Goal: Task Accomplishment & Management: Use online tool/utility

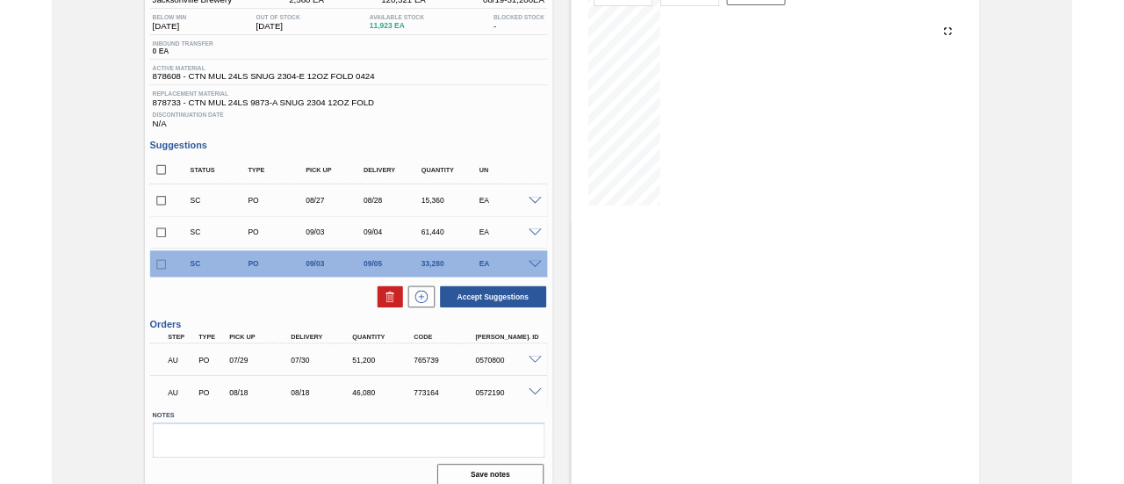
scroll to position [175, 0]
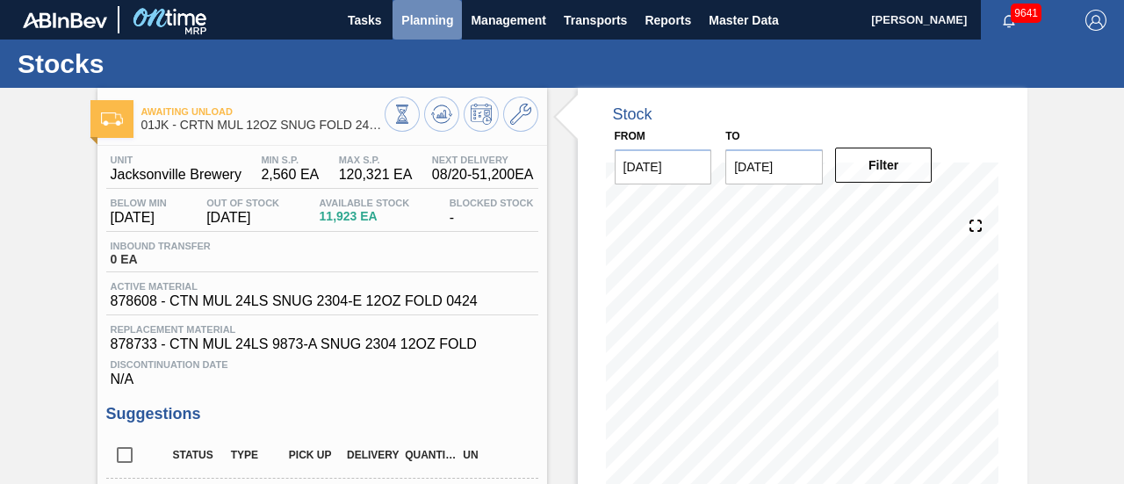
click at [422, 32] on button "Planning" at bounding box center [427, 20] width 69 height 40
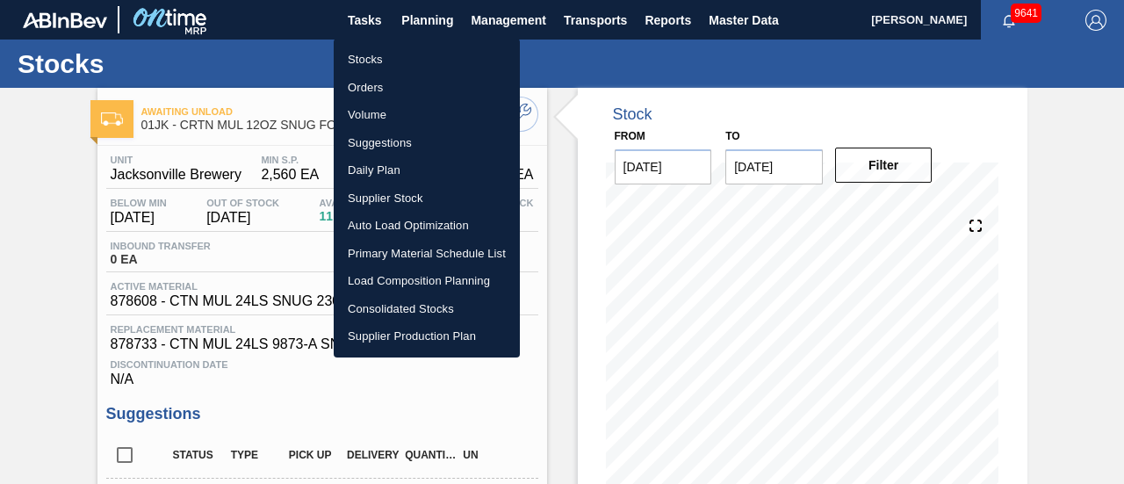
click at [415, 280] on li "Load Composition Planning" at bounding box center [427, 281] width 186 height 28
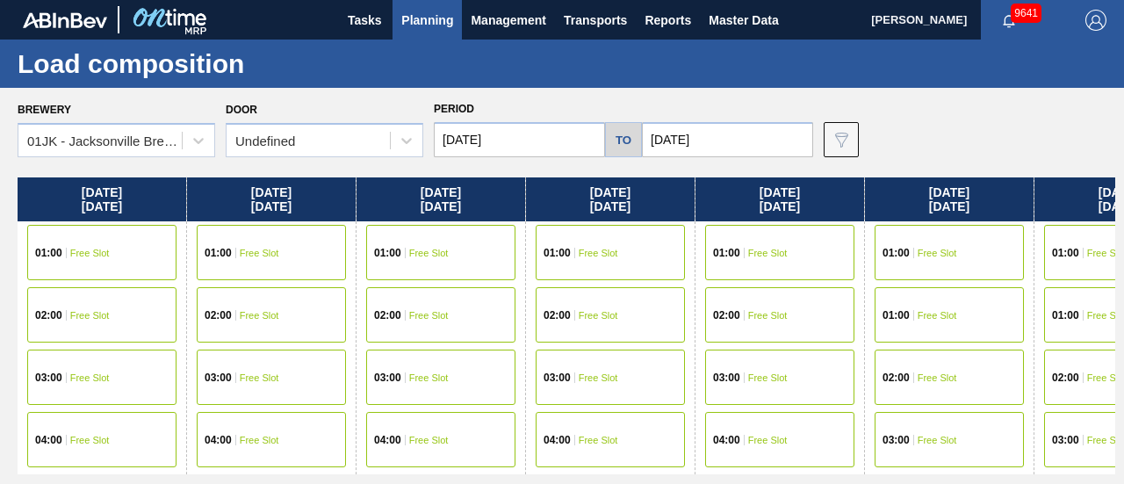
scroll to position [0, 151]
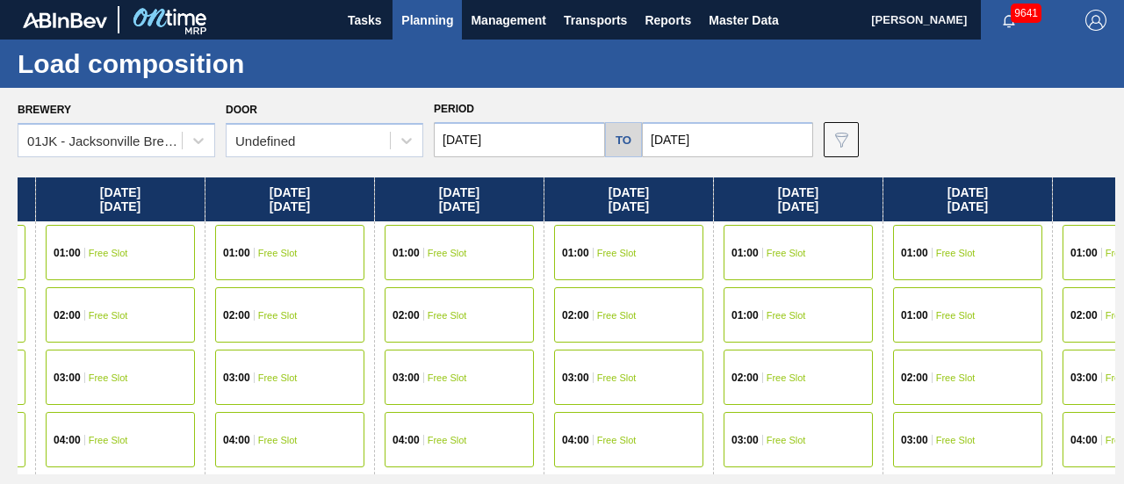
drag, startPoint x: 739, startPoint y: 299, endPoint x: 577, endPoint y: 288, distance: 162.8
click at [577, 288] on div "Monday 08/18/2025 01:00 Free Slot 02:00 Free Slot 03:00 Free Slot 04:00 Free Sl…" at bounding box center [567, 325] width 1098 height 297
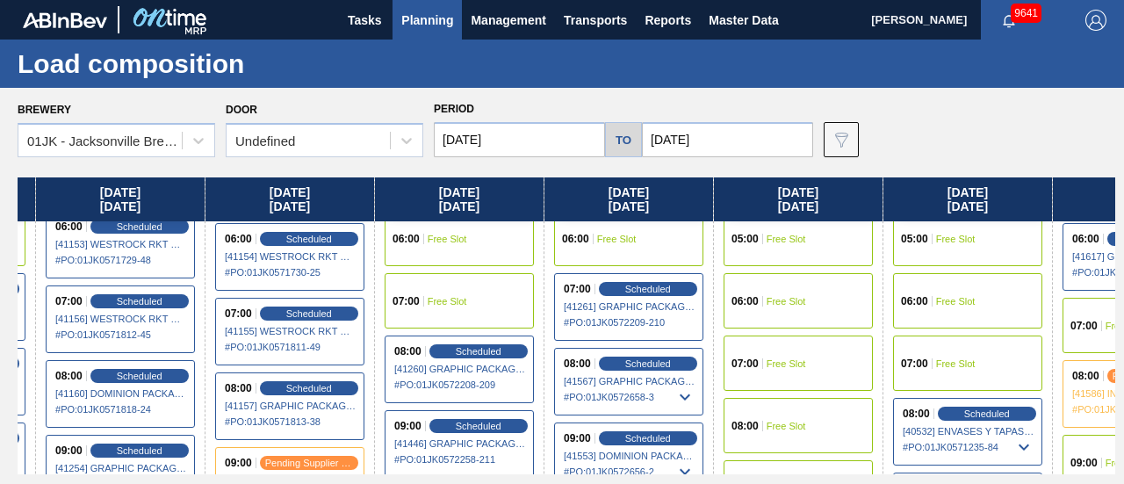
scroll to position [351, 151]
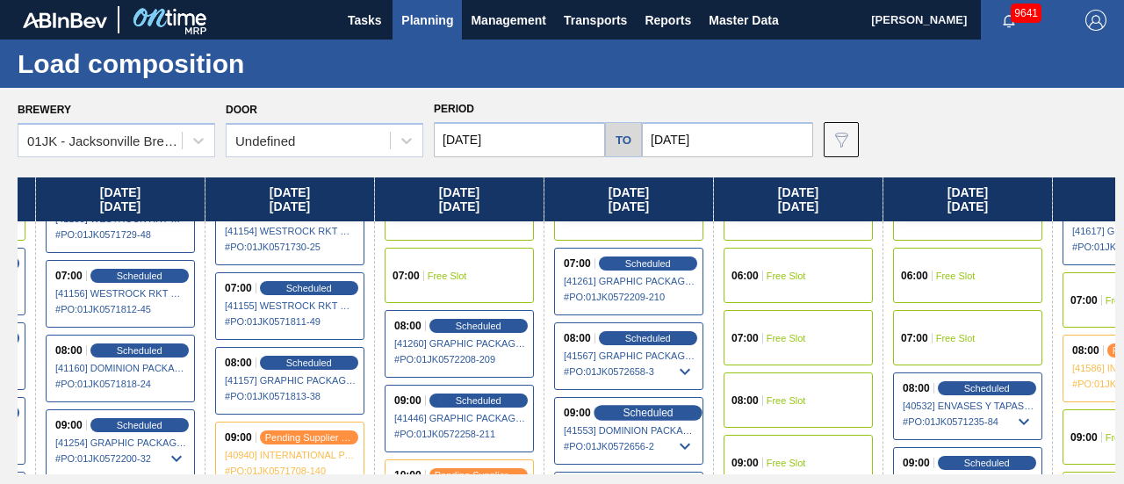
click at [627, 407] on span "Scheduled" at bounding box center [648, 412] width 50 height 11
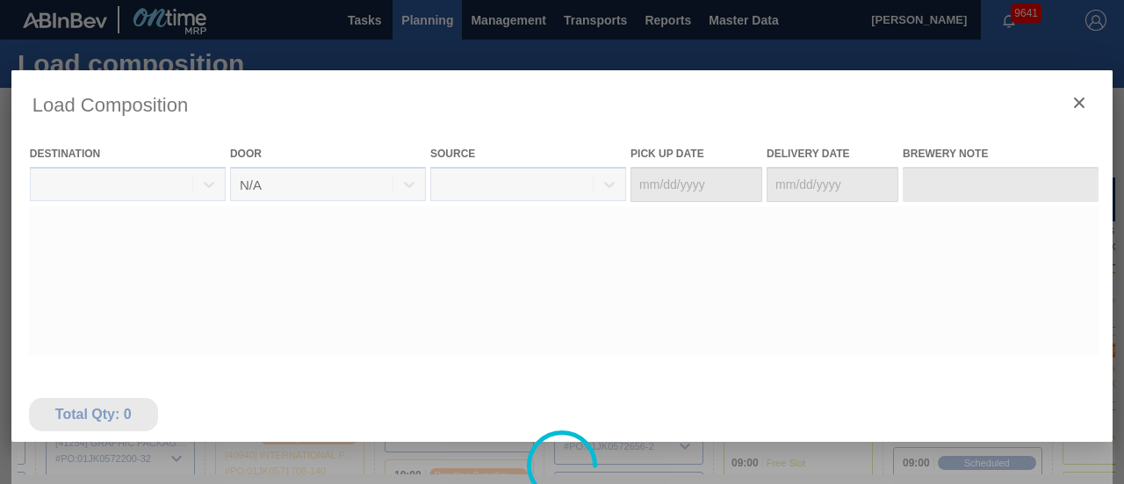
type Date "[DATE]"
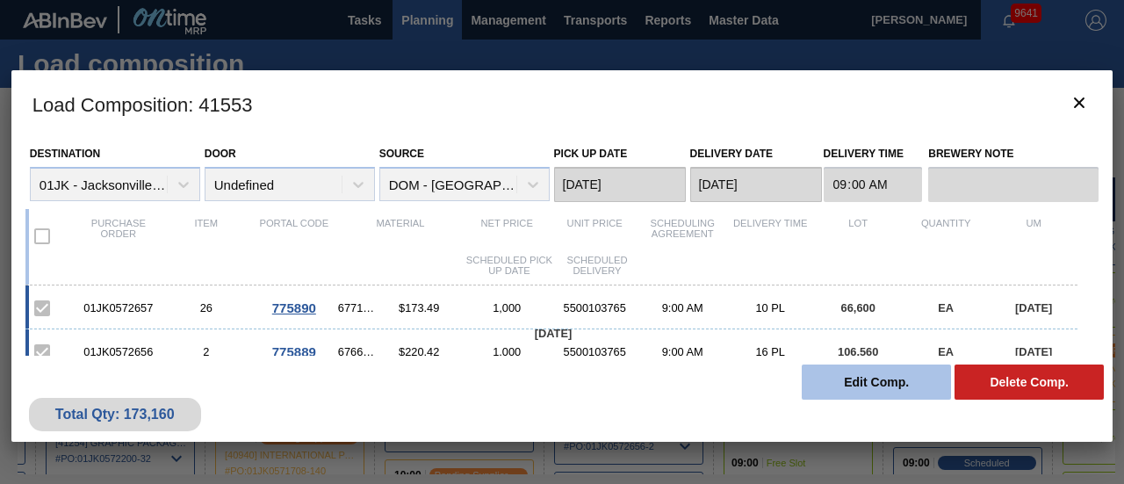
click at [856, 385] on button "Edit Comp." at bounding box center [876, 381] width 149 height 35
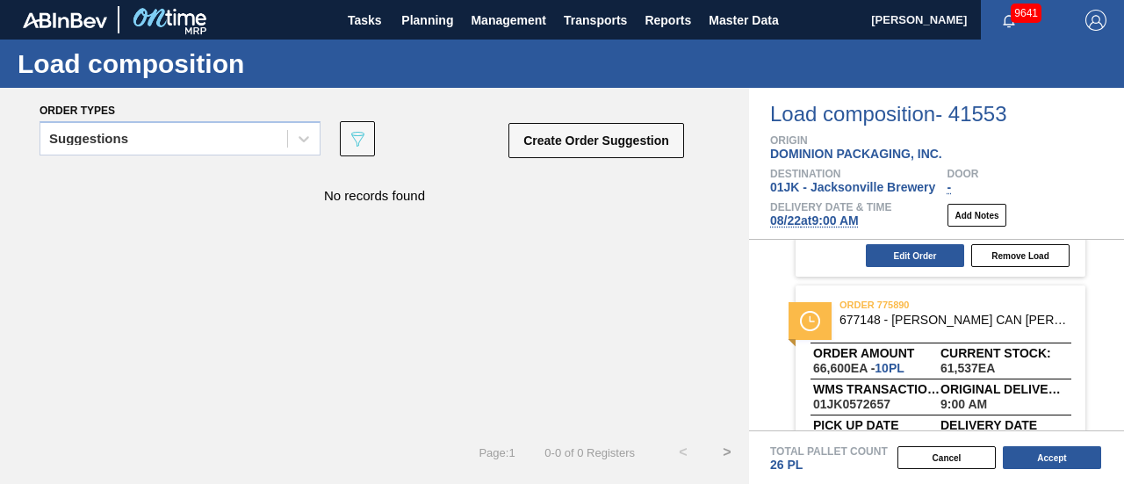
scroll to position [244, 0]
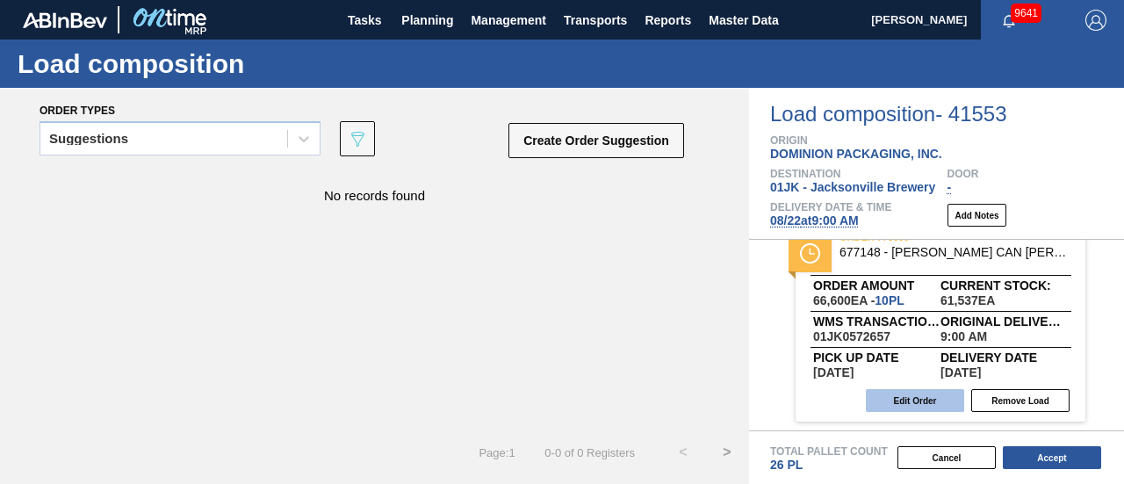
click at [921, 401] on button "Edit Order" at bounding box center [915, 400] width 98 height 23
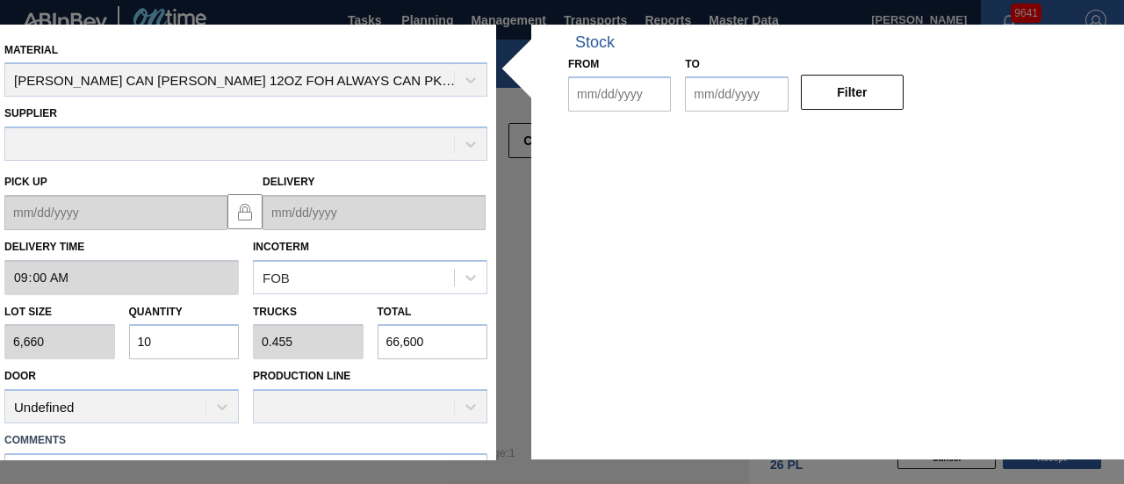
type input "09:00:00"
type input "6,660"
type input "10"
type input "0.455"
type input "66,600"
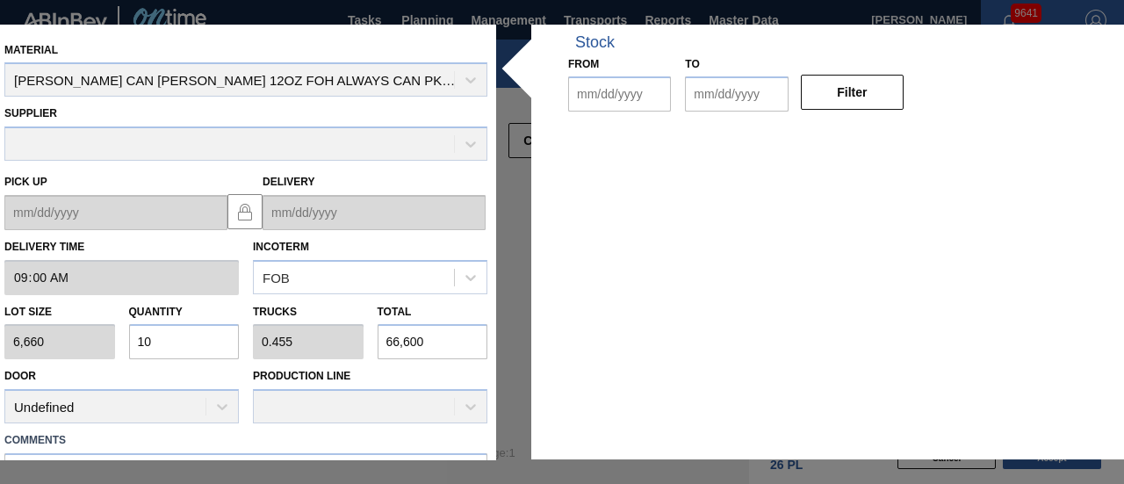
type textarea "TAIL, DROP"
type up "[DATE]"
type input "[DATE]"
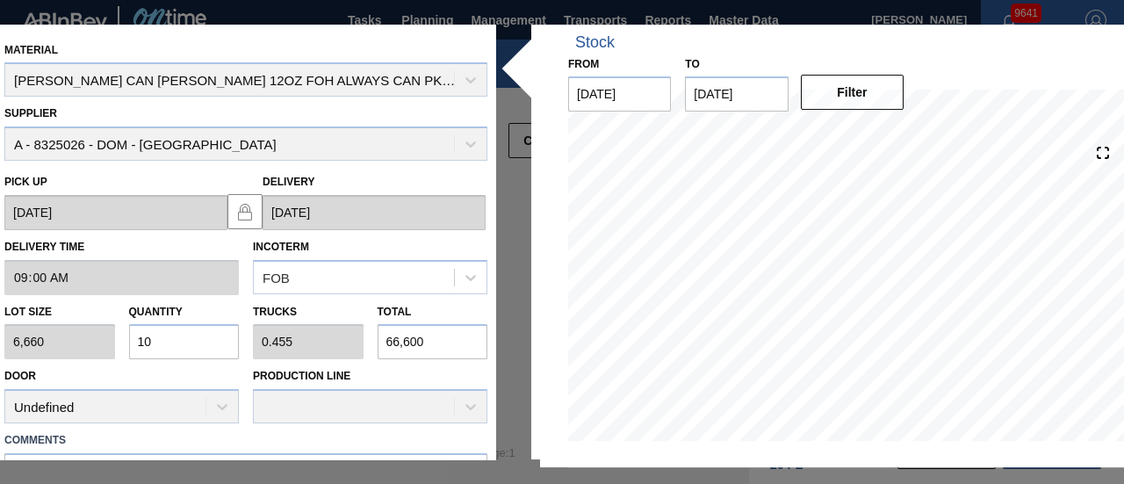
scroll to position [88, 0]
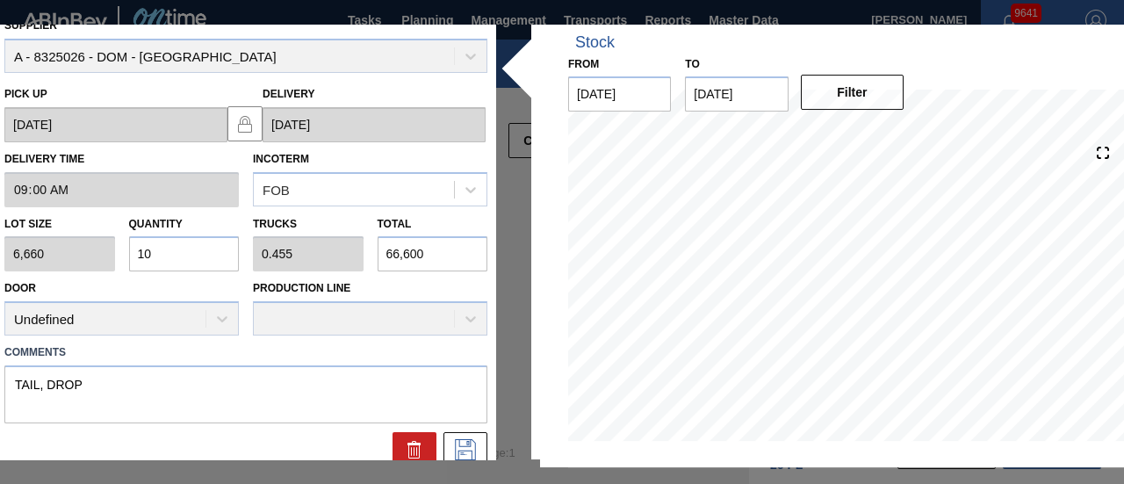
click at [406, 277] on div "Production Line" at bounding box center [370, 307] width 234 height 60
click at [422, 261] on input "66,600" at bounding box center [433, 254] width 111 height 35
type input "0"
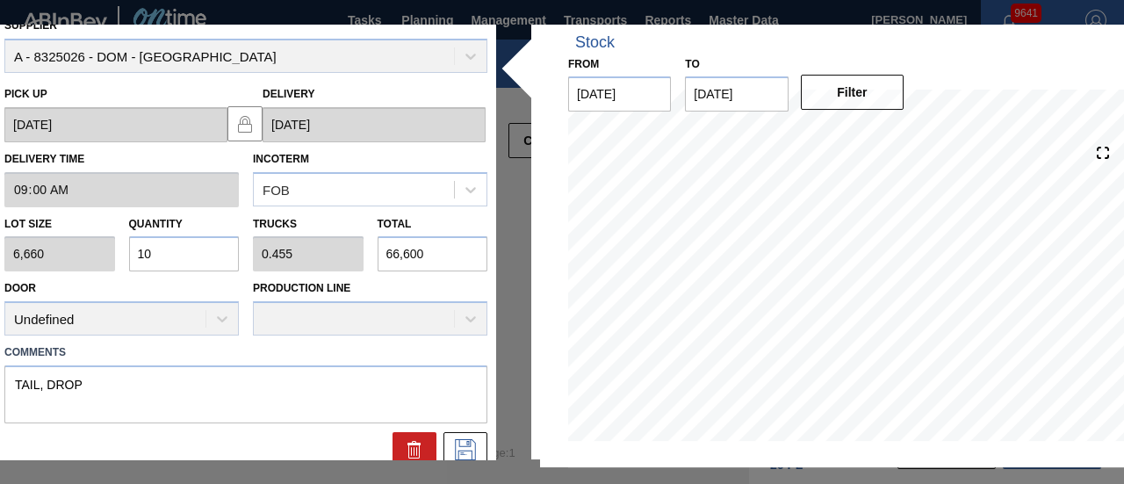
type input "0"
type input "2"
type input "0.004"
type input "25"
type input "0.039"
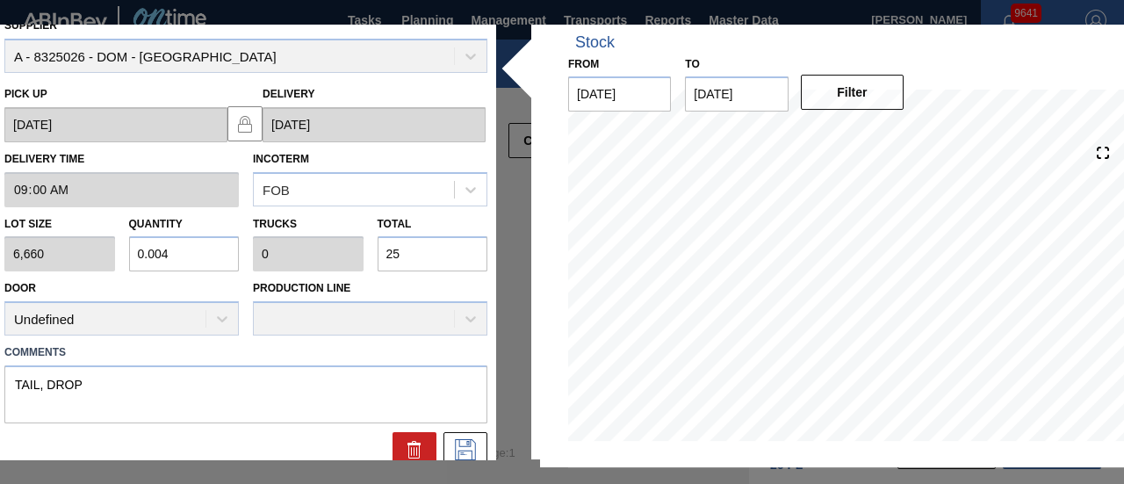
type input "0.002"
type input "259"
type input "0.389"
type input "0.018"
type input "2,590"
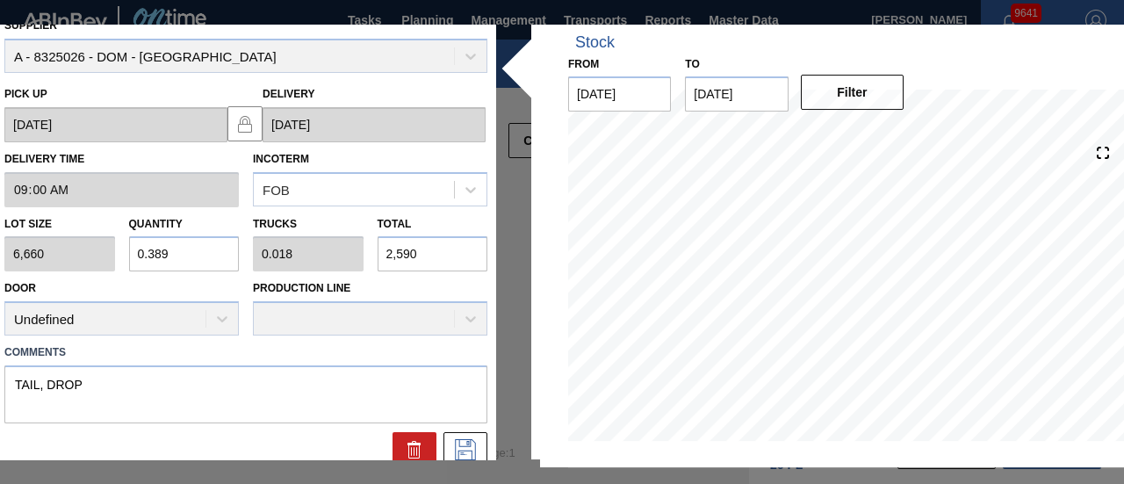
type input "3.889"
type input "0.177"
type input "25,900"
click at [352, 349] on label "Comments" at bounding box center [245, 352] width 483 height 25
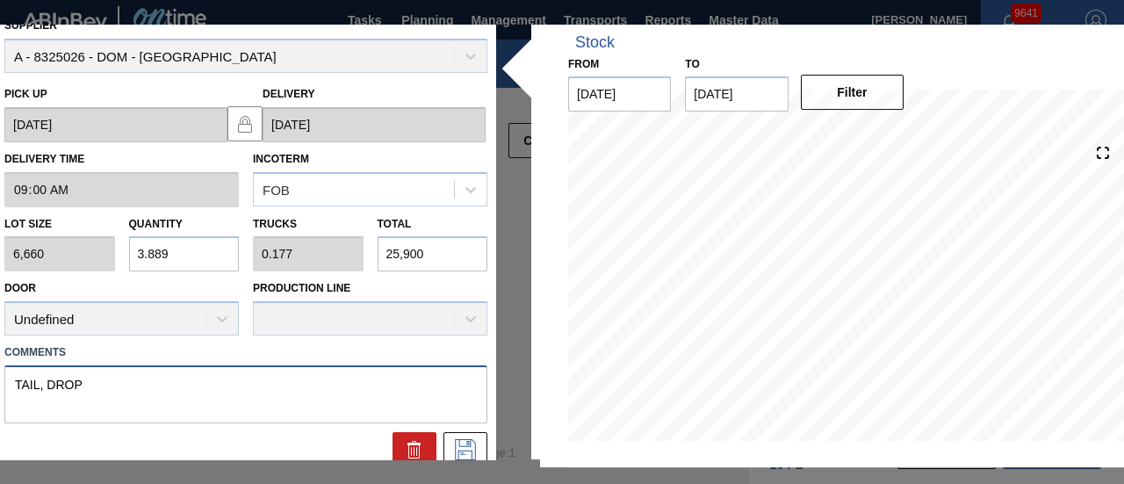
click at [35, 384] on textarea "TAIL, DROP" at bounding box center [245, 394] width 483 height 58
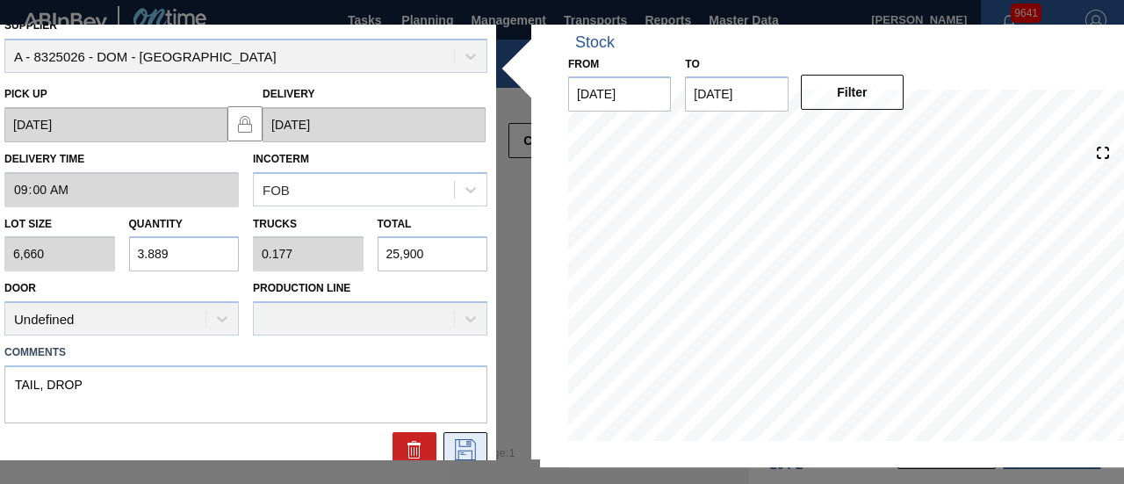
click at [468, 449] on icon at bounding box center [465, 449] width 28 height 21
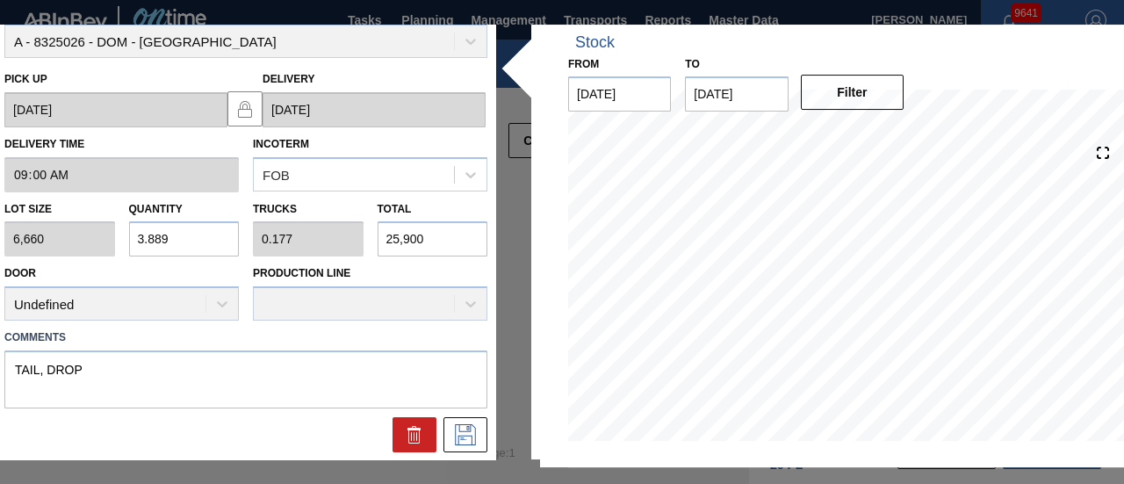
click at [511, 243] on div "Material CARR CAN BUD 12OZ FOH ALWAYS CAN PK 12/1 Supplier A - 8325026 - DOM - …" at bounding box center [562, 243] width 1133 height 436
click at [473, 418] on button at bounding box center [465, 434] width 44 height 35
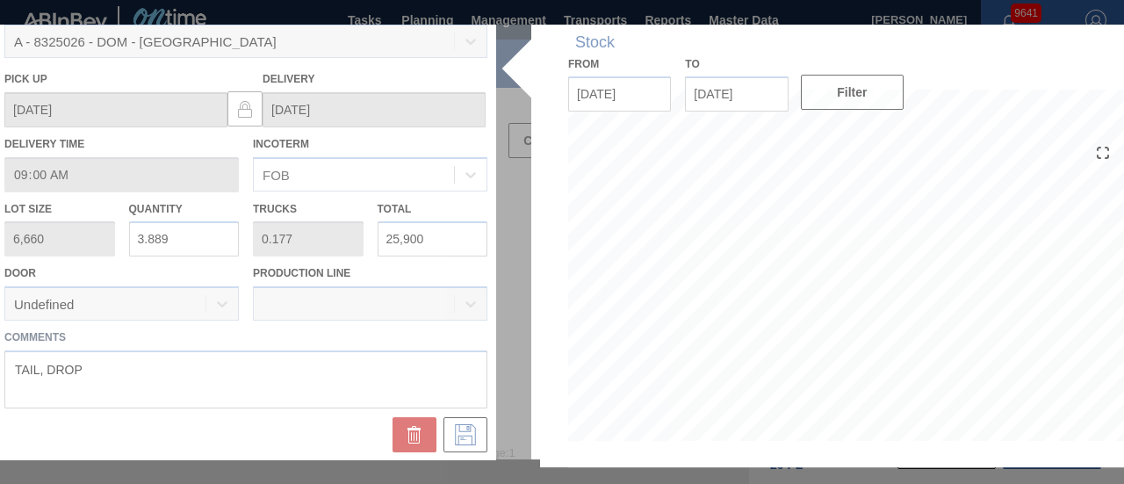
click at [457, 129] on div at bounding box center [562, 243] width 1133 height 436
click at [392, 62] on div at bounding box center [562, 243] width 1133 height 436
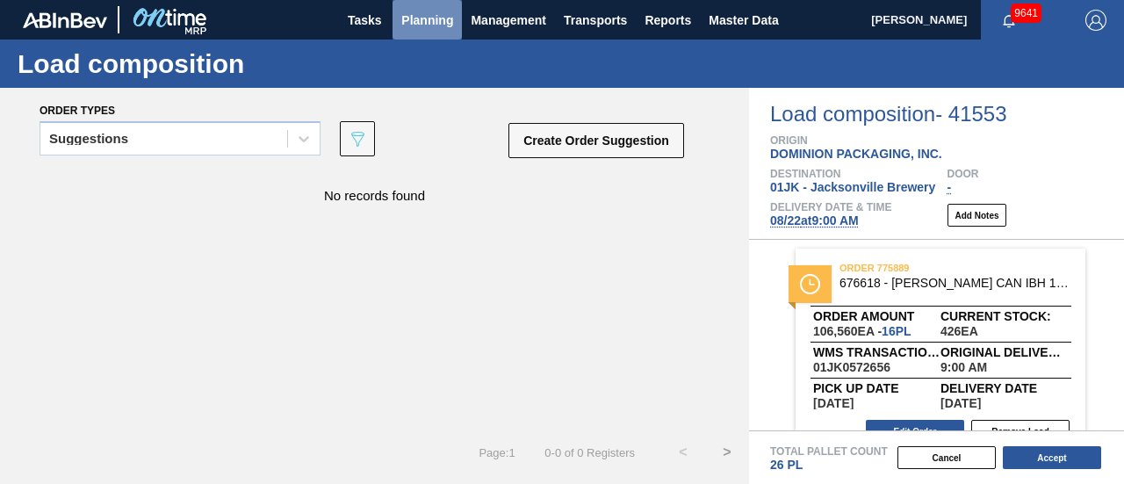
click at [412, 13] on span "Planning" at bounding box center [427, 20] width 52 height 21
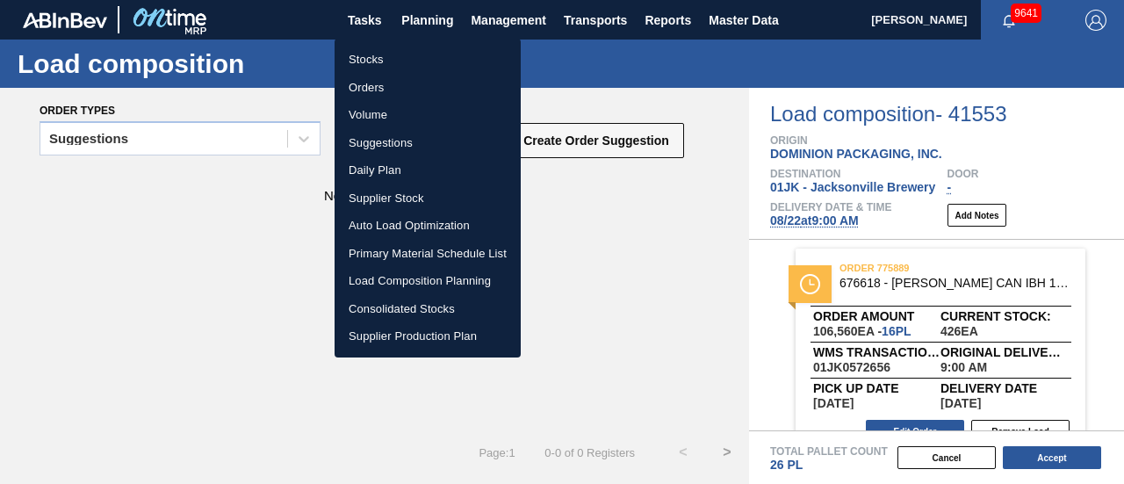
click at [388, 62] on li "Stocks" at bounding box center [428, 60] width 186 height 28
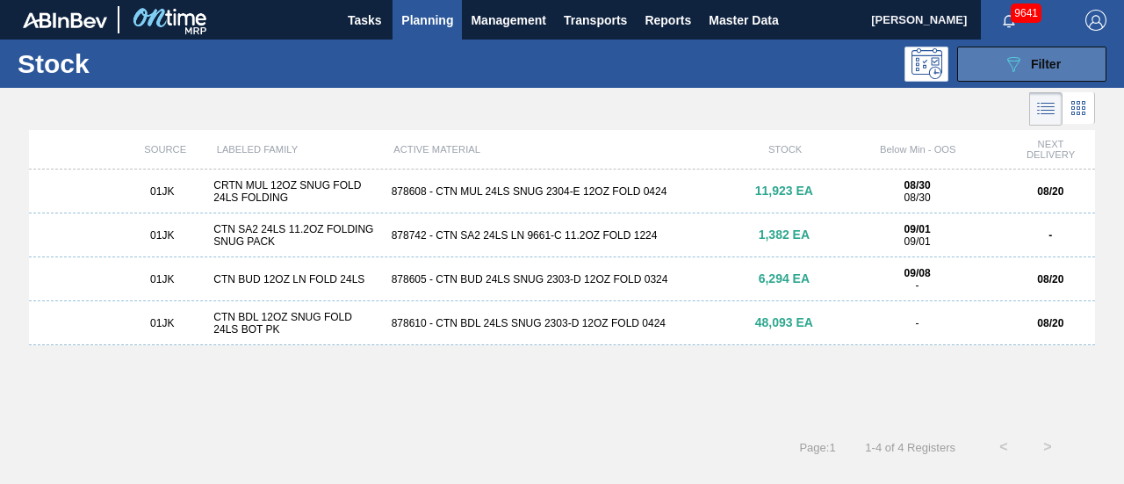
click at [1012, 55] on icon "089F7B8B-B2A5-4AFE-B5C0-19BA573D28AC" at bounding box center [1013, 64] width 21 height 21
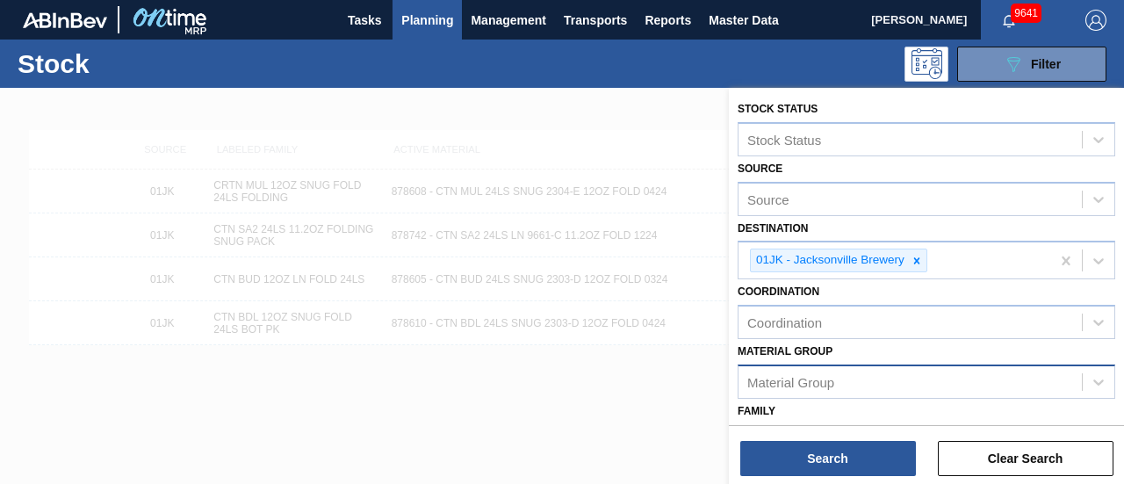
scroll to position [439, 0]
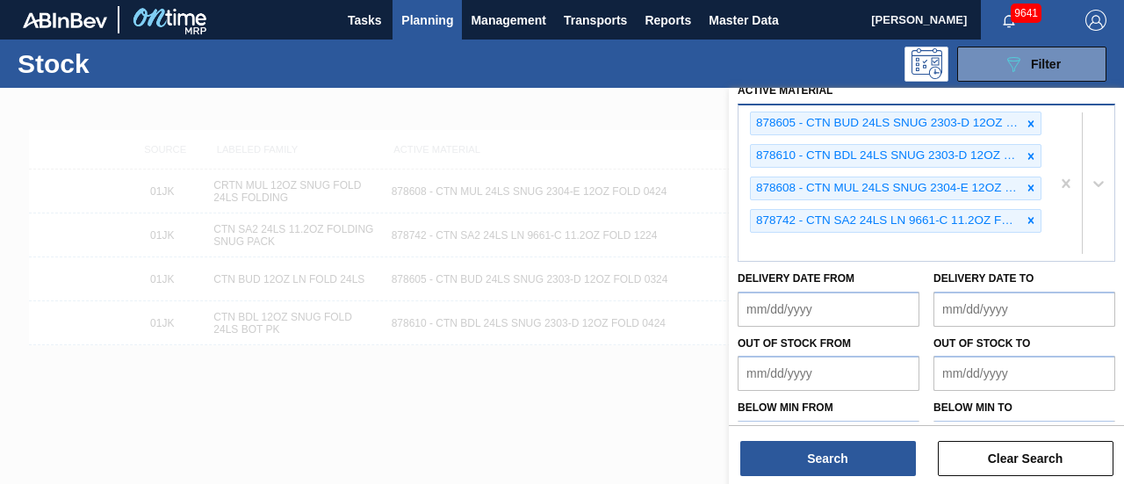
click at [834, 247] on div "878605 - CTN BUD 24LS SNUG 2303-D 12OZ FOLD 0324 878610 - CTN BDL 24LS SNUG 230…" at bounding box center [895, 182] width 312 height 155
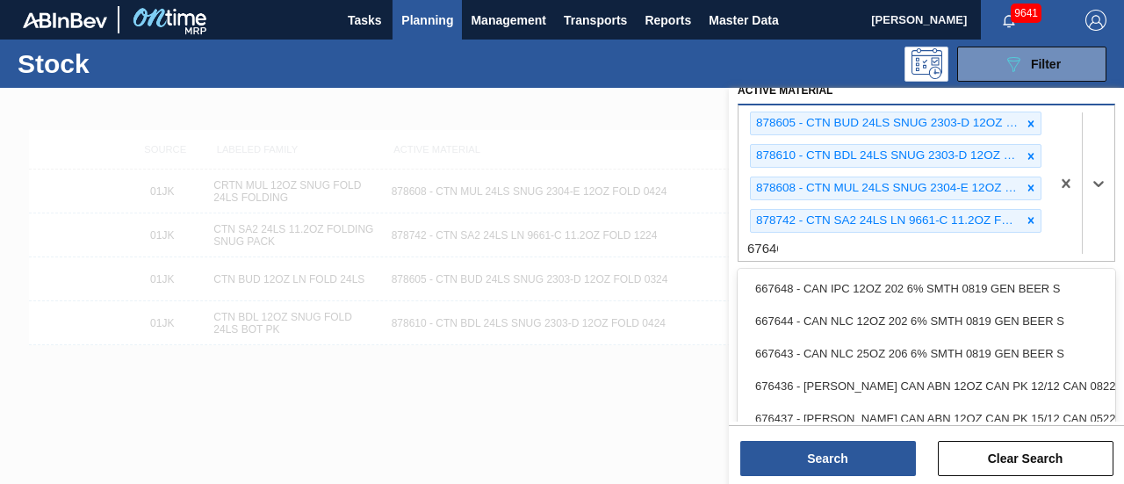
type Material "676468"
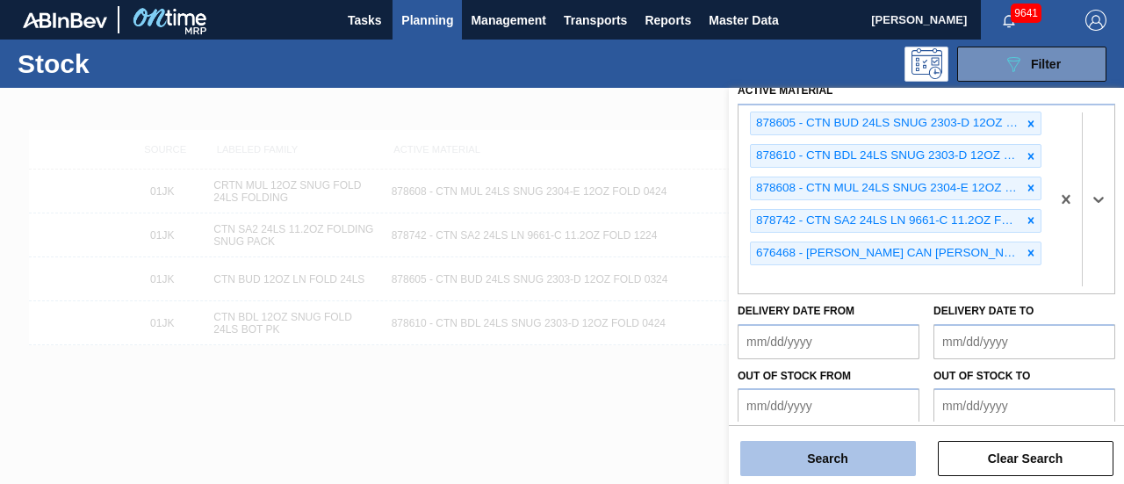
click at [842, 444] on button "Search" at bounding box center [828, 458] width 176 height 35
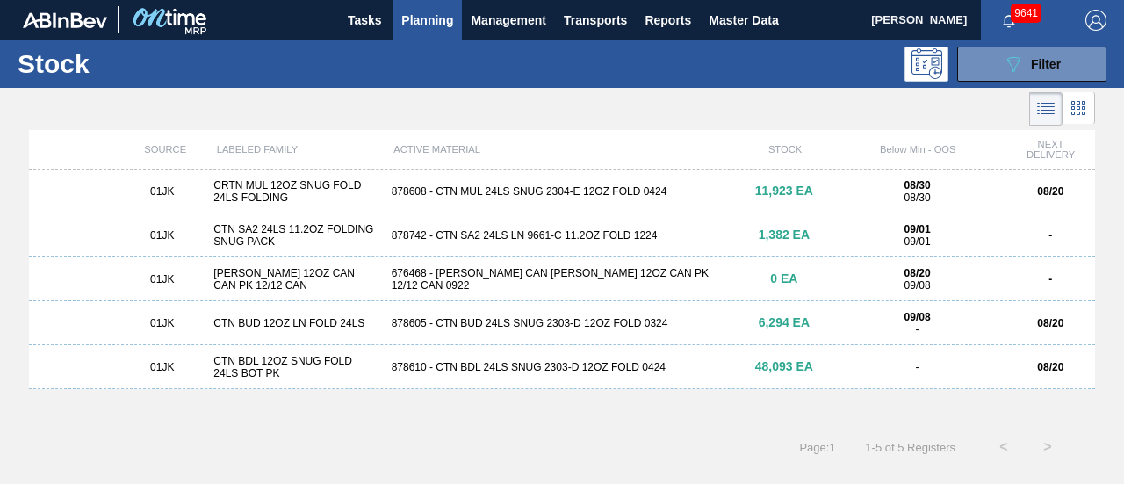
click at [472, 268] on div "01JK CARR BUD 12OZ CAN CAN PK 12/12 CAN 676468 - CARR CAN BUD 12OZ CAN PK 12/12…" at bounding box center [562, 279] width 1066 height 44
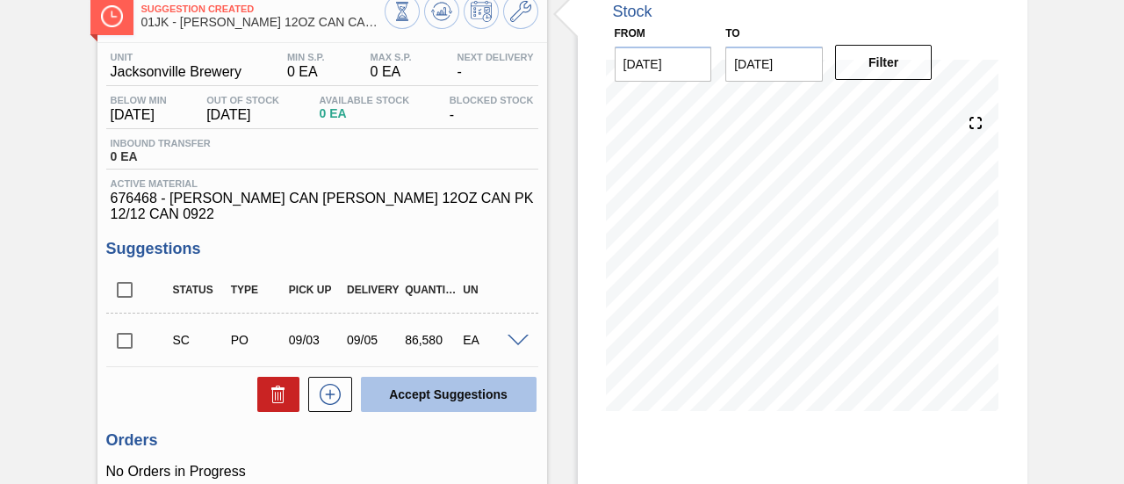
scroll to position [88, 0]
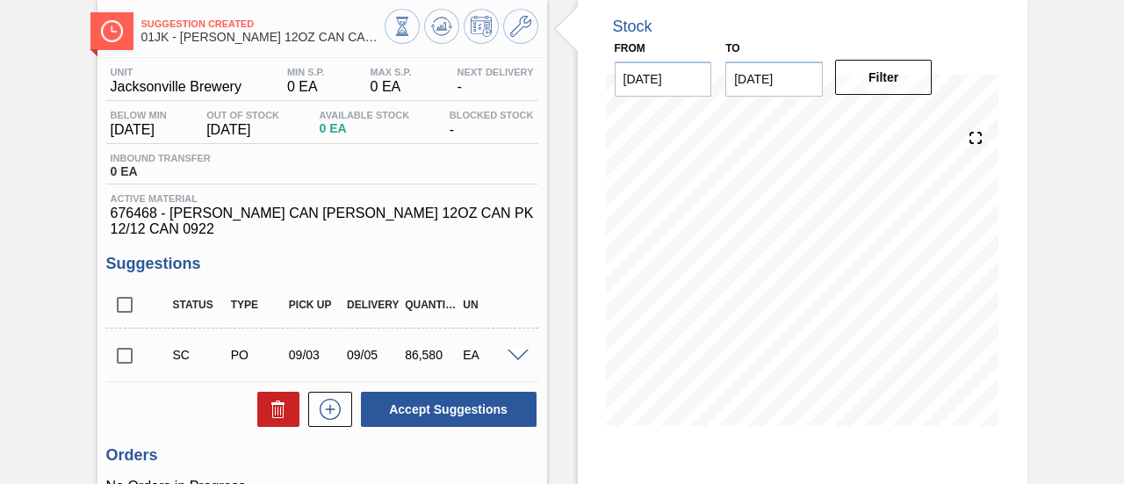
click at [514, 349] on span at bounding box center [518, 355] width 21 height 13
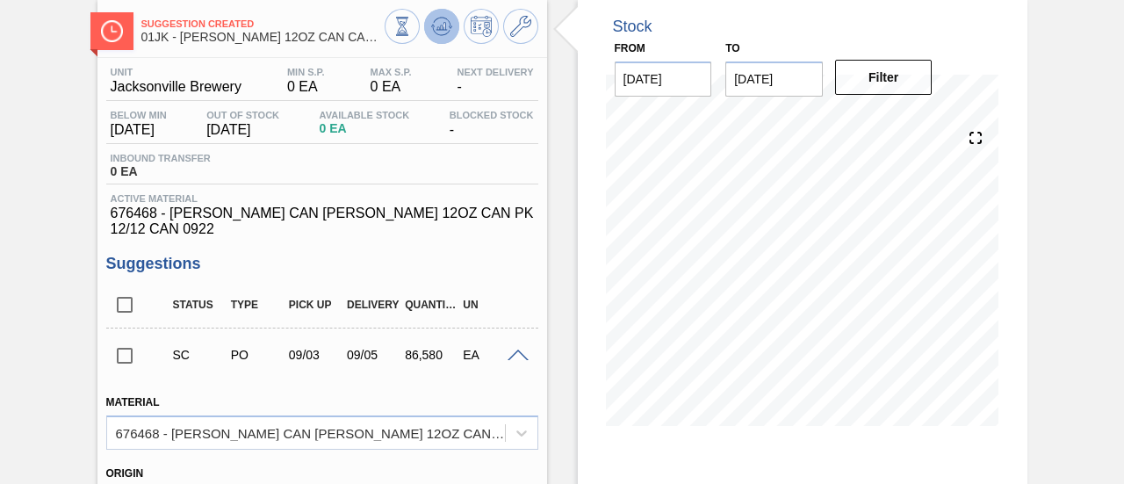
click at [412, 28] on icon at bounding box center [402, 26] width 19 height 19
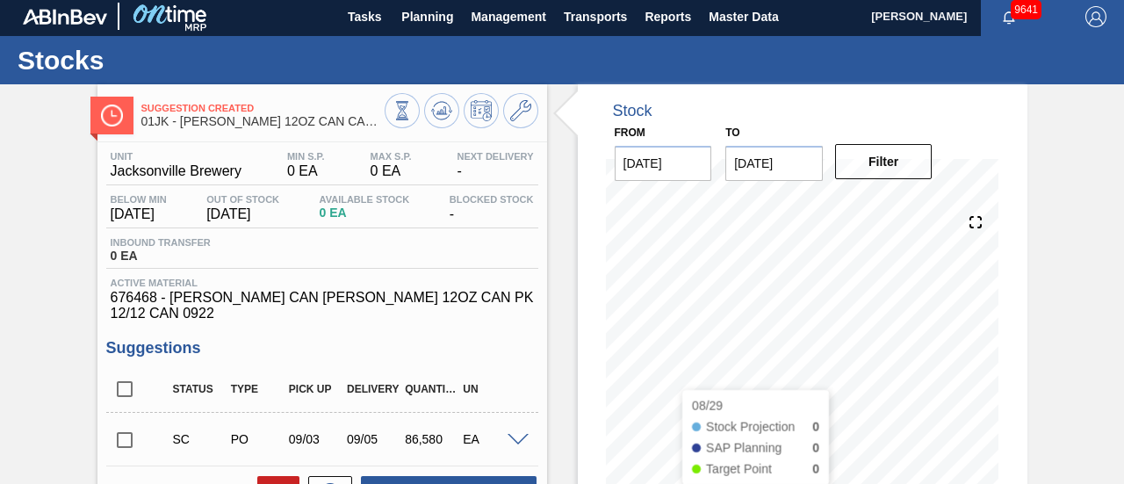
scroll to position [0, 0]
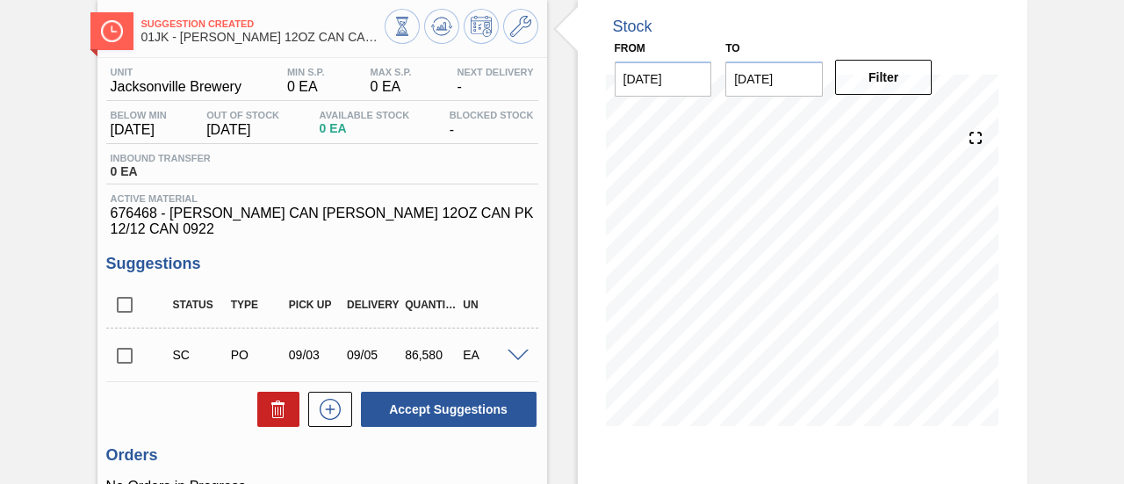
click at [510, 349] on span at bounding box center [518, 355] width 21 height 13
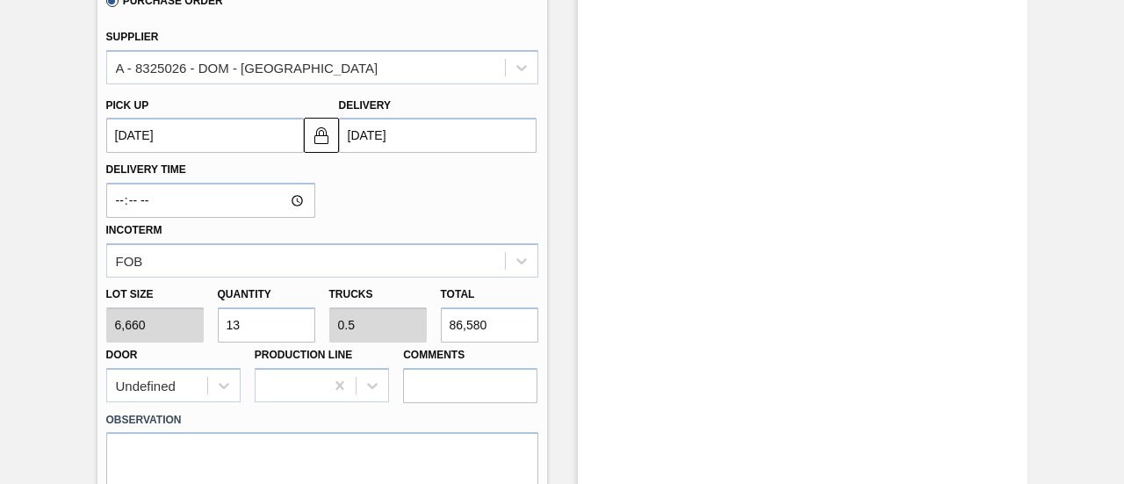
scroll to position [615, 0]
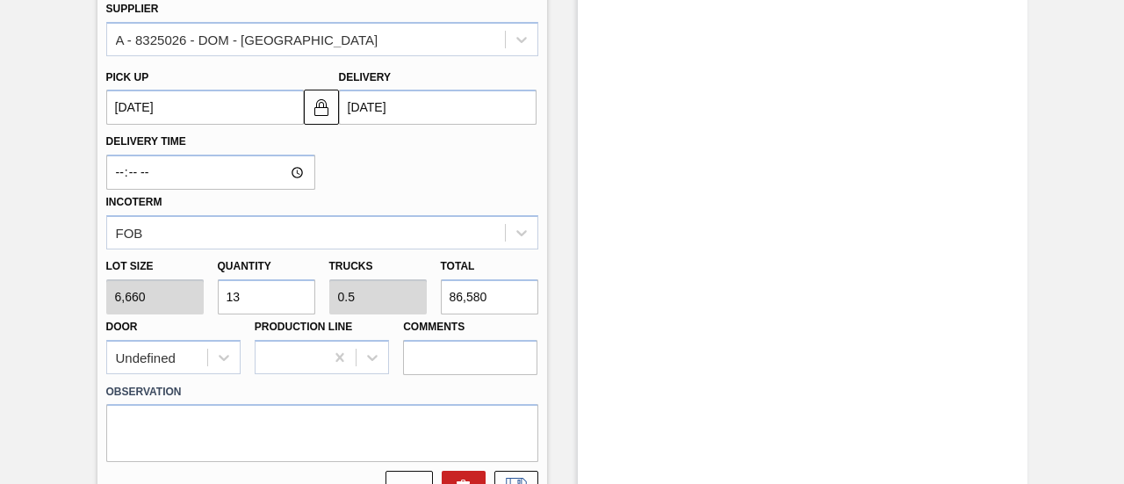
click at [518, 292] on input "86,580" at bounding box center [489, 296] width 97 height 35
type input "0"
type input "3"
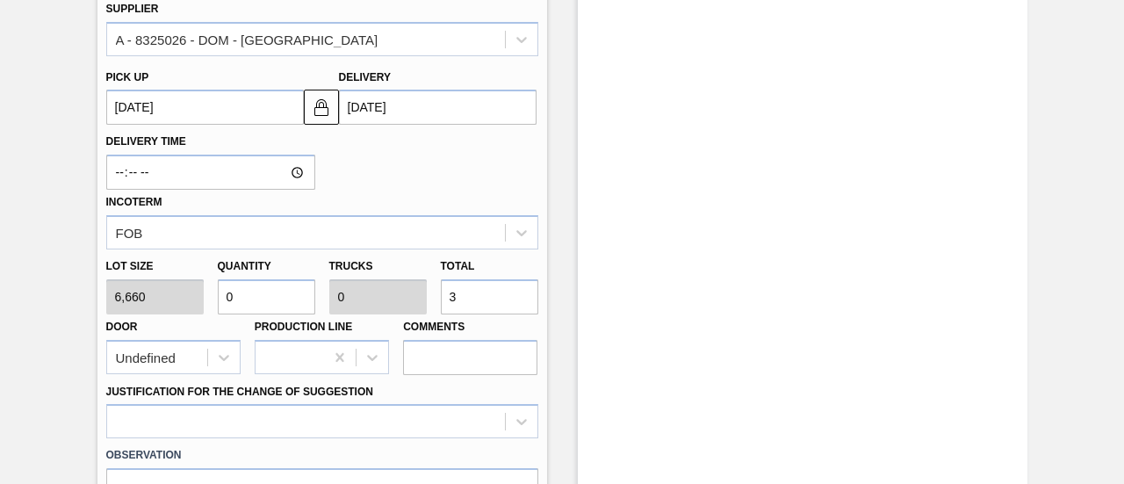
type input "0.006"
type input "39"
type input "0.06"
type input "0.002"
type input "399"
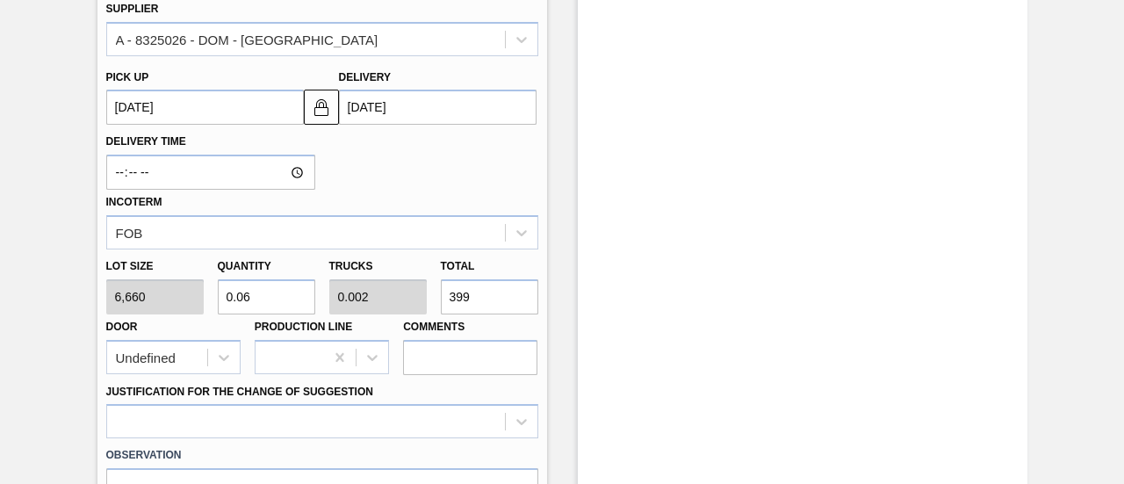
type input "0.6"
type input "0.023"
type input "3,996"
type input "6"
type input "0.231"
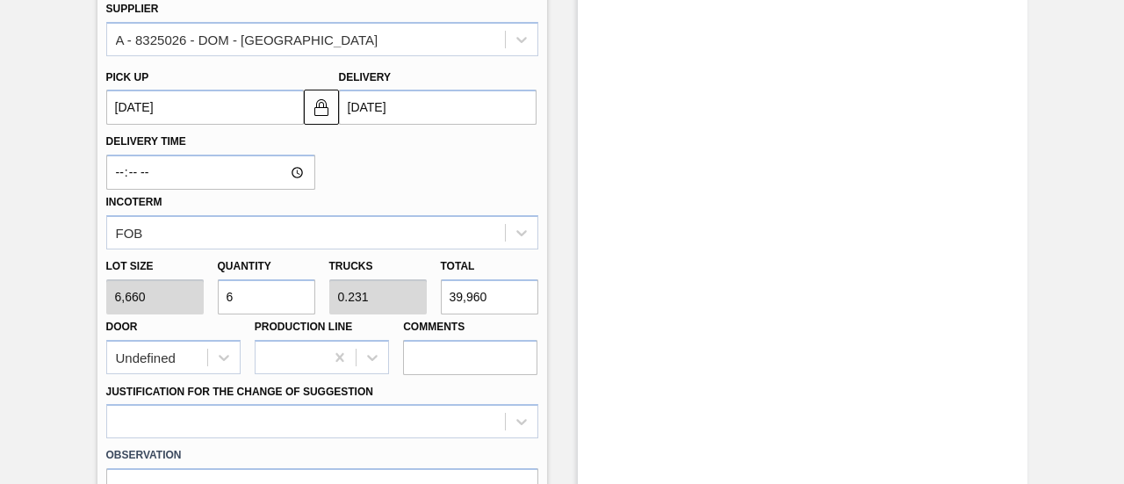
type input "39,960"
click at [462, 340] on input "Comments" at bounding box center [470, 357] width 134 height 35
click at [424, 404] on div at bounding box center [322, 421] width 432 height 34
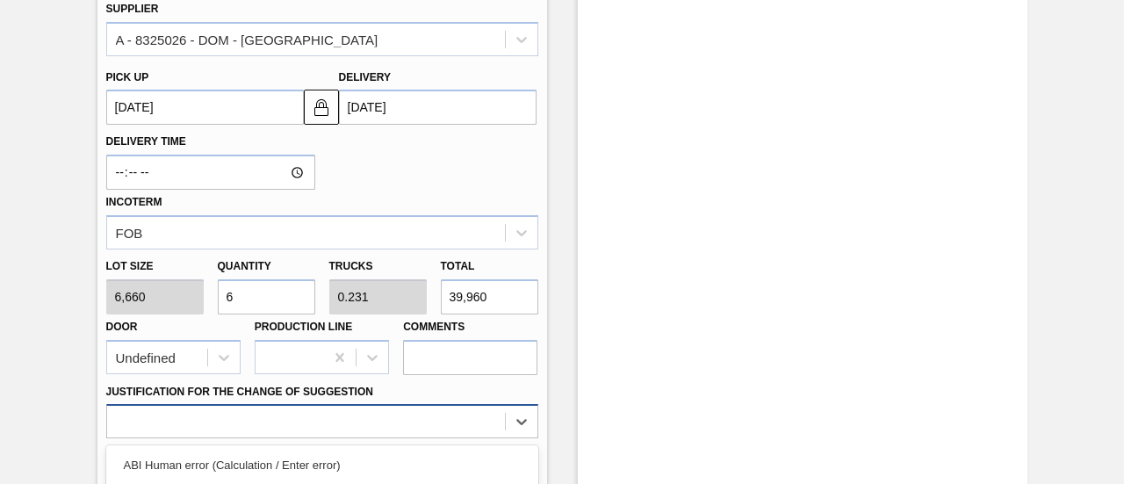
scroll to position [832, 0]
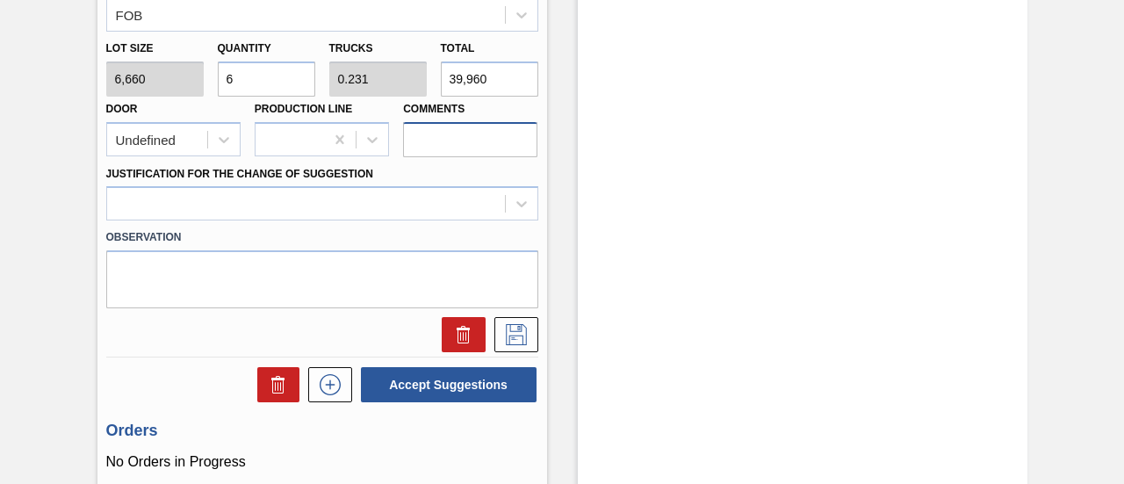
click at [461, 124] on input "Comments" at bounding box center [470, 139] width 134 height 35
type input "MID, DROP"
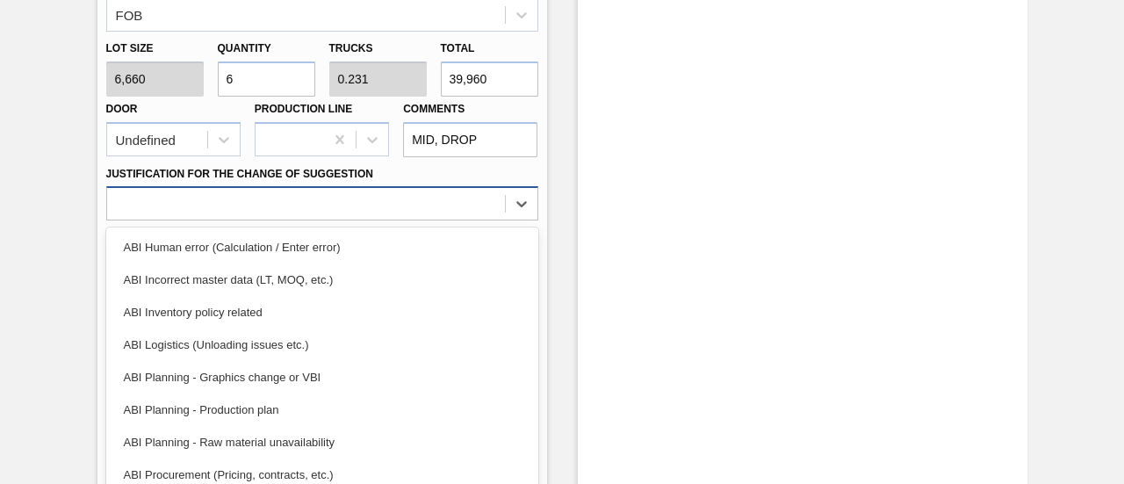
click at [466, 191] on div at bounding box center [306, 203] width 398 height 25
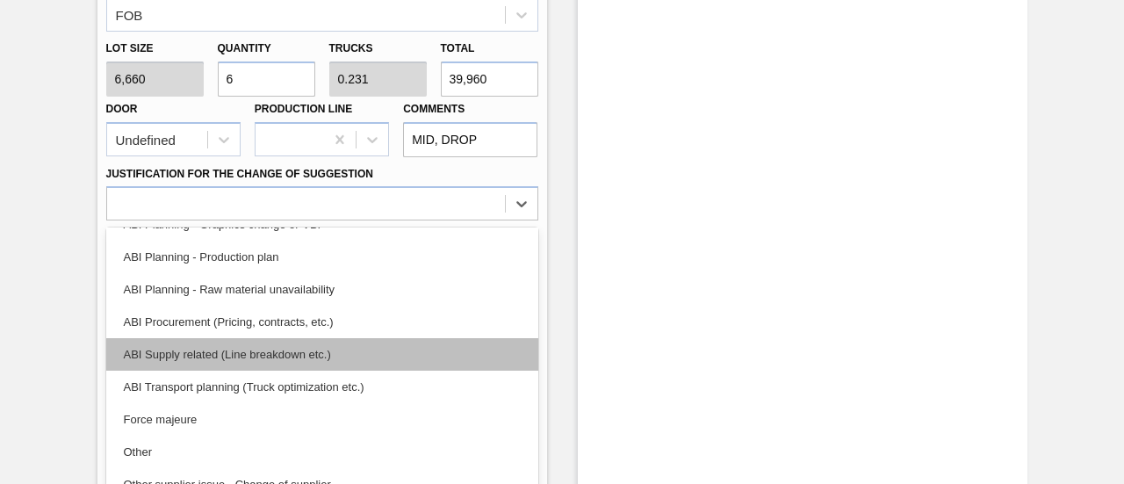
scroll to position [65, 0]
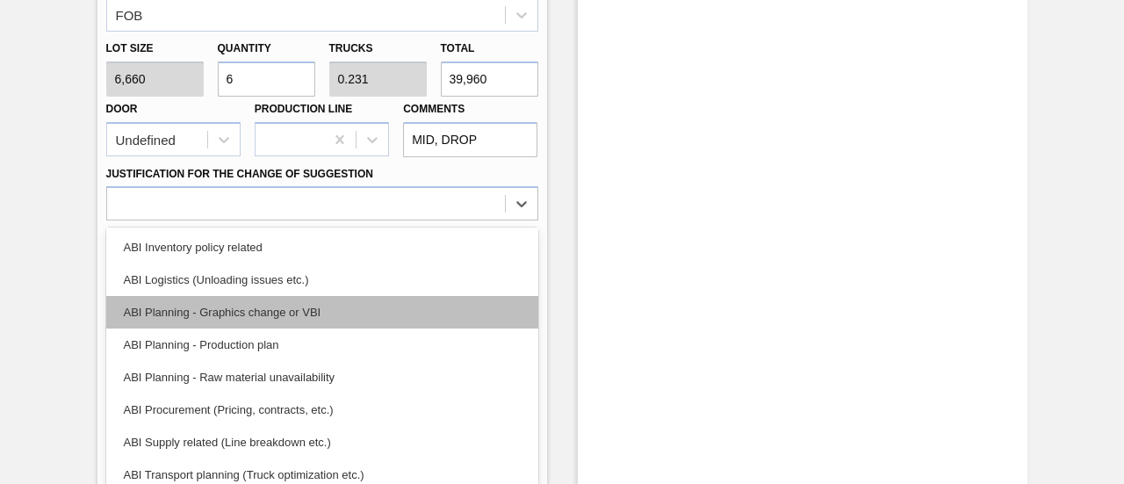
click at [305, 308] on div "ABI Planning - Graphics change or VBI" at bounding box center [322, 312] width 432 height 32
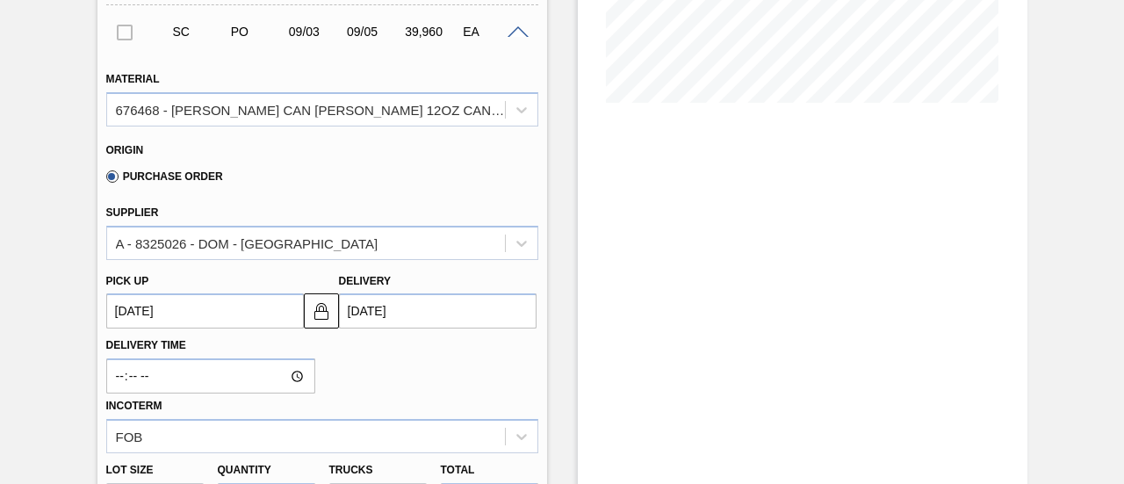
scroll to position [745, 0]
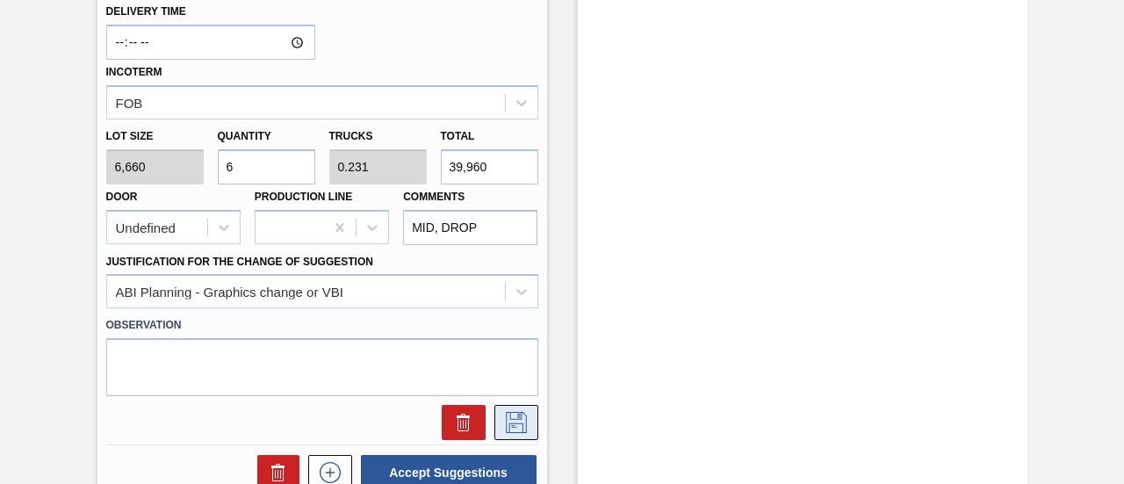
click at [518, 405] on button at bounding box center [516, 422] width 44 height 35
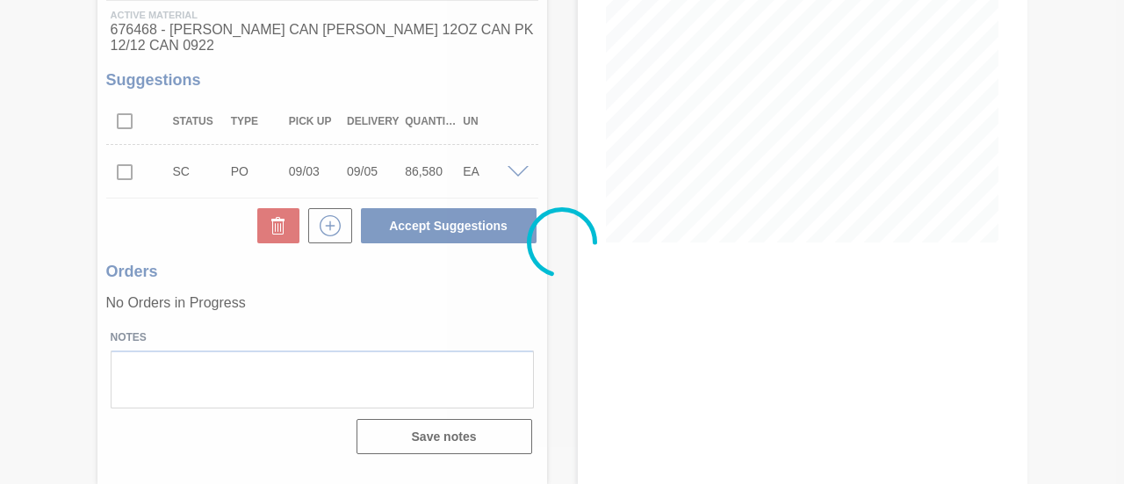
scroll to position [270, 0]
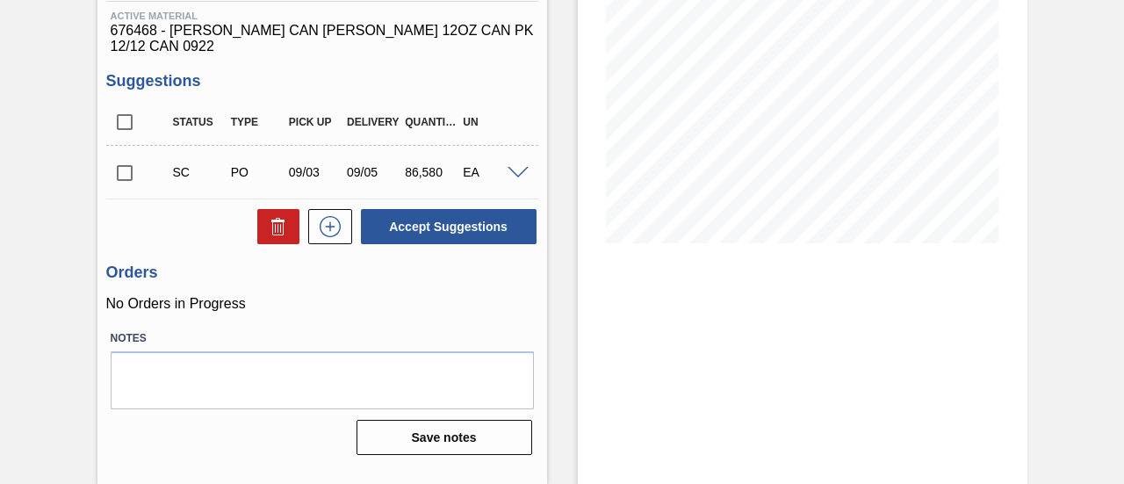
click at [520, 167] on span at bounding box center [518, 173] width 21 height 13
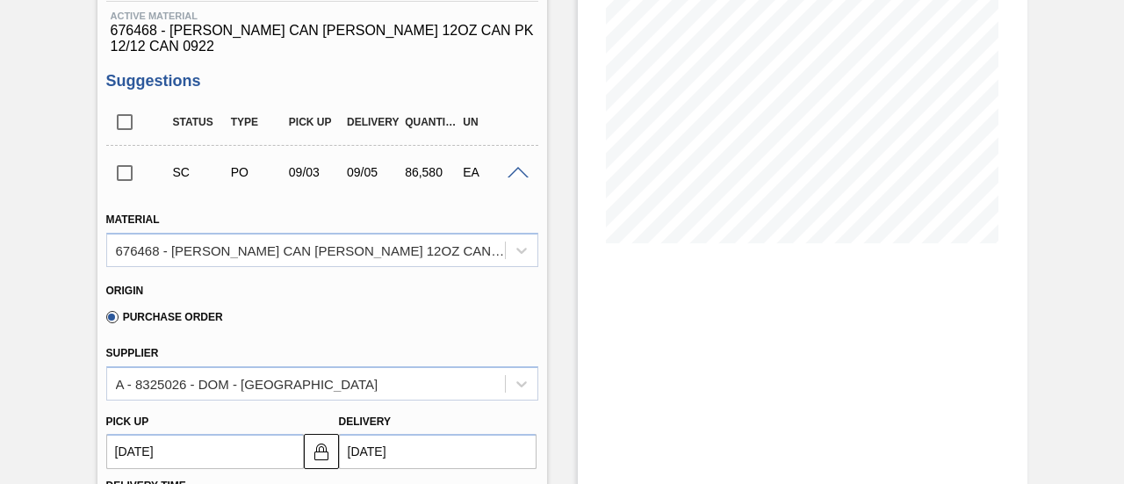
scroll to position [745, 0]
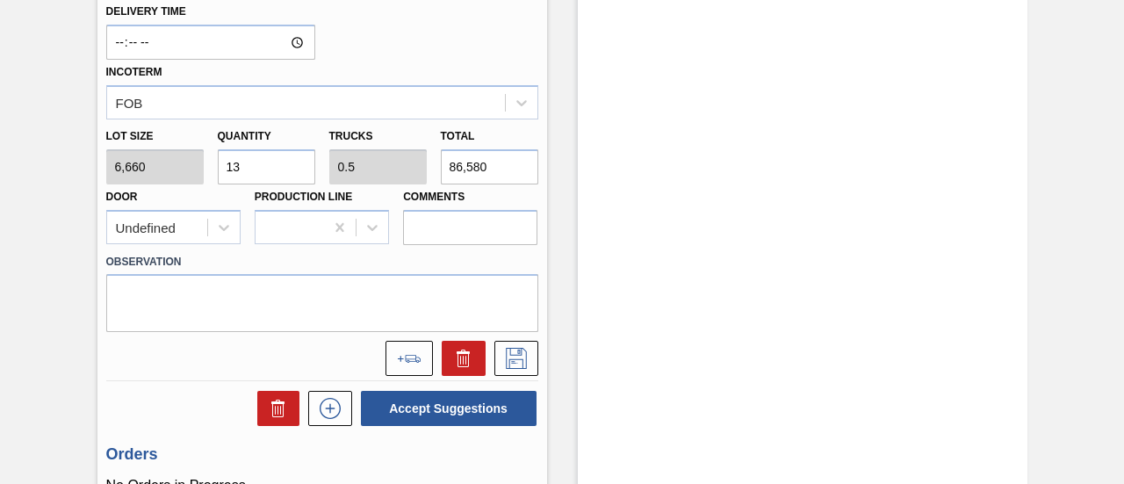
click at [472, 191] on label "Comments" at bounding box center [470, 196] width 134 height 25
click at [472, 210] on input "Comments" at bounding box center [470, 227] width 134 height 35
click at [479, 184] on label "Comments" at bounding box center [470, 196] width 134 height 25
click at [479, 210] on input "Comments" at bounding box center [470, 227] width 134 height 35
click at [480, 184] on label "Comments" at bounding box center [470, 196] width 134 height 25
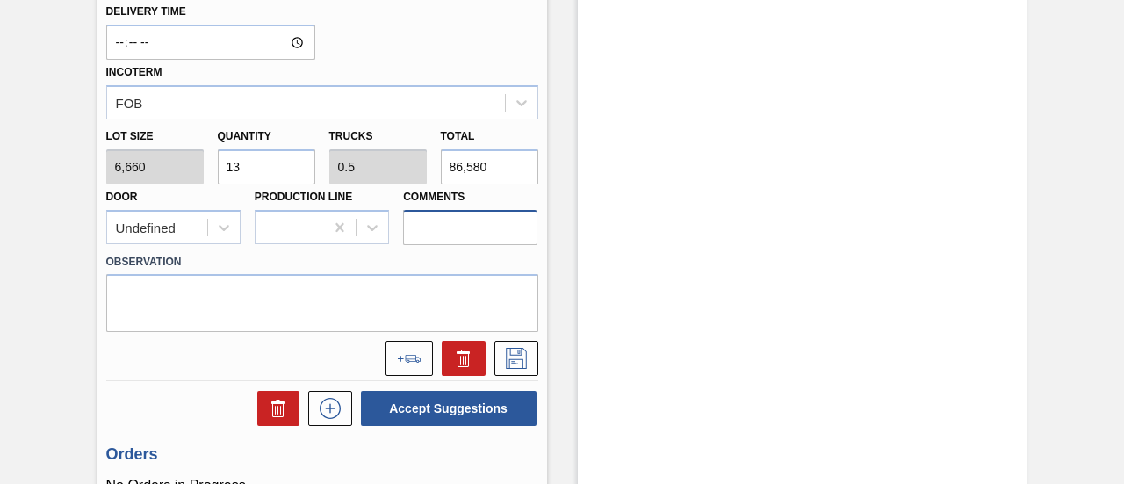
click at [480, 210] on input "Comments" at bounding box center [470, 227] width 134 height 35
click at [480, 164] on input "86,580" at bounding box center [489, 166] width 97 height 35
click at [480, 163] on input "86,580" at bounding box center [489, 166] width 97 height 35
type input "0"
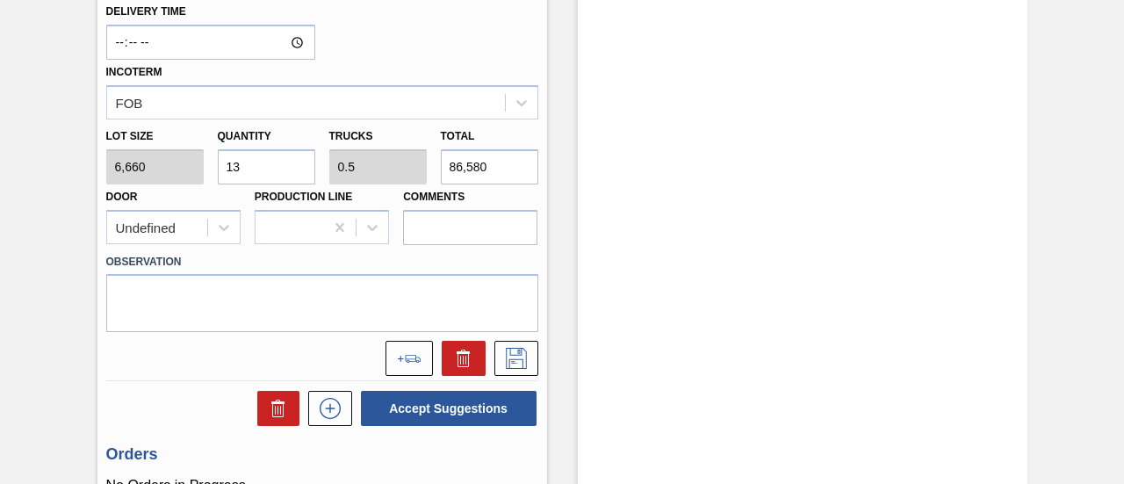
type input "3"
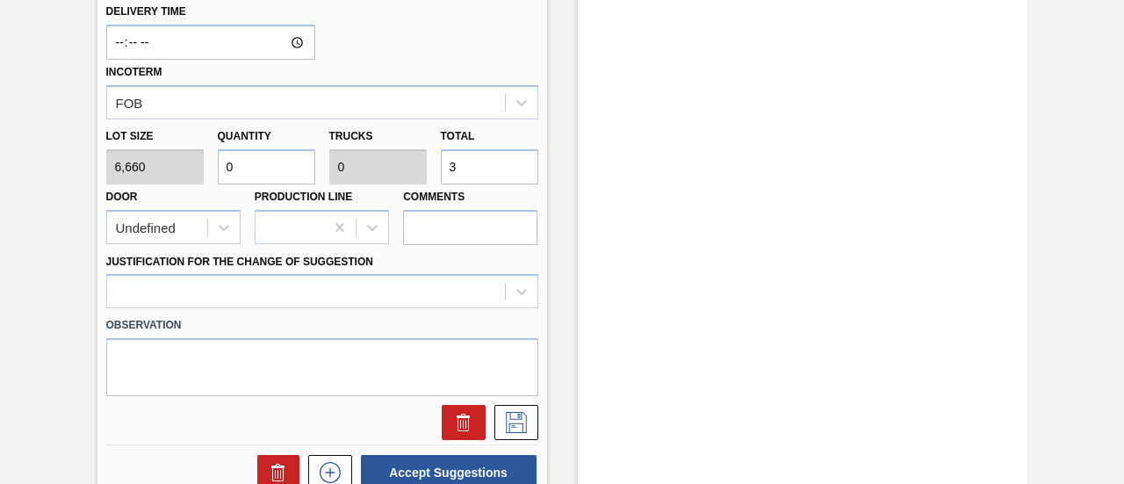
type input "0.006"
type input "39"
type input "0.06"
type input "0.002"
type input "399"
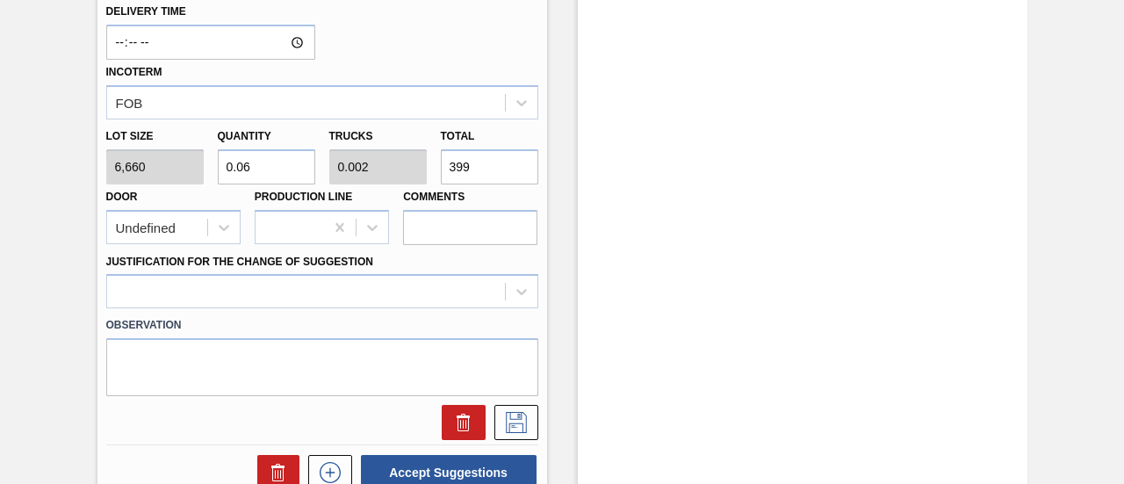
type input "0.6"
type input "0.023"
type input "3,996"
type input "6"
type input "0.231"
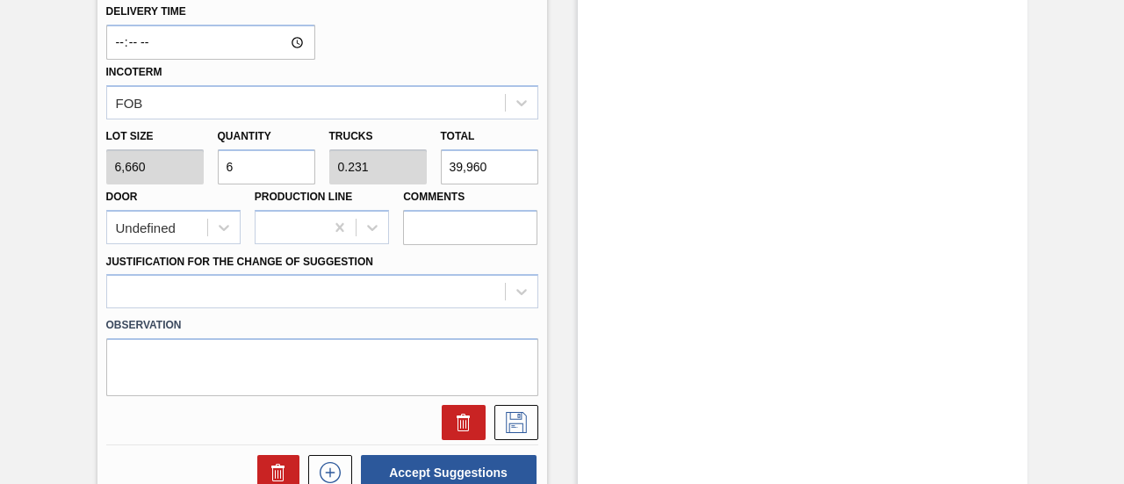
type input "39,960"
click at [464, 227] on input "Comments" at bounding box center [470, 227] width 134 height 35
type input "MID, DROP"
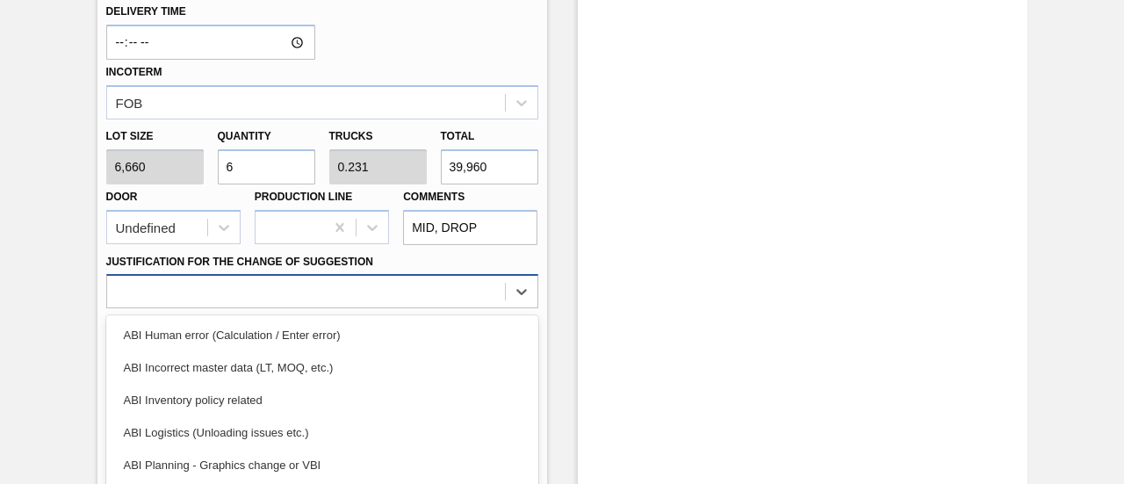
click at [501, 278] on div "option ABI Incorrect master data (LT, MOQ, etc.) focused, 2 of 18. 18 results a…" at bounding box center [322, 291] width 432 height 34
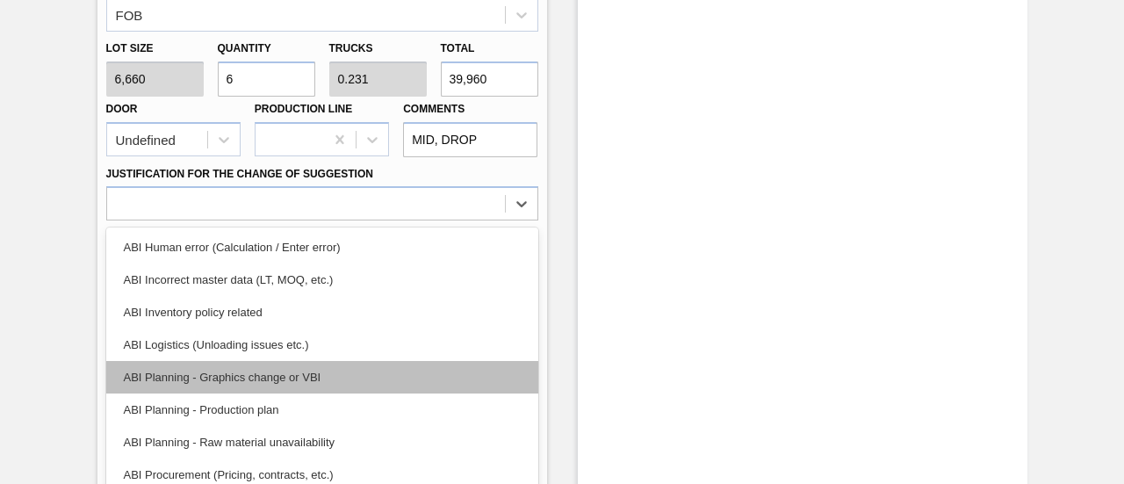
click at [299, 364] on div "ABI Planning - Graphics change or VBI" at bounding box center [322, 377] width 432 height 32
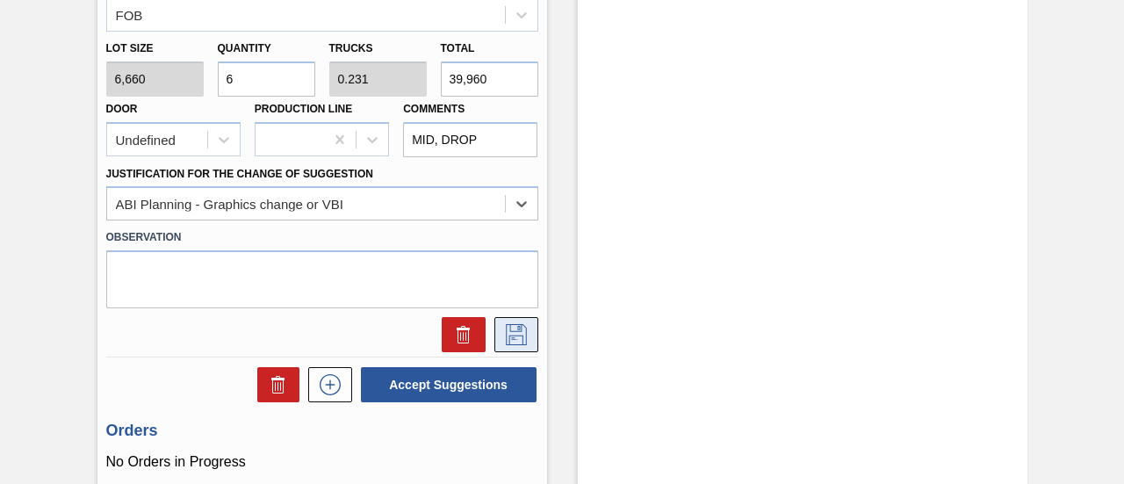
click at [526, 324] on icon at bounding box center [516, 334] width 28 height 21
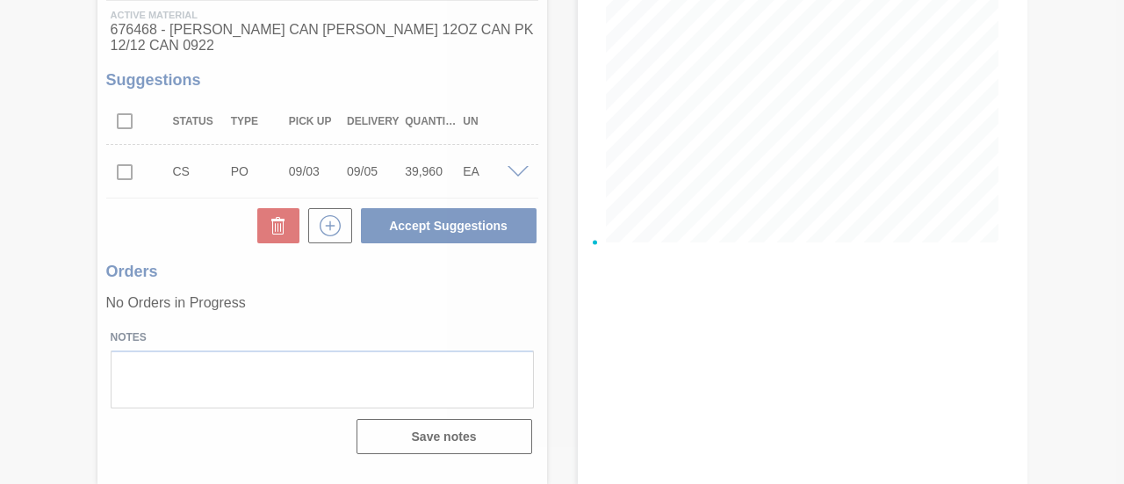
scroll to position [270, 0]
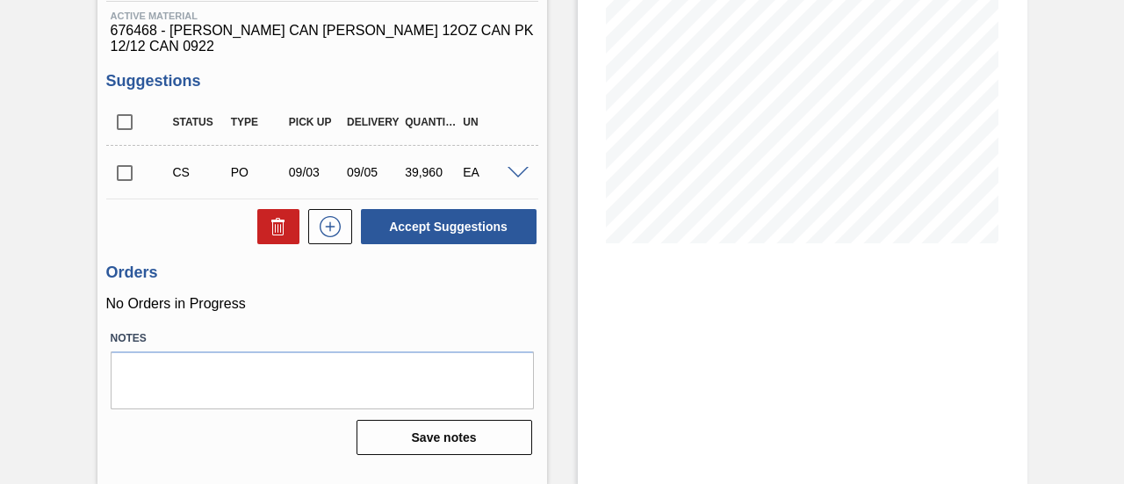
click at [515, 167] on span at bounding box center [518, 173] width 21 height 13
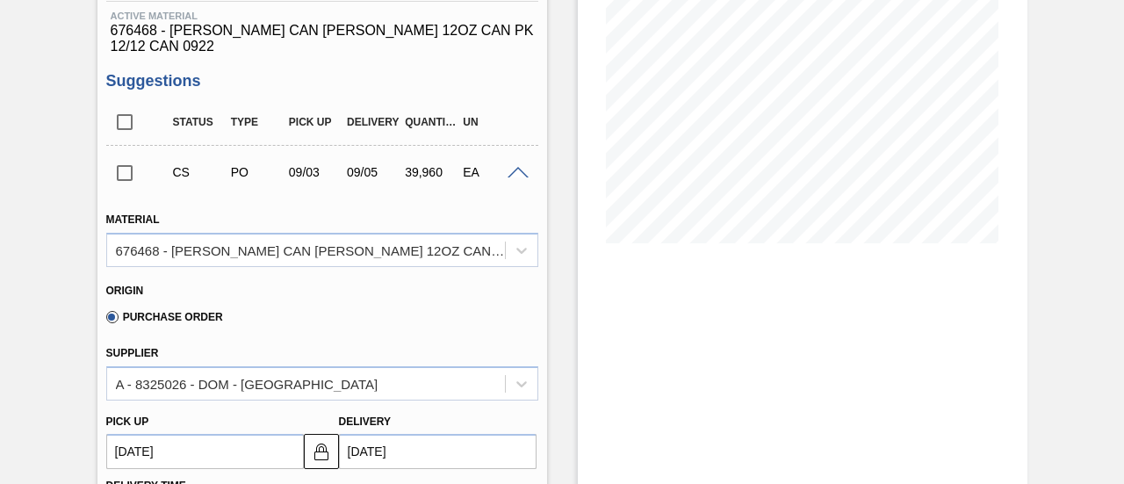
click at [515, 167] on span at bounding box center [518, 173] width 21 height 13
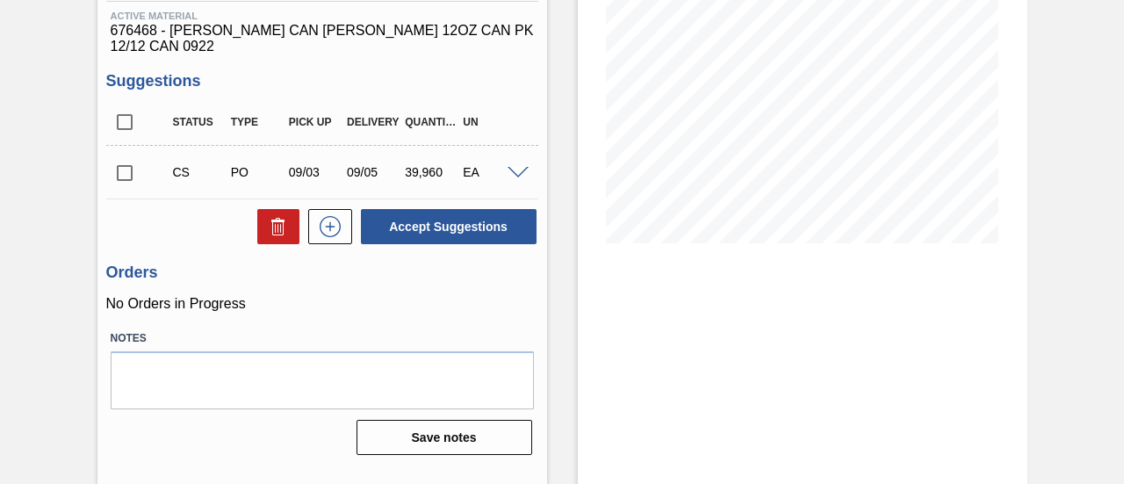
click at [132, 157] on input "checkbox" at bounding box center [124, 173] width 37 height 37
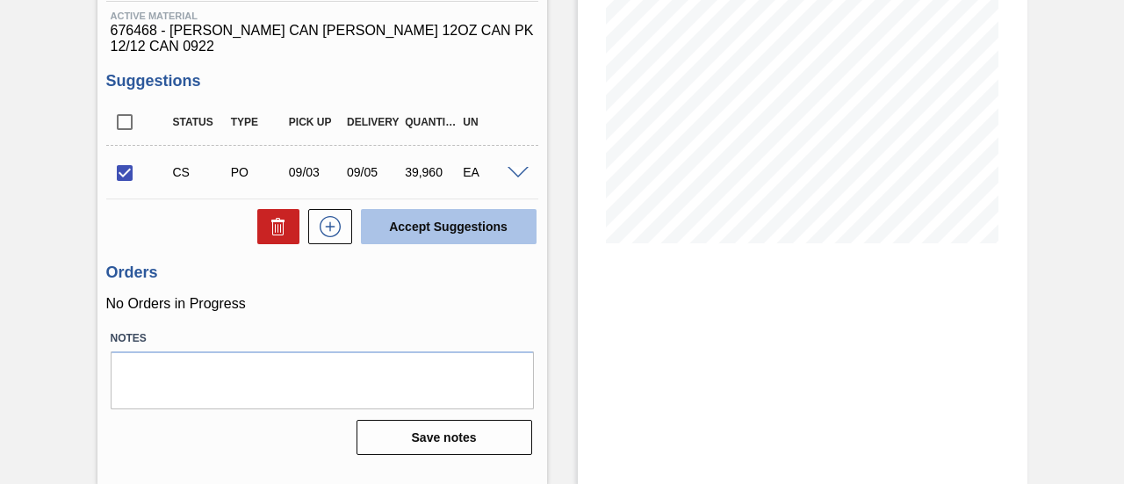
click at [429, 209] on button "Accept Suggestions" at bounding box center [449, 226] width 176 height 35
checkbox input "false"
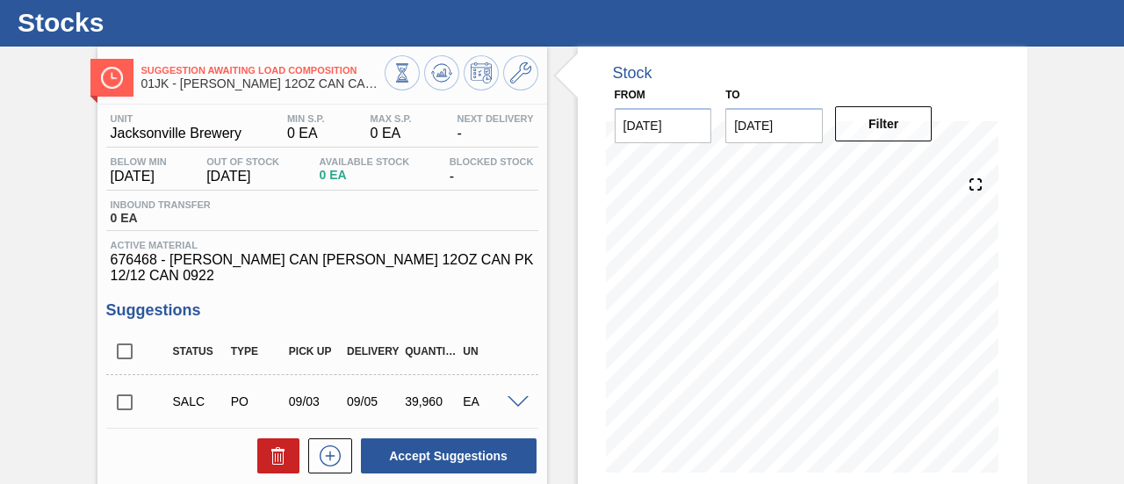
scroll to position [0, 0]
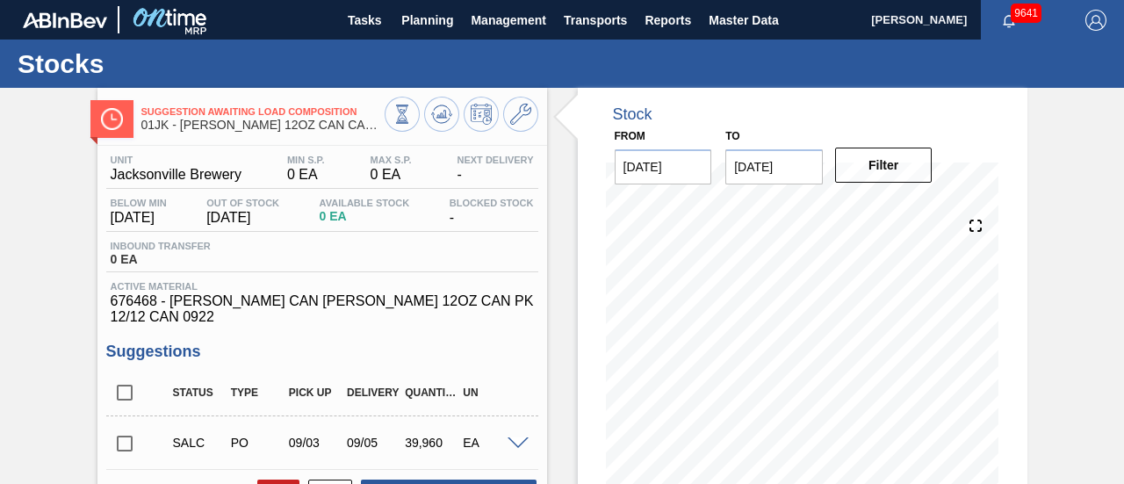
click at [794, 173] on input "[DATE]" at bounding box center [773, 166] width 97 height 35
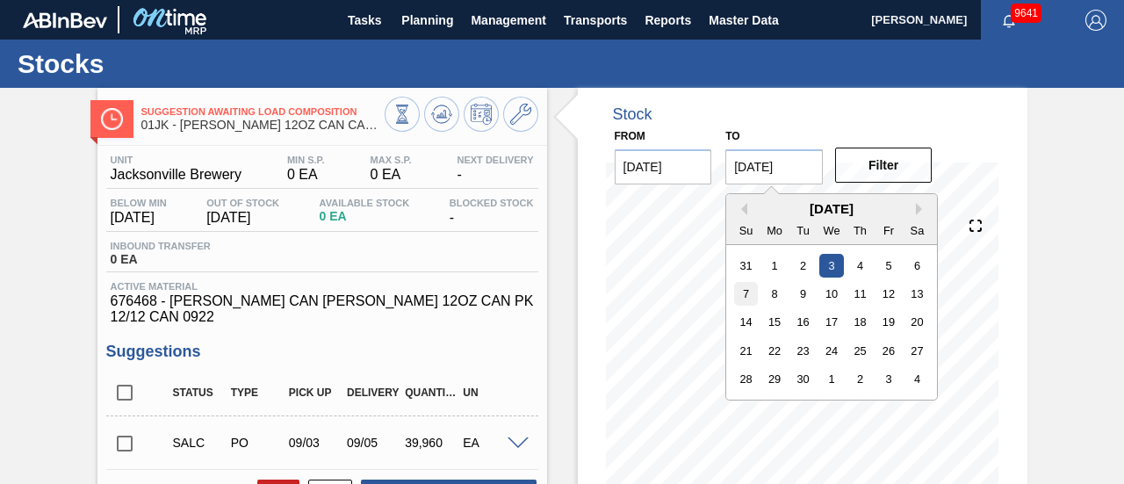
click at [745, 294] on div "7" at bounding box center [746, 294] width 24 height 24
type input "[DATE]"
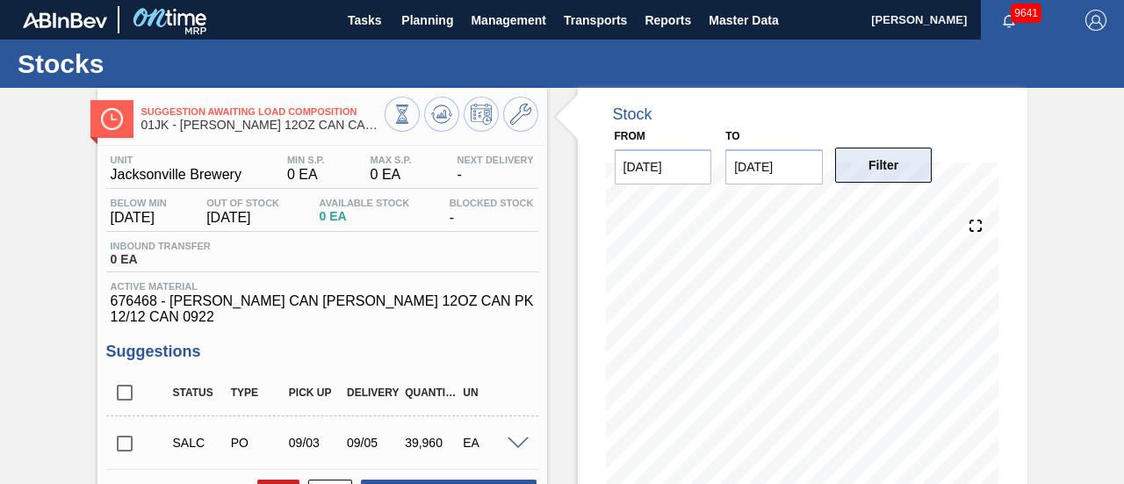
click at [866, 159] on button "Filter" at bounding box center [883, 165] width 97 height 35
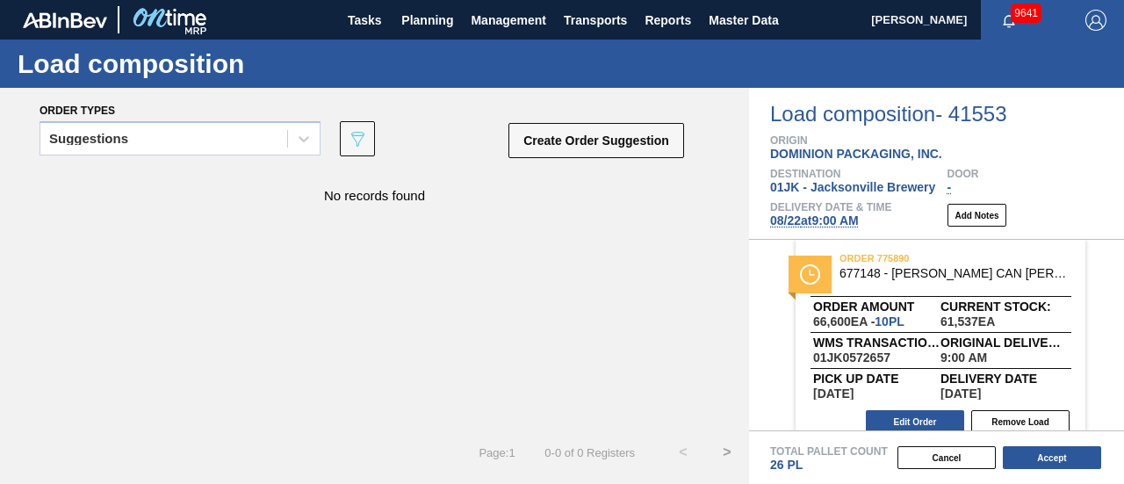
scroll to position [244, 0]
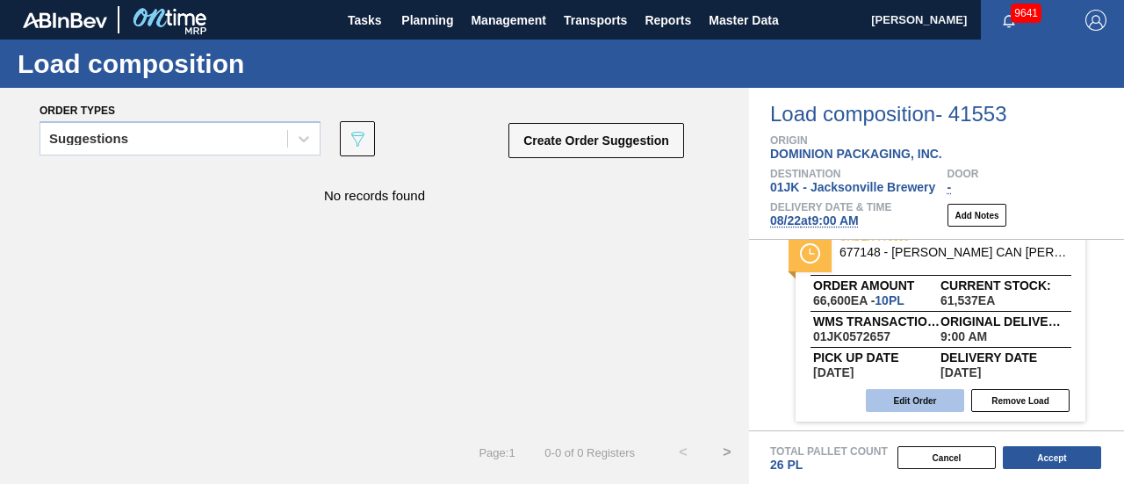
click at [926, 398] on button "Edit Order" at bounding box center [915, 400] width 98 height 23
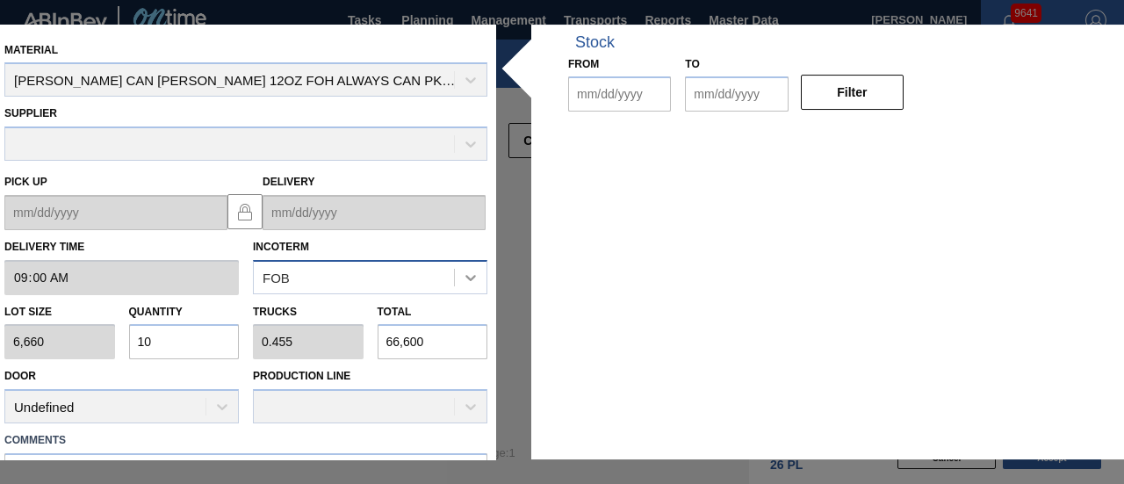
type input "09:00:00"
type input "6,660"
type input "10"
type input "0.455"
type input "66,600"
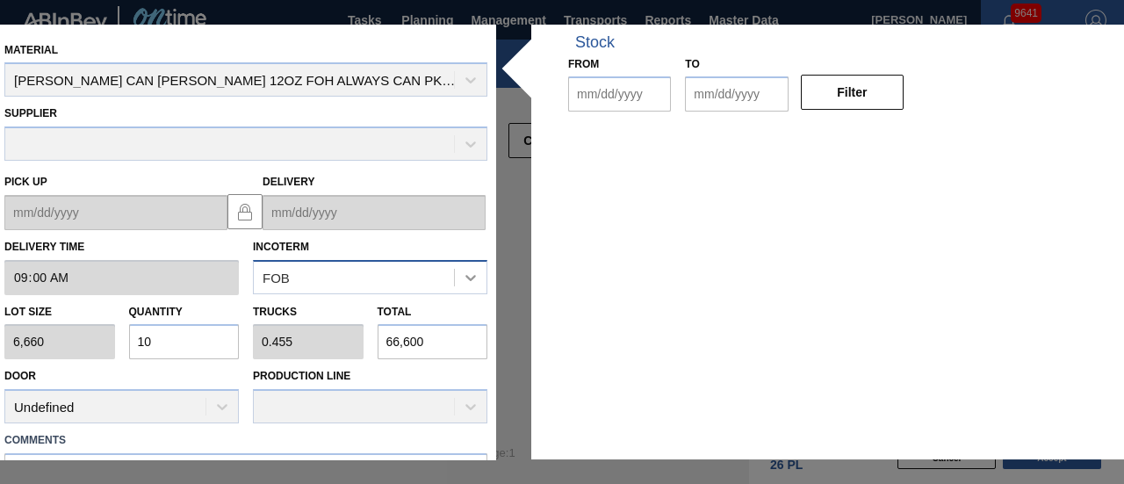
type textarea "TAIL, DROP"
type up "[DATE]"
type input "[DATE]"
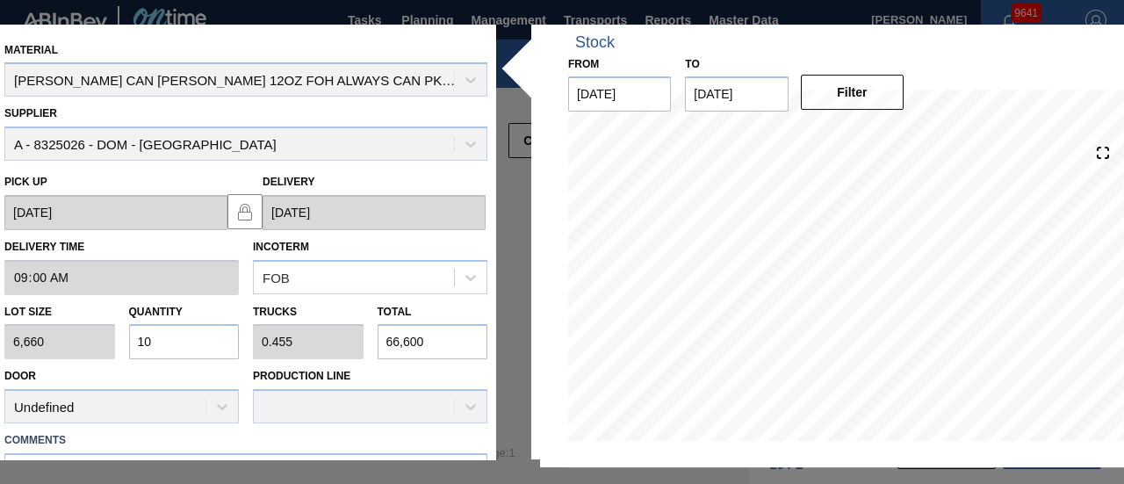
click at [386, 339] on input "66,600" at bounding box center [433, 342] width 111 height 35
type input "0"
type input "3"
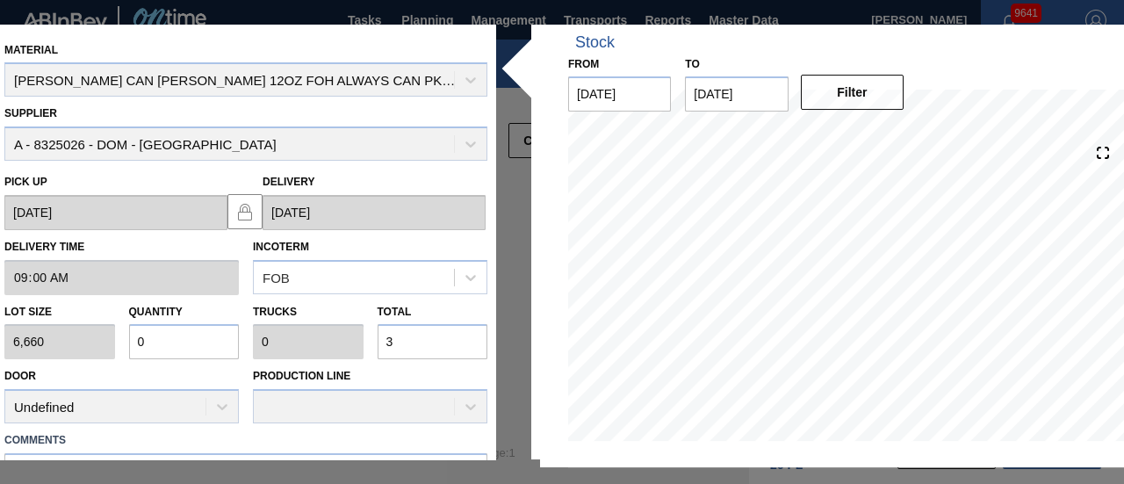
type input "0.006"
type input "39"
type input "0.06"
type input "0.003"
type input "399"
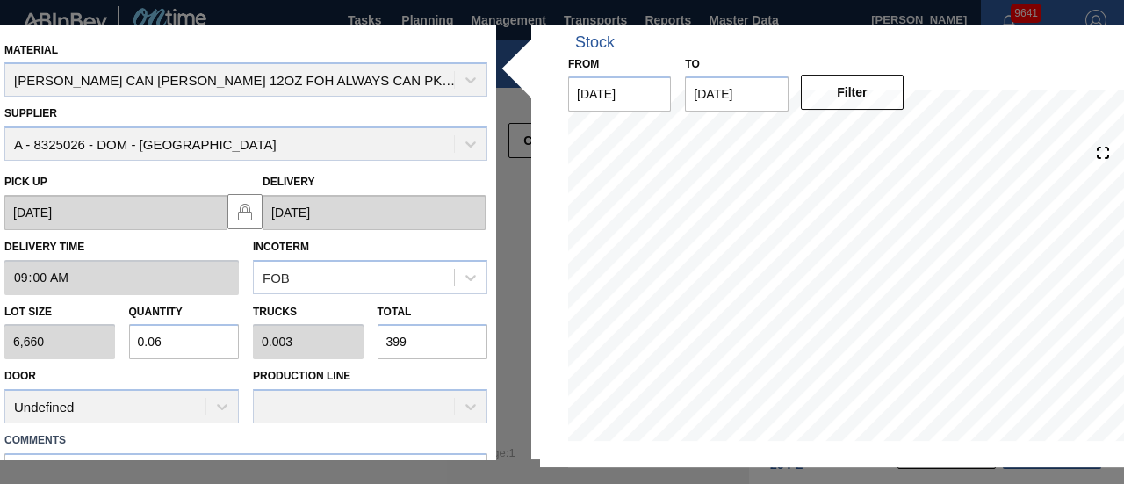
type input "0.6"
type input "0.027"
type input "3,996"
type input "6"
type input "0.273"
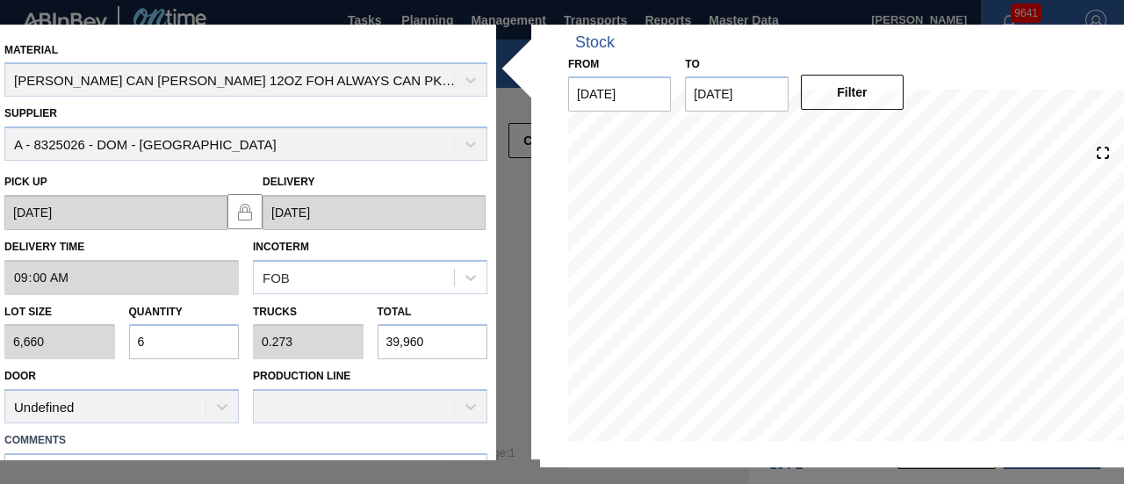
type input "39,960"
click at [376, 382] on div "Production Line" at bounding box center [370, 394] width 234 height 60
click at [378, 373] on div "Production Line" at bounding box center [370, 394] width 234 height 60
click at [379, 361] on div "Door Undefined Production Line" at bounding box center [245, 392] width 497 height 64
click at [407, 342] on input "39,960" at bounding box center [433, 342] width 111 height 35
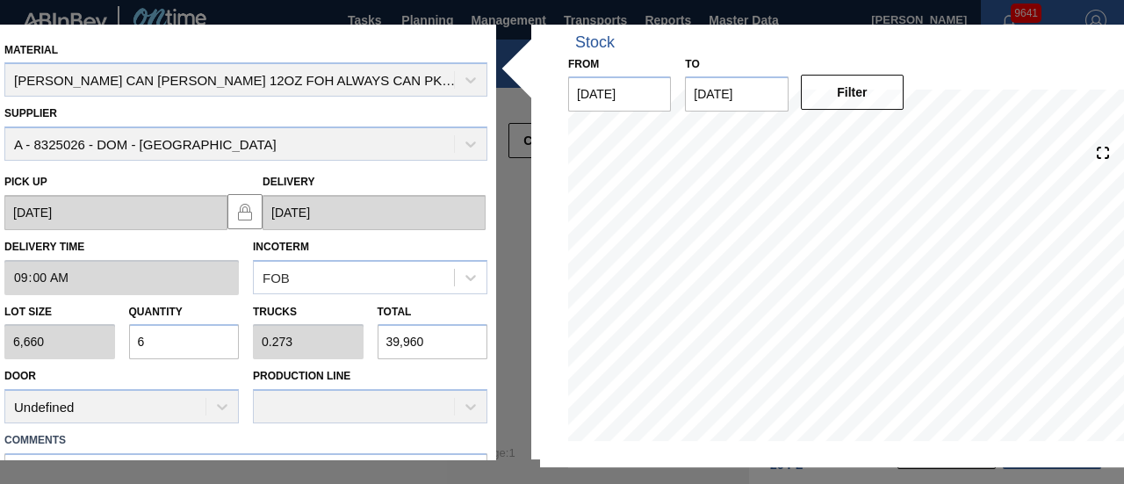
drag, startPoint x: 427, startPoint y: 338, endPoint x: 363, endPoint y: 338, distance: 64.1
click at [363, 338] on div "Lot size 6,660 Quantity 6 Trucks 0.273 Total 39,960" at bounding box center [245, 327] width 497 height 65
type input "0"
type input "2"
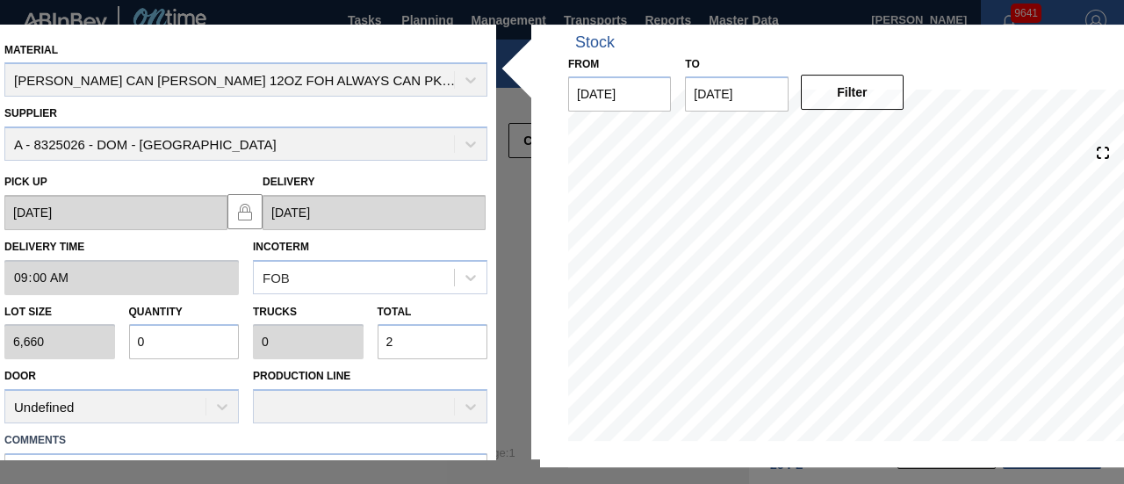
type input "0.004"
type input "25"
type input "0.039"
type input "0.002"
type input "259"
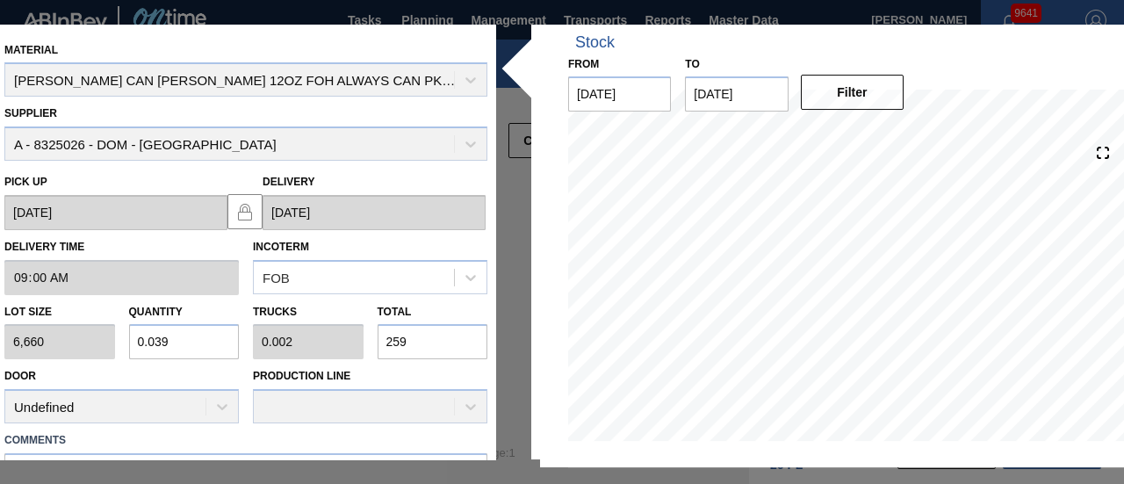
type input "0.389"
type input "0.018"
type input "2,590"
type input "3.889"
type input "0.177"
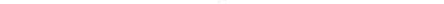
scroll to position [103, 0]
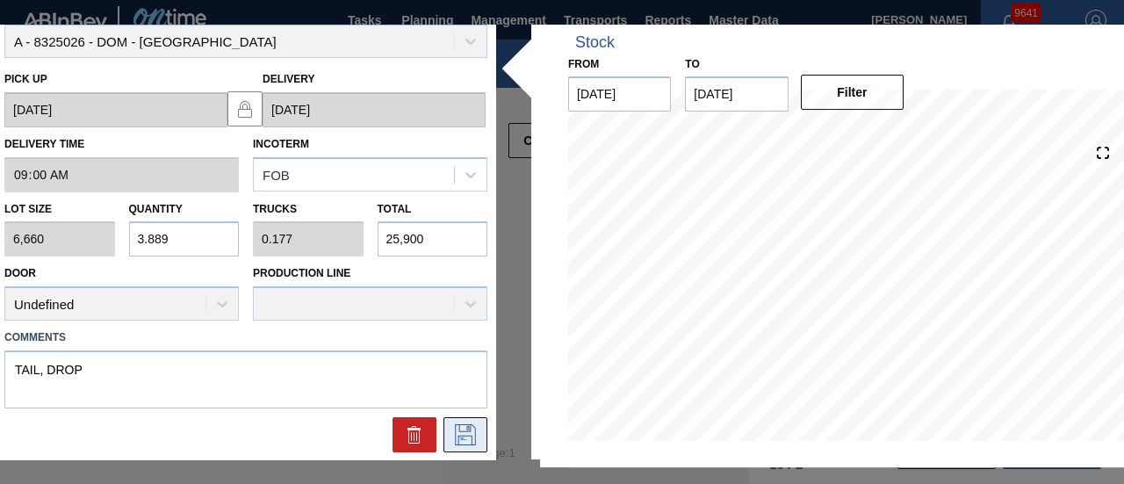
type input "25,900"
click at [472, 431] on icon at bounding box center [465, 434] width 28 height 21
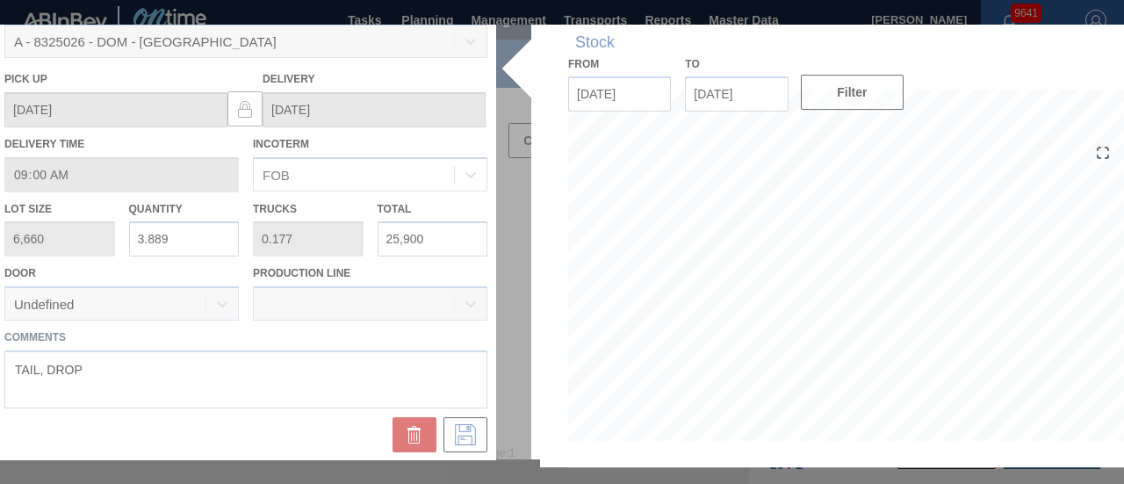
click at [430, 263] on div at bounding box center [562, 243] width 1133 height 436
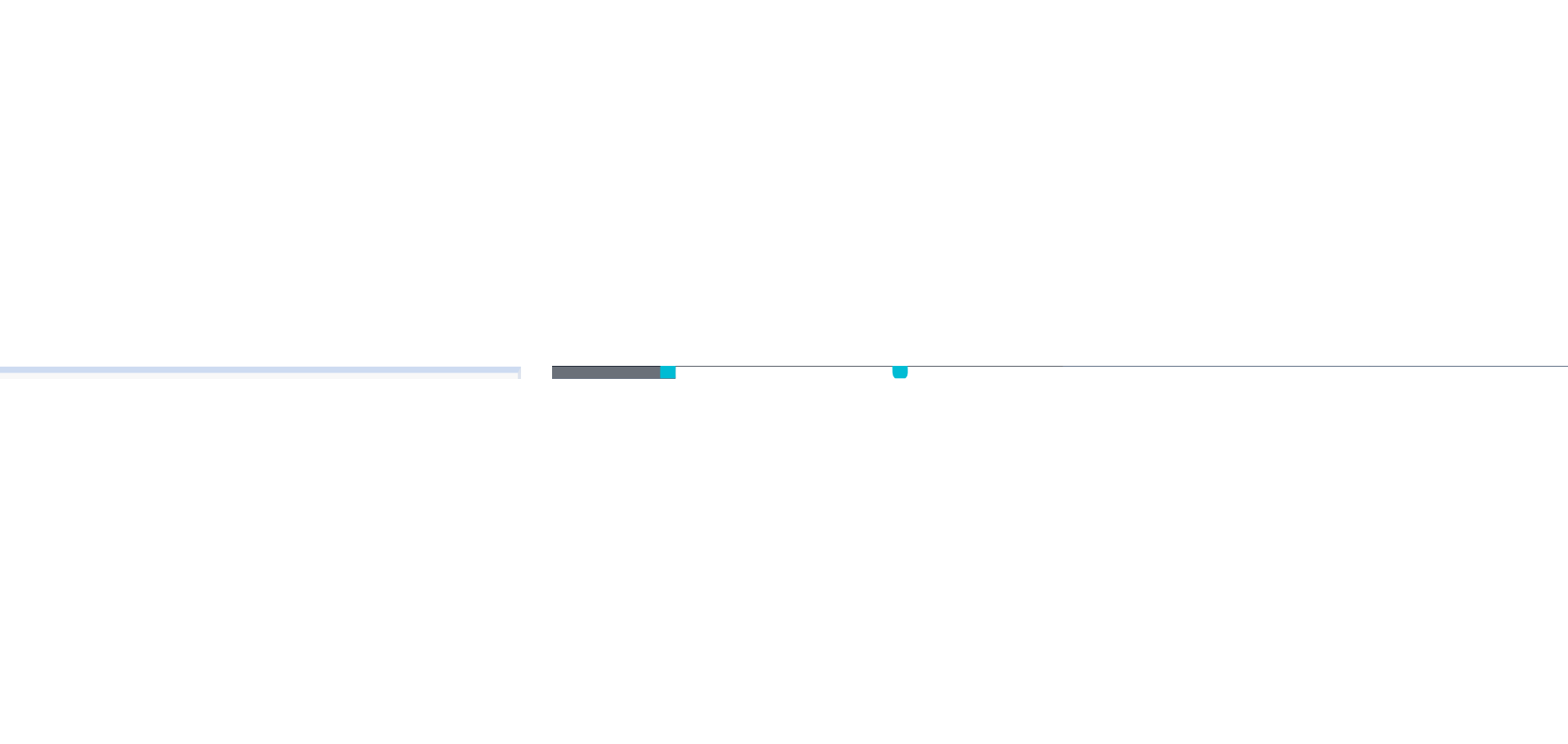
scroll to position [0, 0]
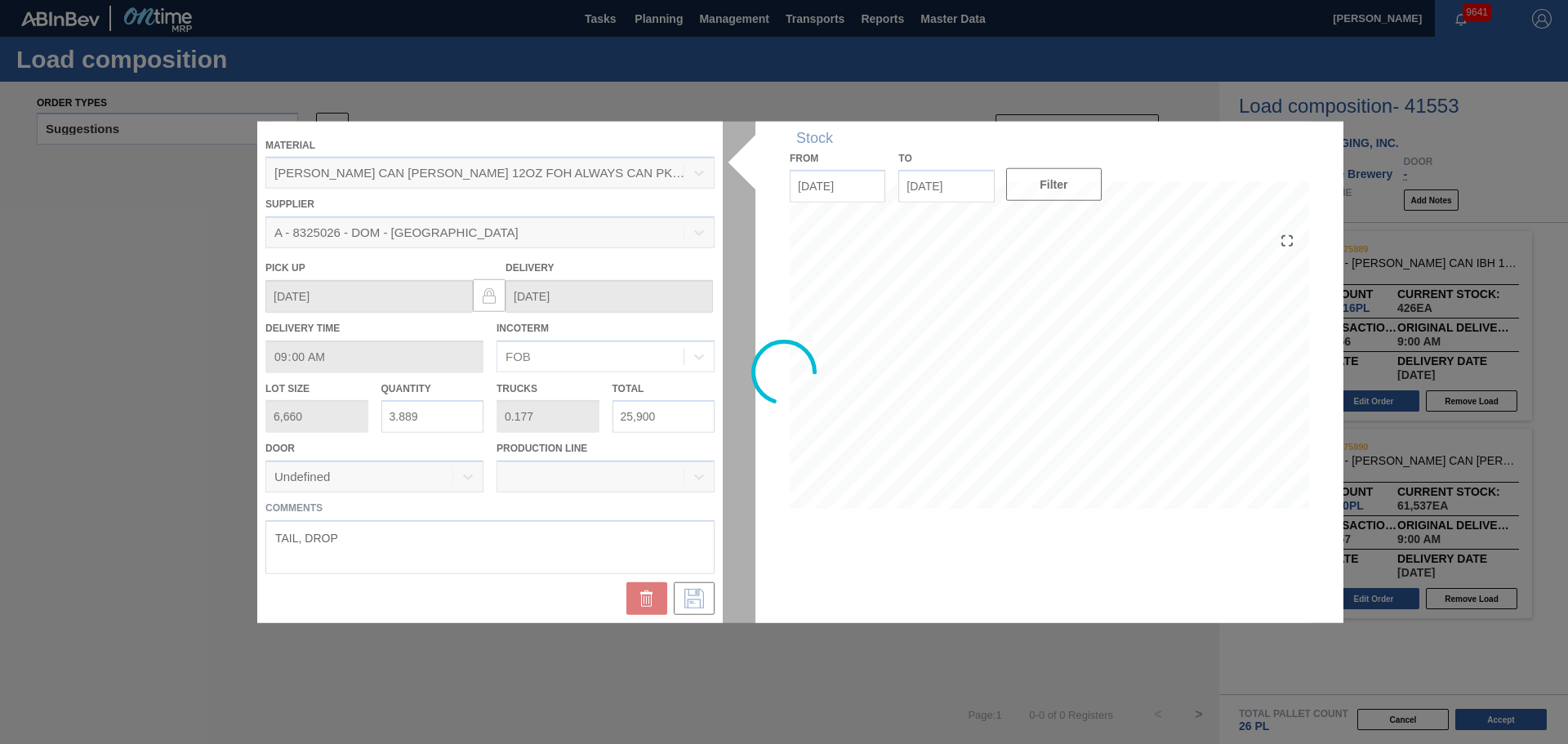
click at [690, 449] on div at bounding box center [784, 372] width 1054 height 502
click at [543, 449] on div at bounding box center [784, 372] width 1054 height 502
click at [643, 446] on div at bounding box center [784, 372] width 1054 height 502
drag, startPoint x: 707, startPoint y: 441, endPoint x: 708, endPoint y: 411, distance: 30.0
click at [707, 441] on div at bounding box center [784, 372] width 1054 height 502
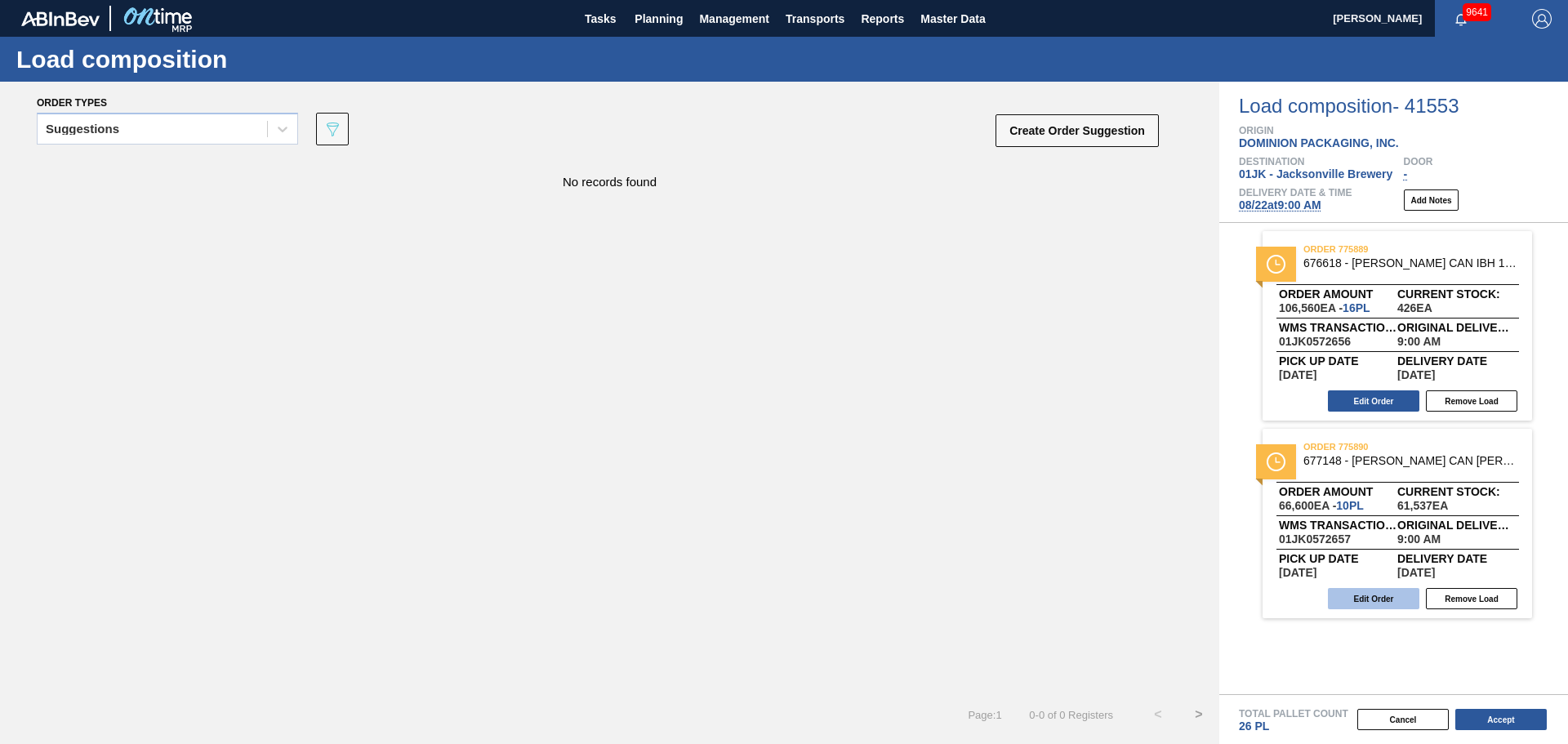
click at [1354, 599] on button "Edit Order" at bounding box center [1374, 598] width 91 height 21
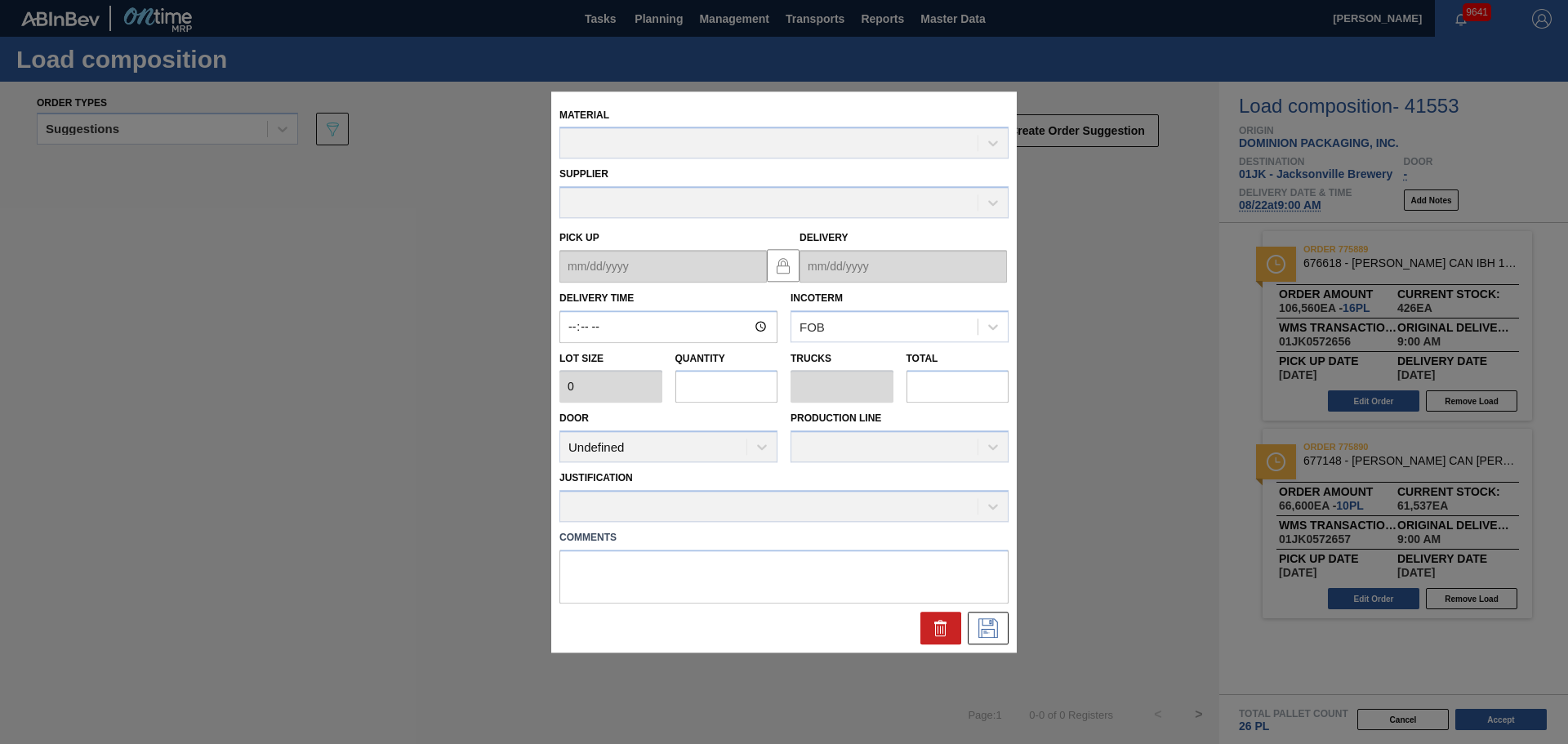
type input "09:00:00"
type input "6,660"
type input "10"
type input "0.455"
type input "66,600"
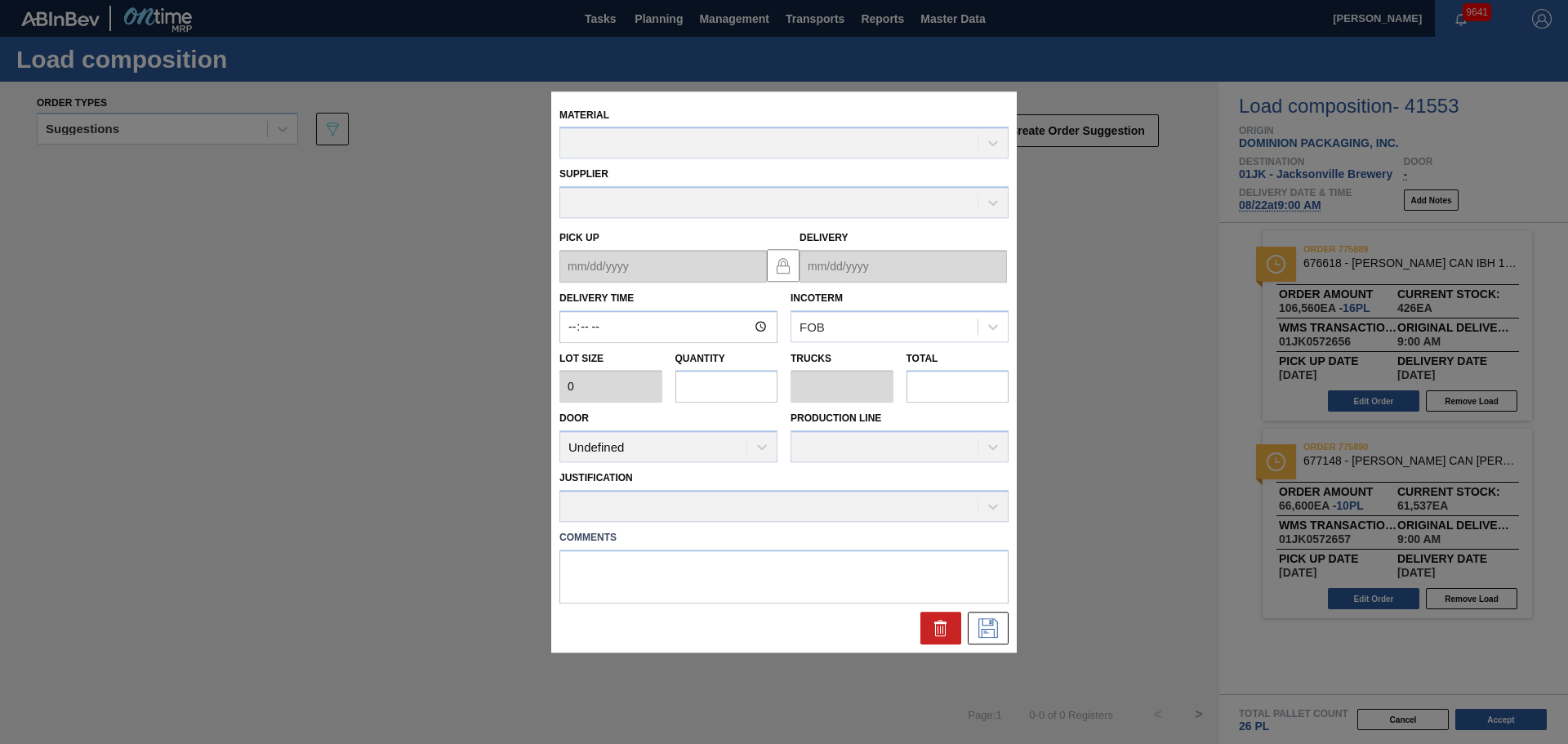
type textarea "TAIL, DROP"
type up "[DATE]"
type input "[DATE]"
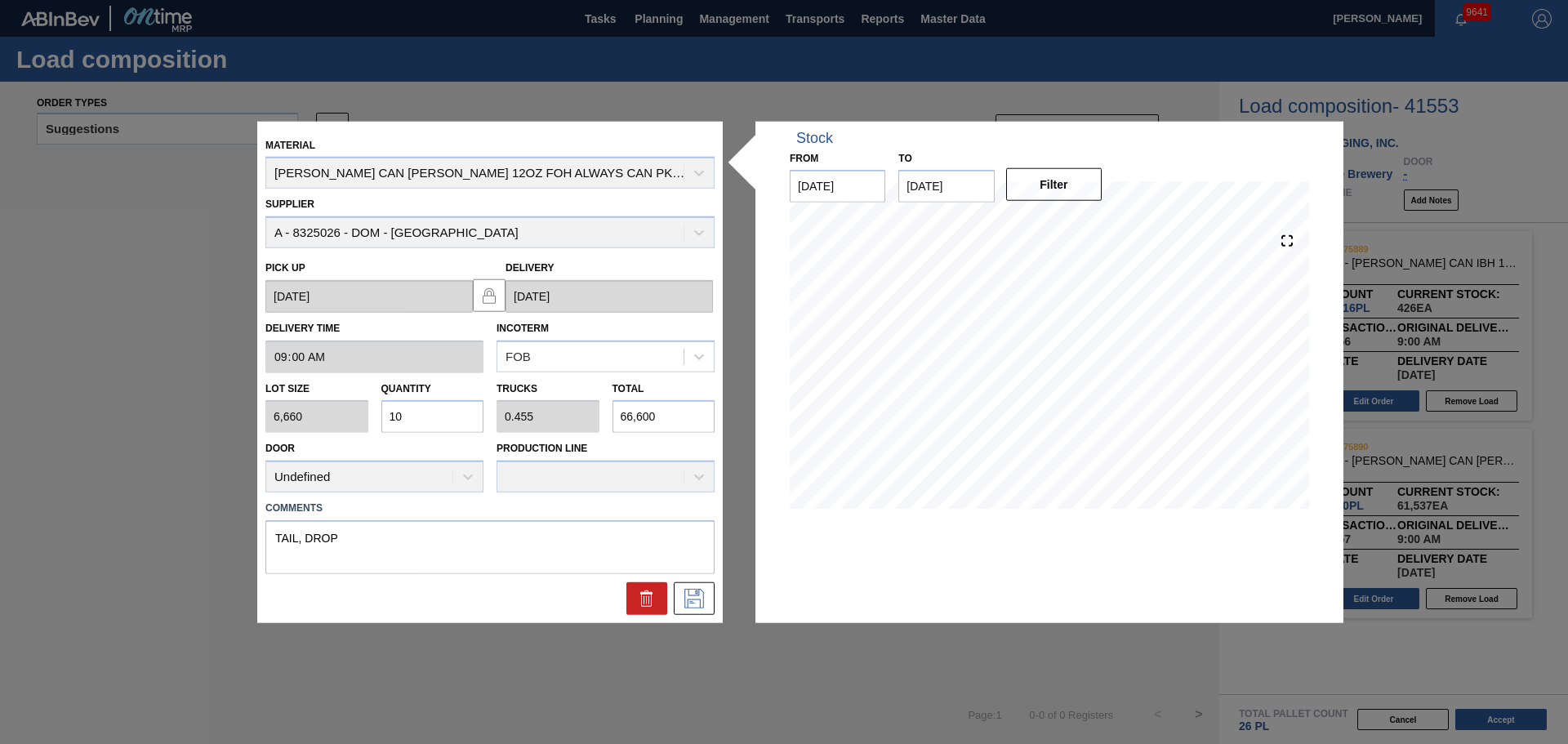
click at [663, 431] on input "66,600" at bounding box center [664, 416] width 103 height 33
type input "0"
type input "2"
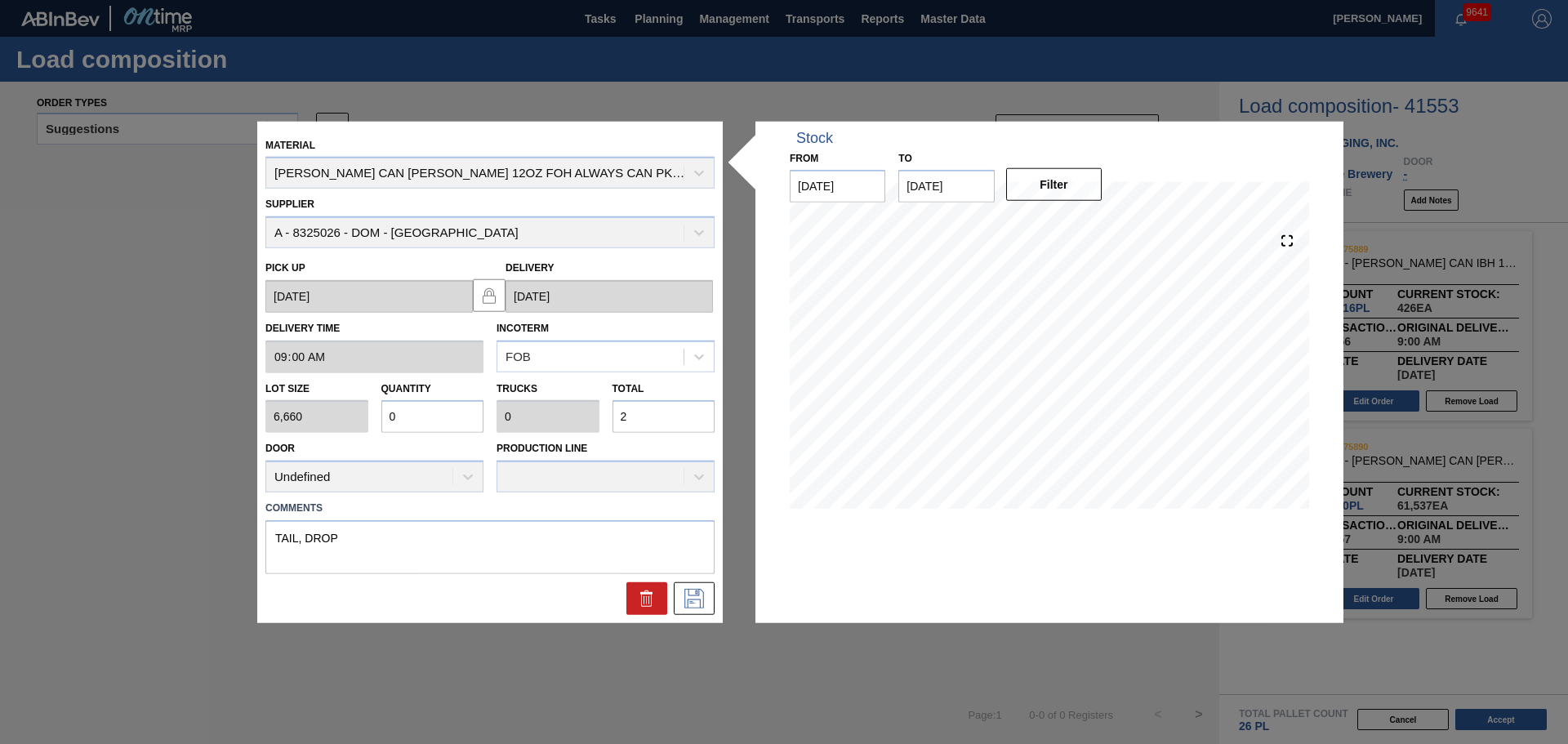
type input "0.004"
type input "25"
type input "0.039"
type input "0.002"
type input "259"
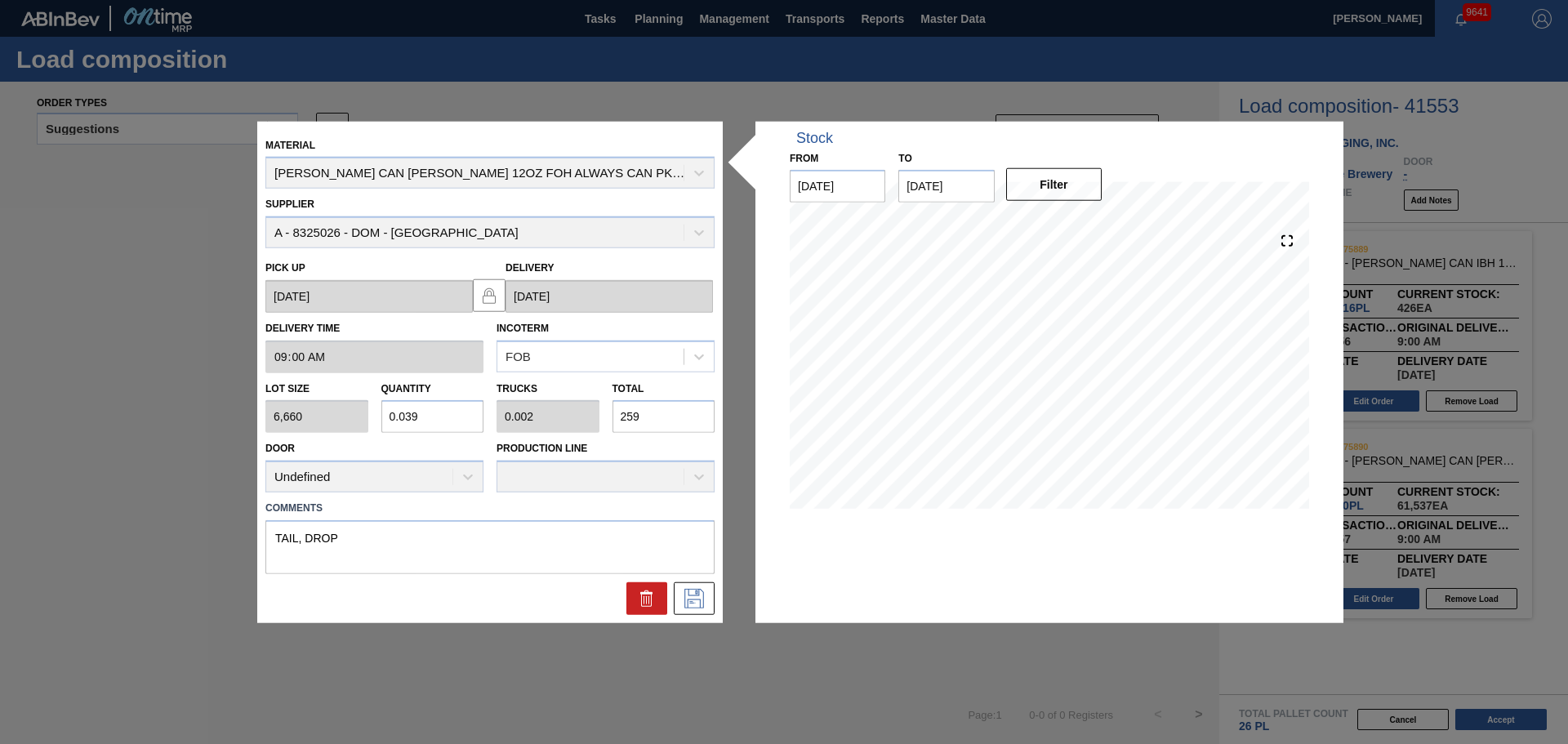
type input "0.389"
type input "0.018"
type input "2,590"
type input "3.889"
type input "0.177"
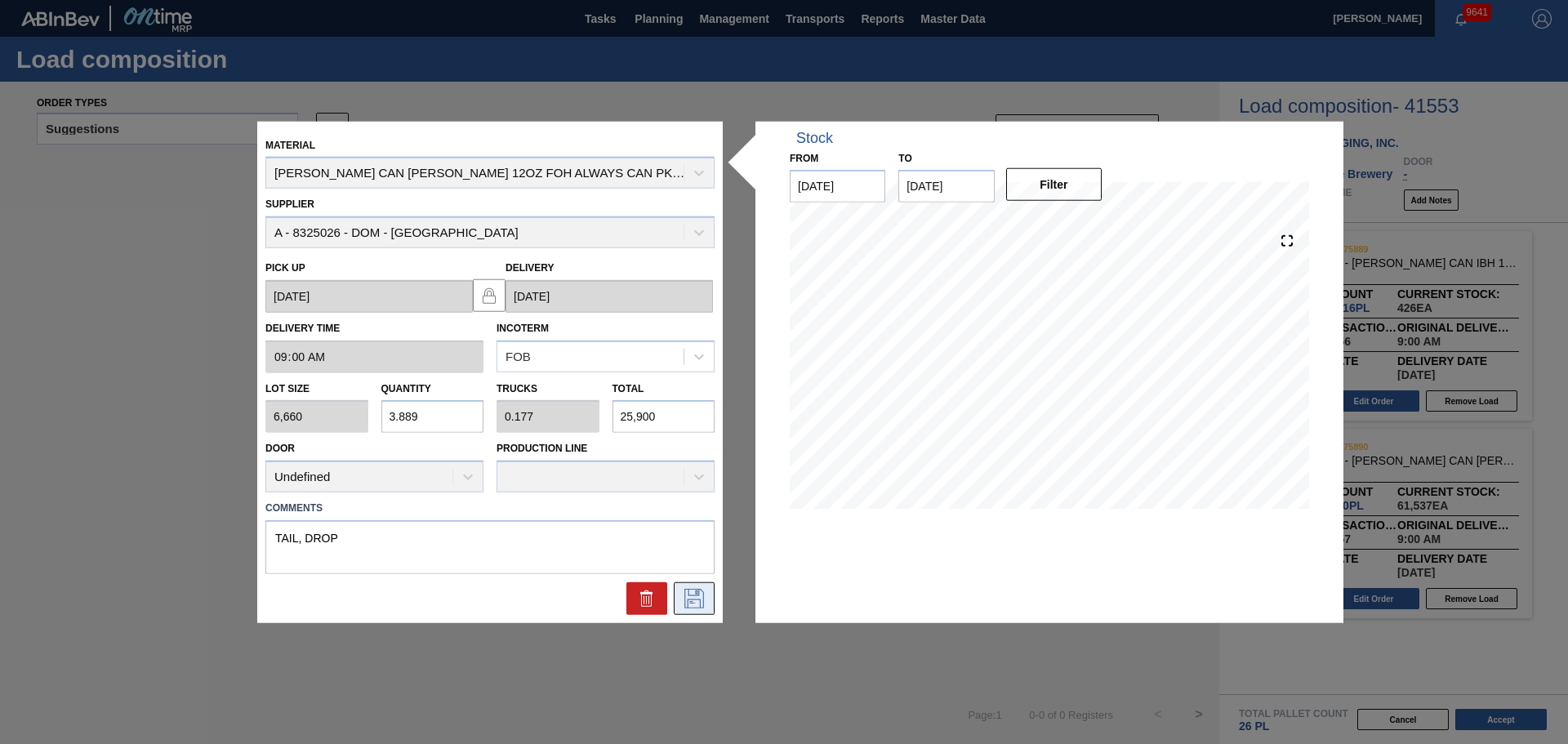
type input "25,900"
click at [690, 604] on icon at bounding box center [694, 598] width 26 height 20
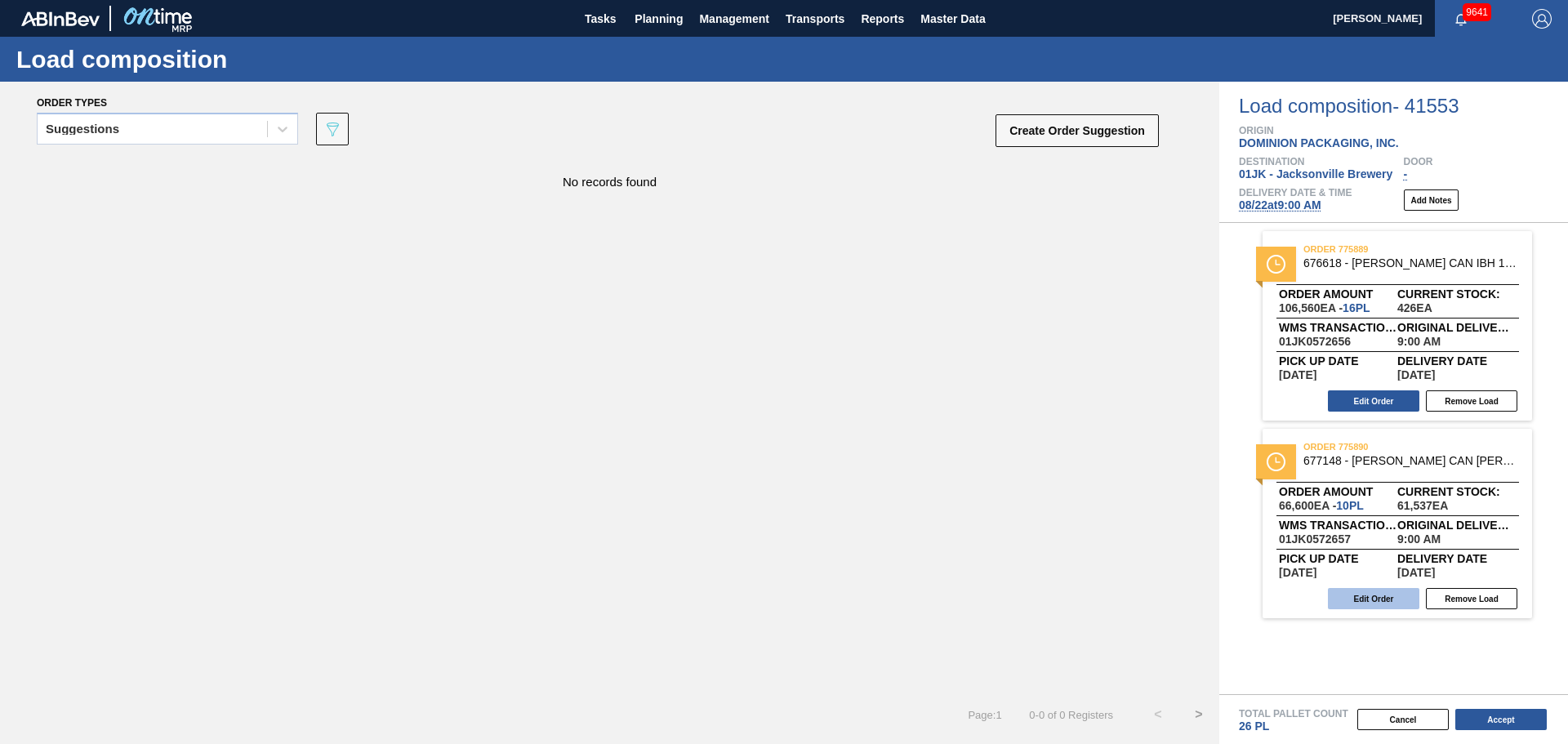
click at [1384, 597] on button "Edit Order" at bounding box center [1374, 598] width 91 height 21
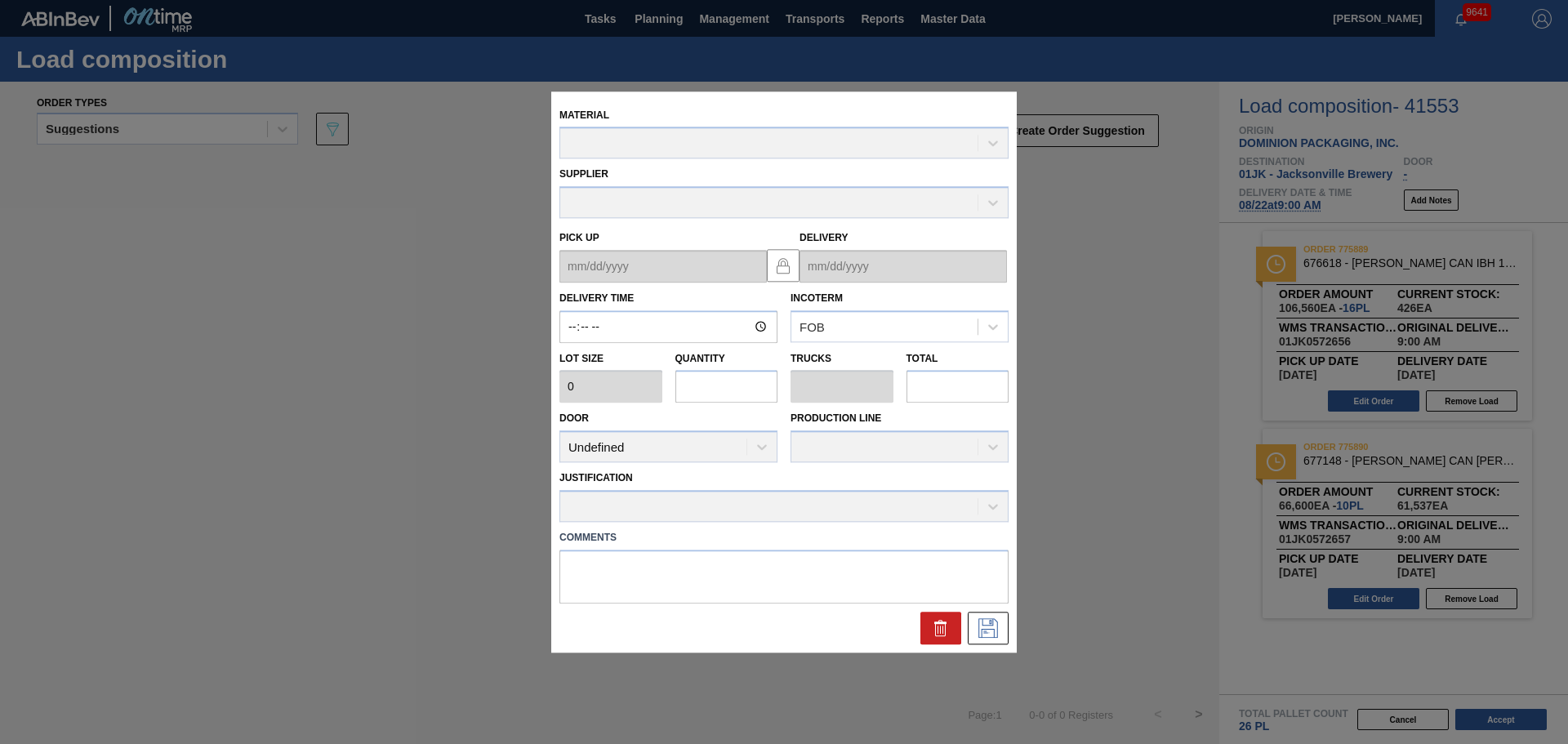
type input "09:00:00"
type input "6,660"
type input "10"
type input "0.455"
type input "66,600"
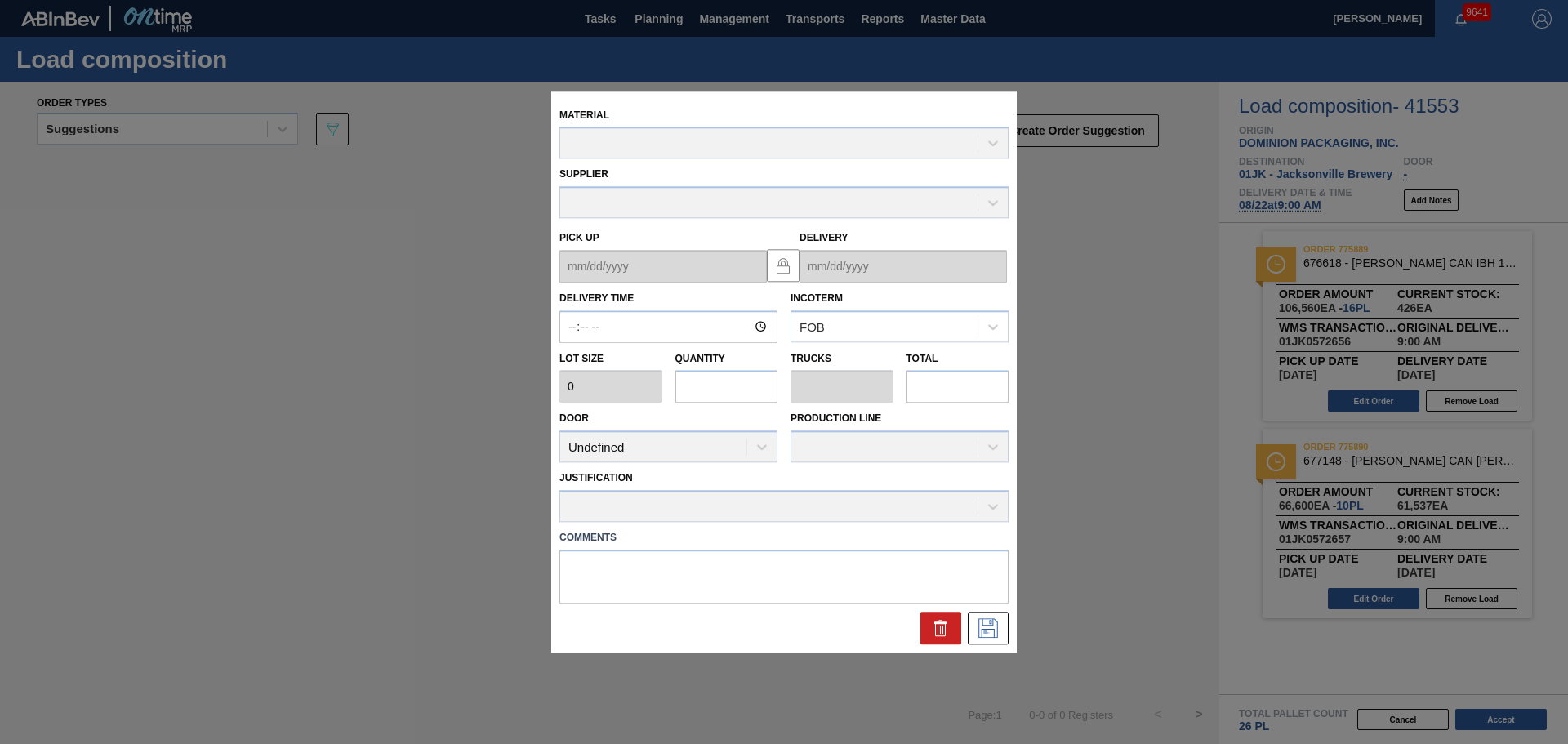
type textarea "TAIL, DROP"
type up "[DATE]"
type input "[DATE]"
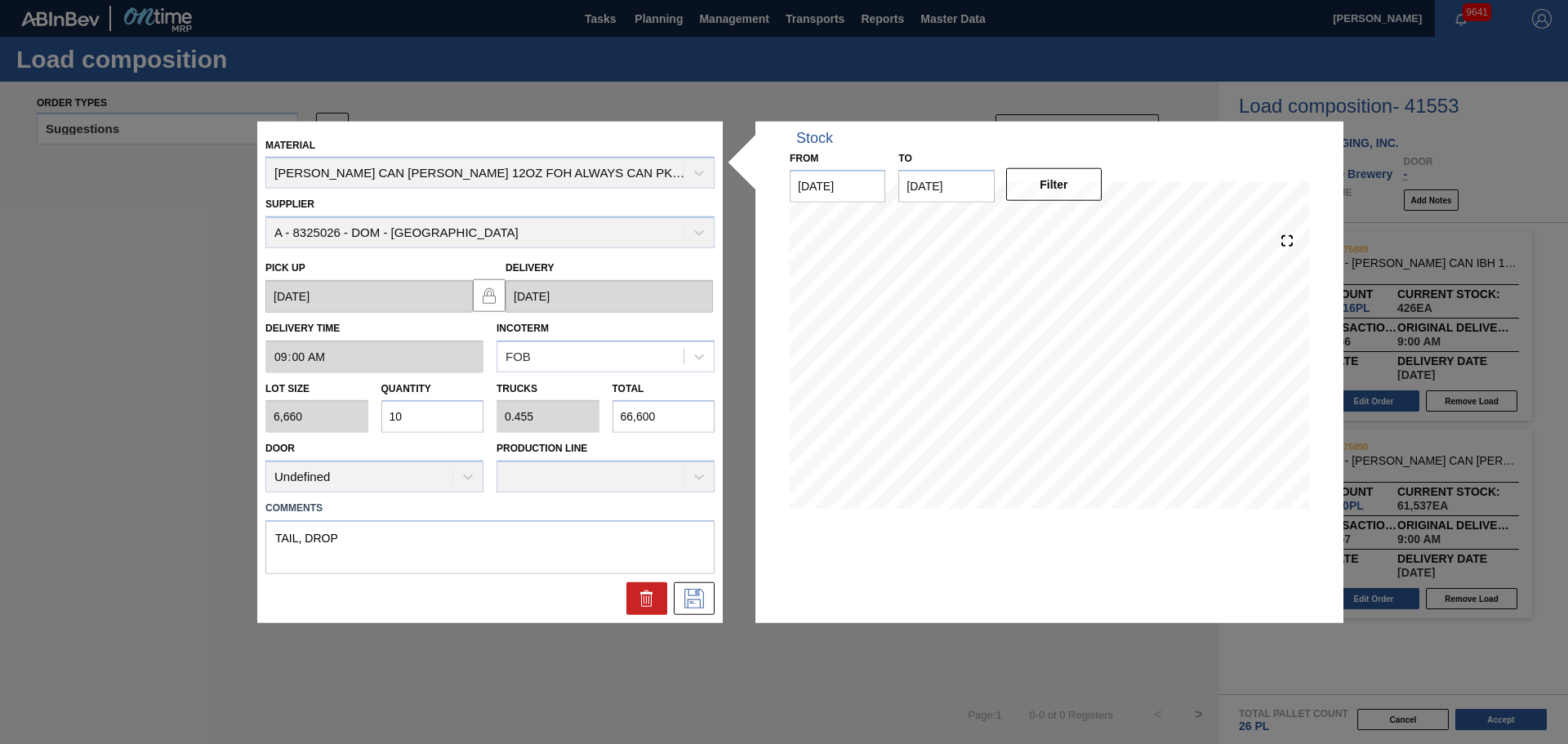
click at [656, 413] on input "66,600" at bounding box center [664, 416] width 103 height 33
click at [657, 413] on input "66,600" at bounding box center [664, 416] width 103 height 33
type input "0"
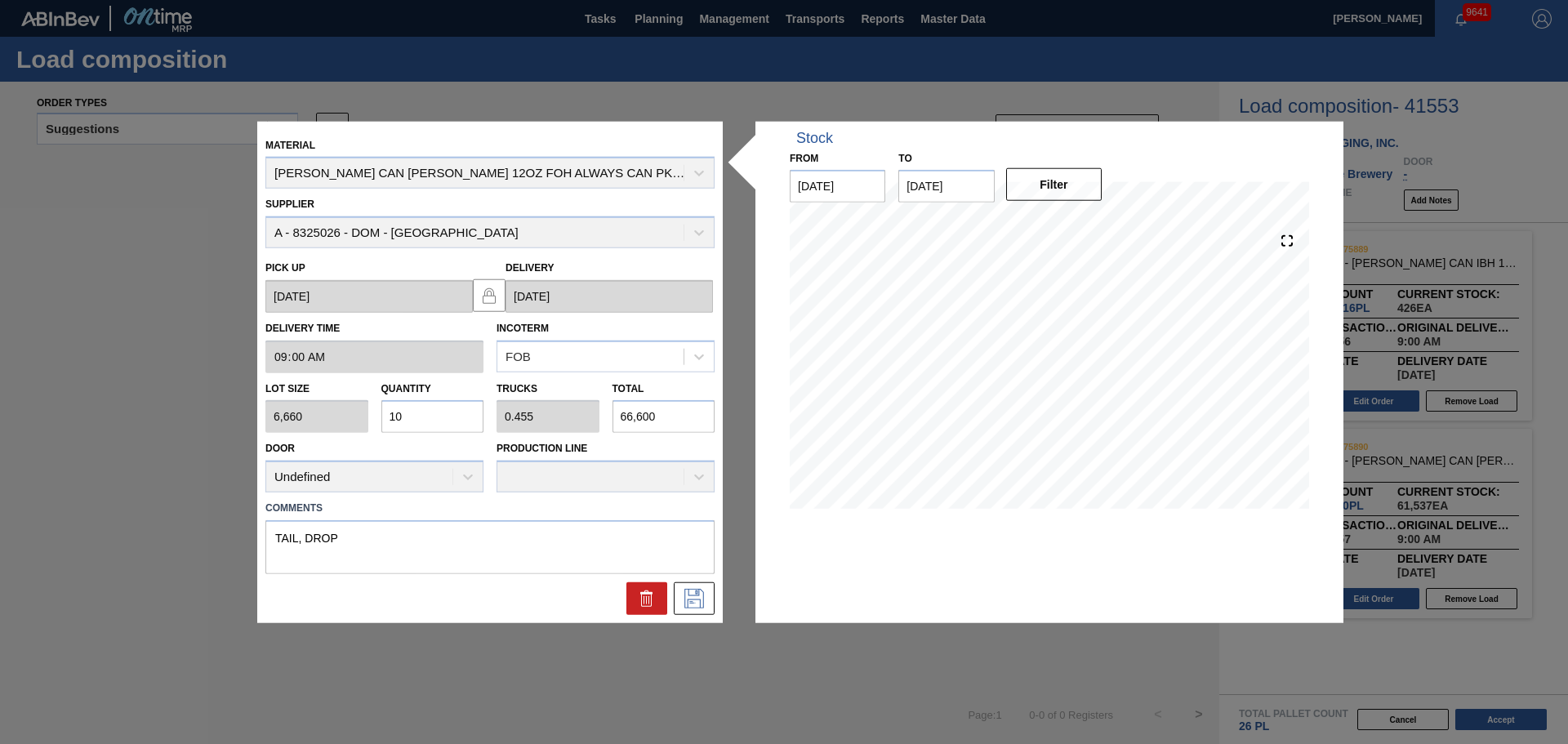
type input "2"
type input "0.004"
type input "25"
type input "0.039"
type input "0.002"
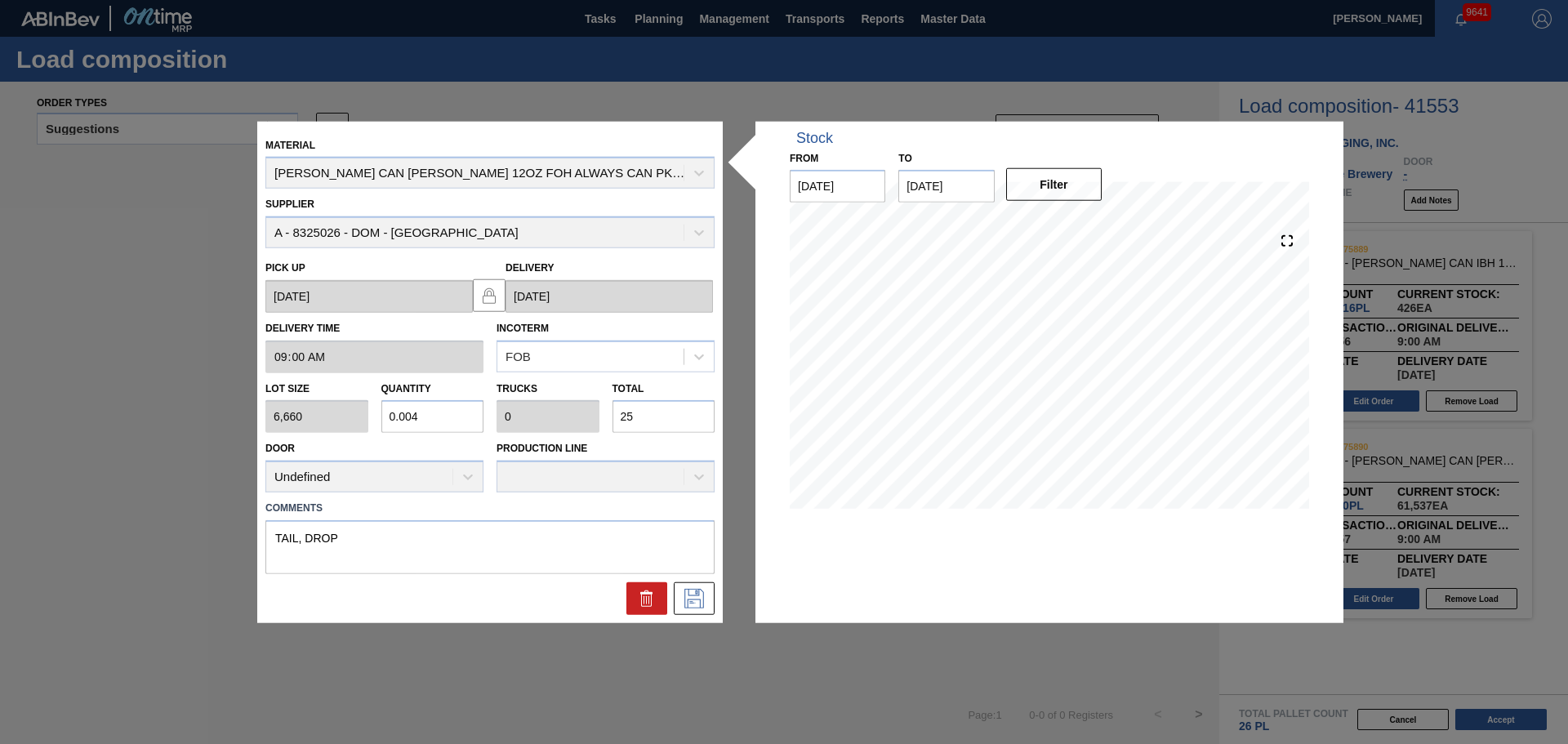
type input "259"
type input "0.389"
type input "0.018"
type input "2,590"
type input "3.889"
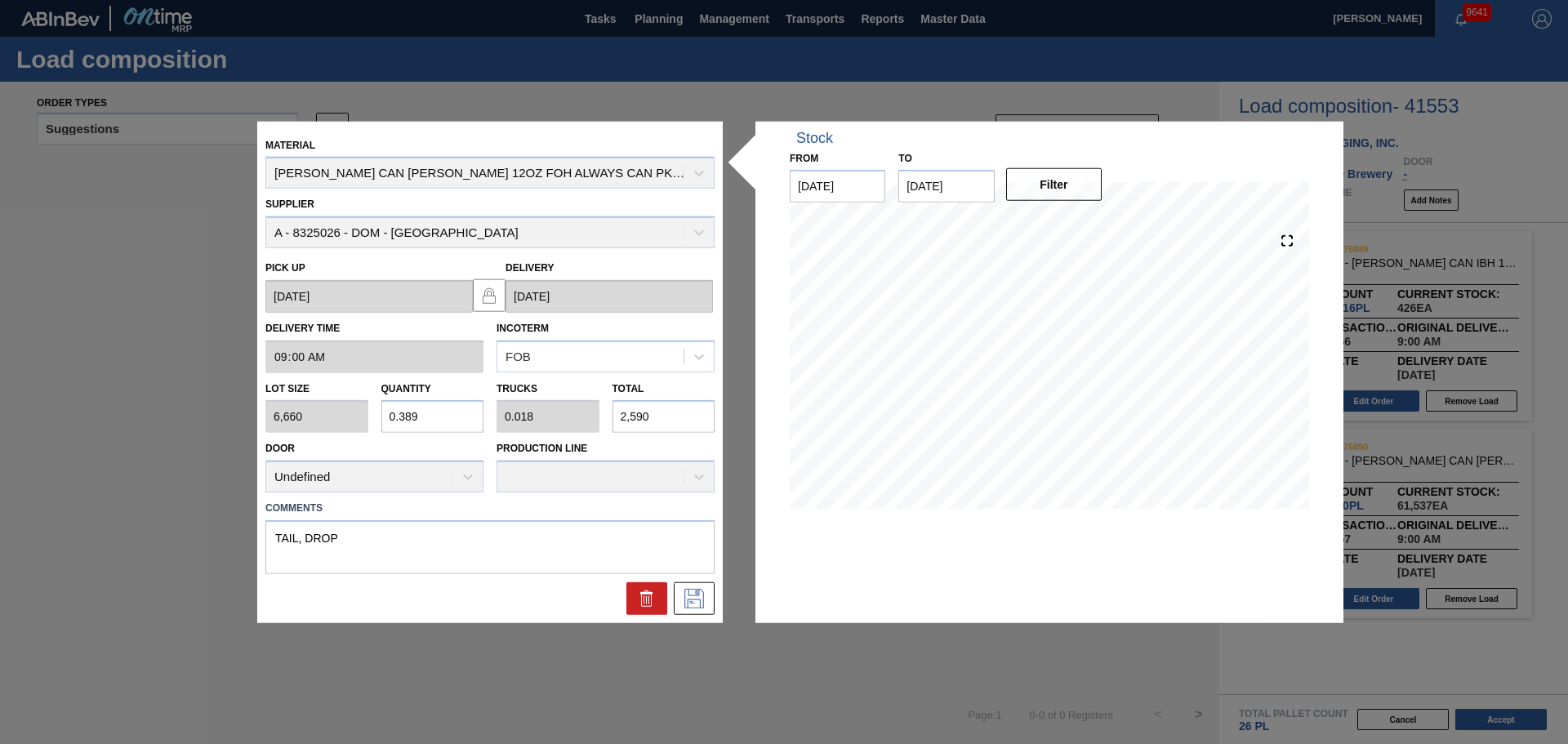
type input "0.177"
type input "25,900"
click at [685, 531] on textarea "TAIL, DROP" at bounding box center [489, 547] width 449 height 54
click at [684, 601] on icon at bounding box center [694, 598] width 26 height 20
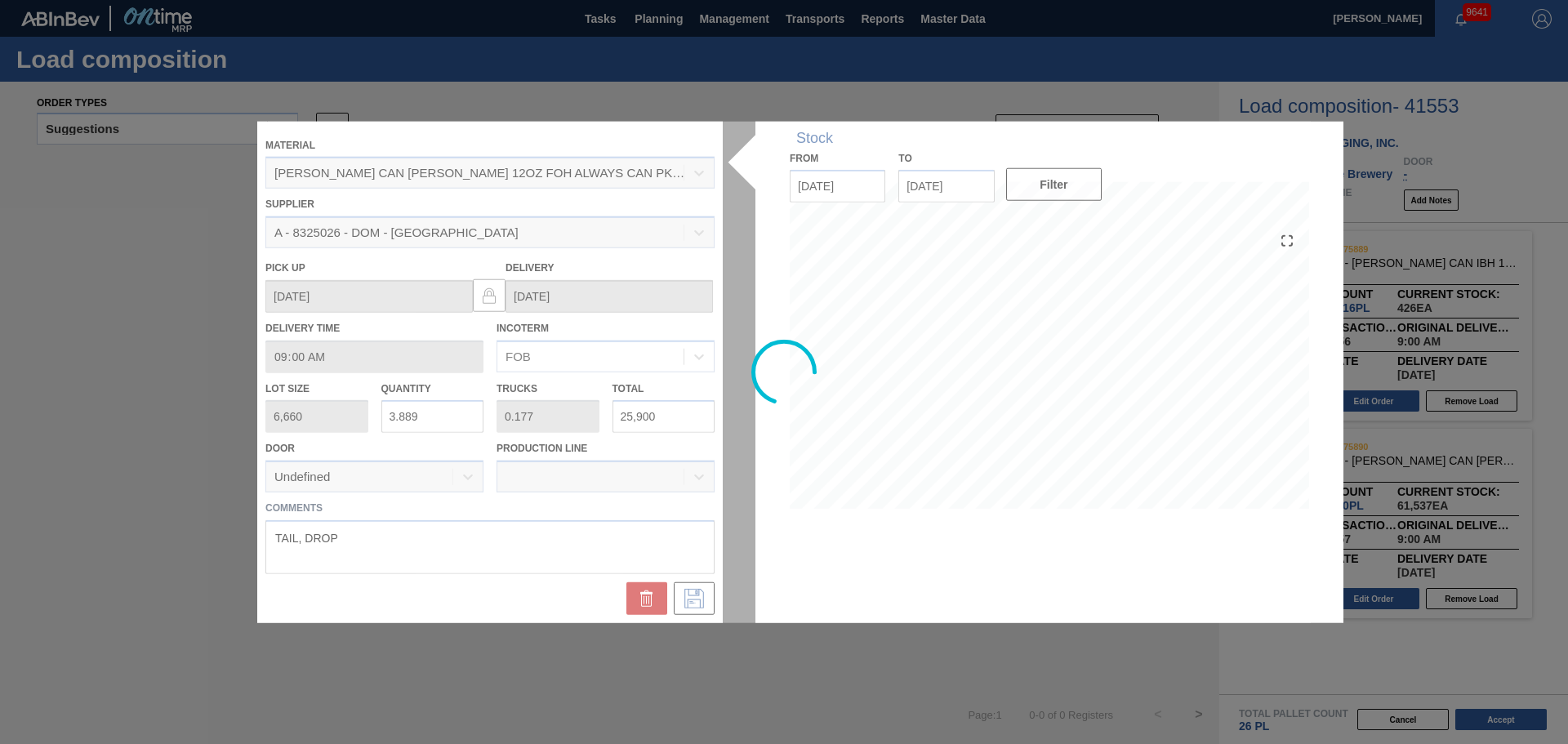
click at [704, 529] on div at bounding box center [784, 372] width 1054 height 502
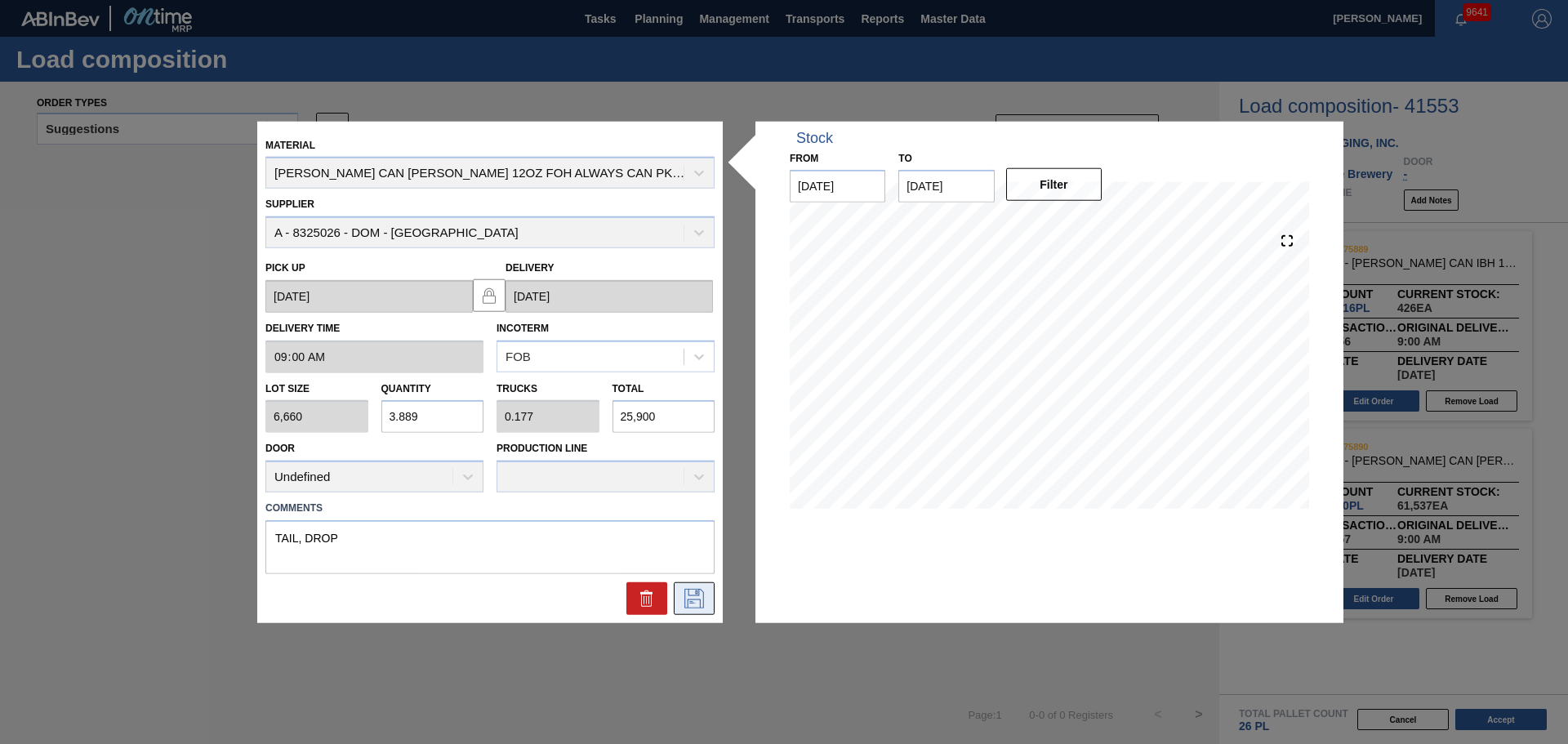
click at [705, 603] on icon at bounding box center [694, 598] width 26 height 20
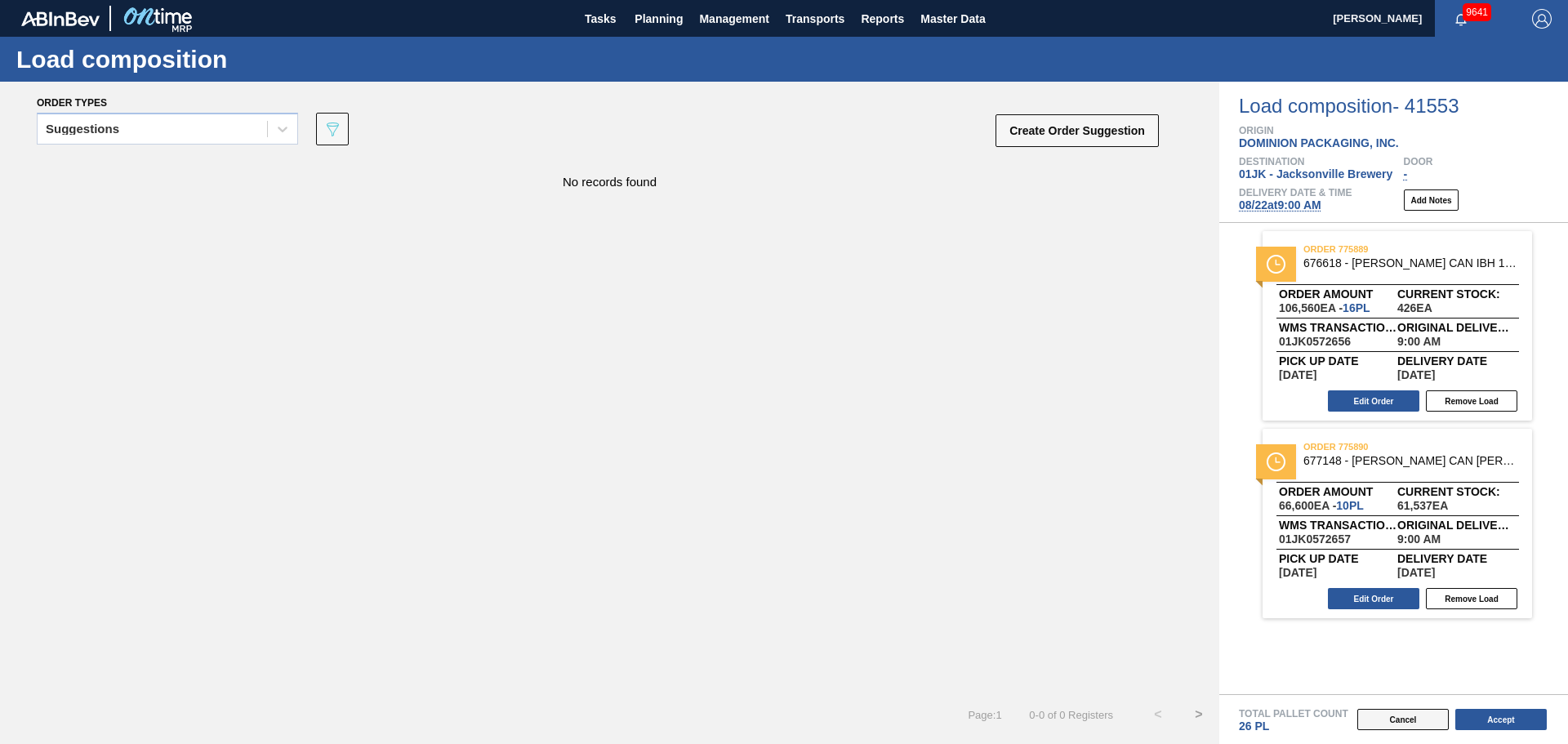
click at [1395, 716] on button "Cancel" at bounding box center [1402, 719] width 91 height 21
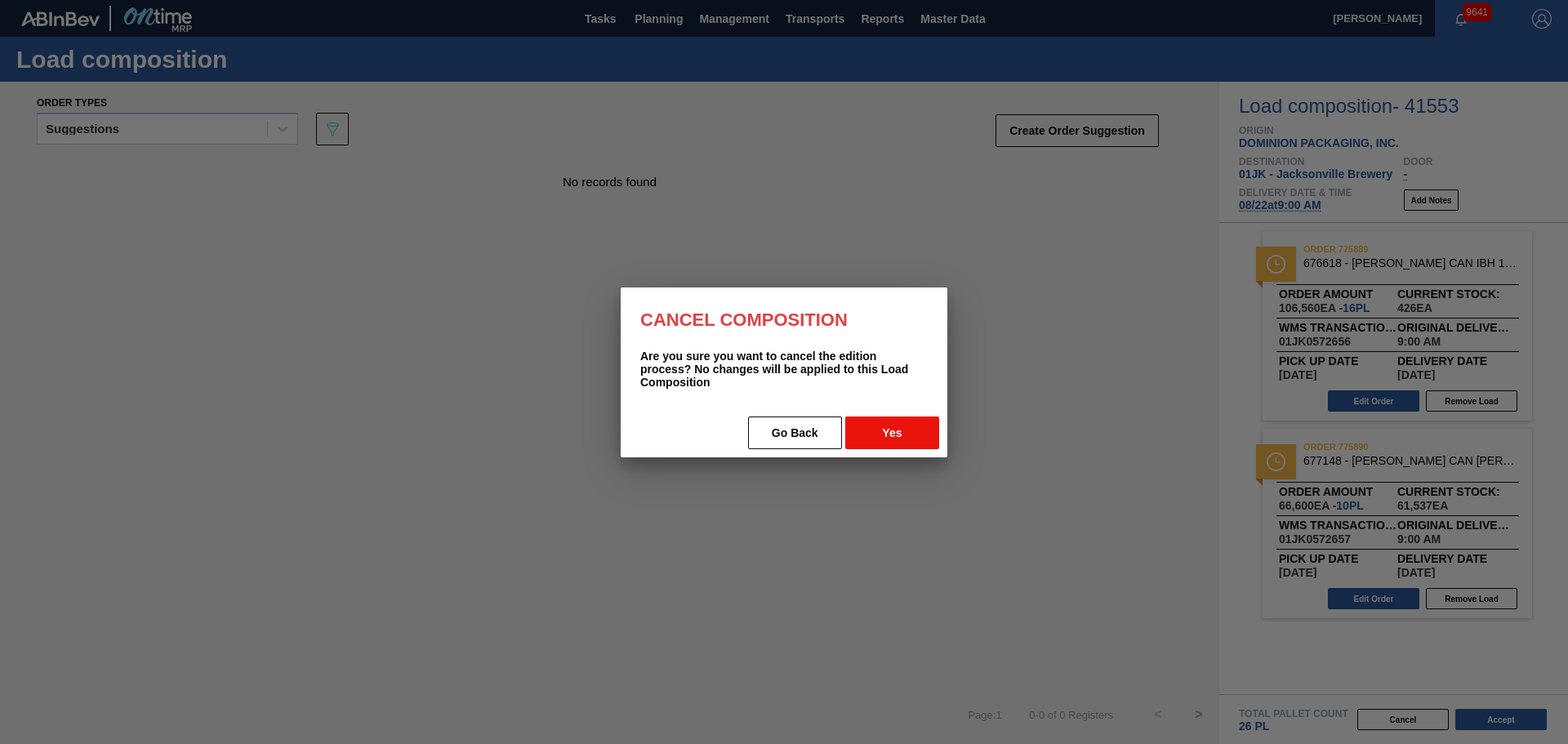
click at [899, 423] on button "Yes" at bounding box center [892, 432] width 94 height 33
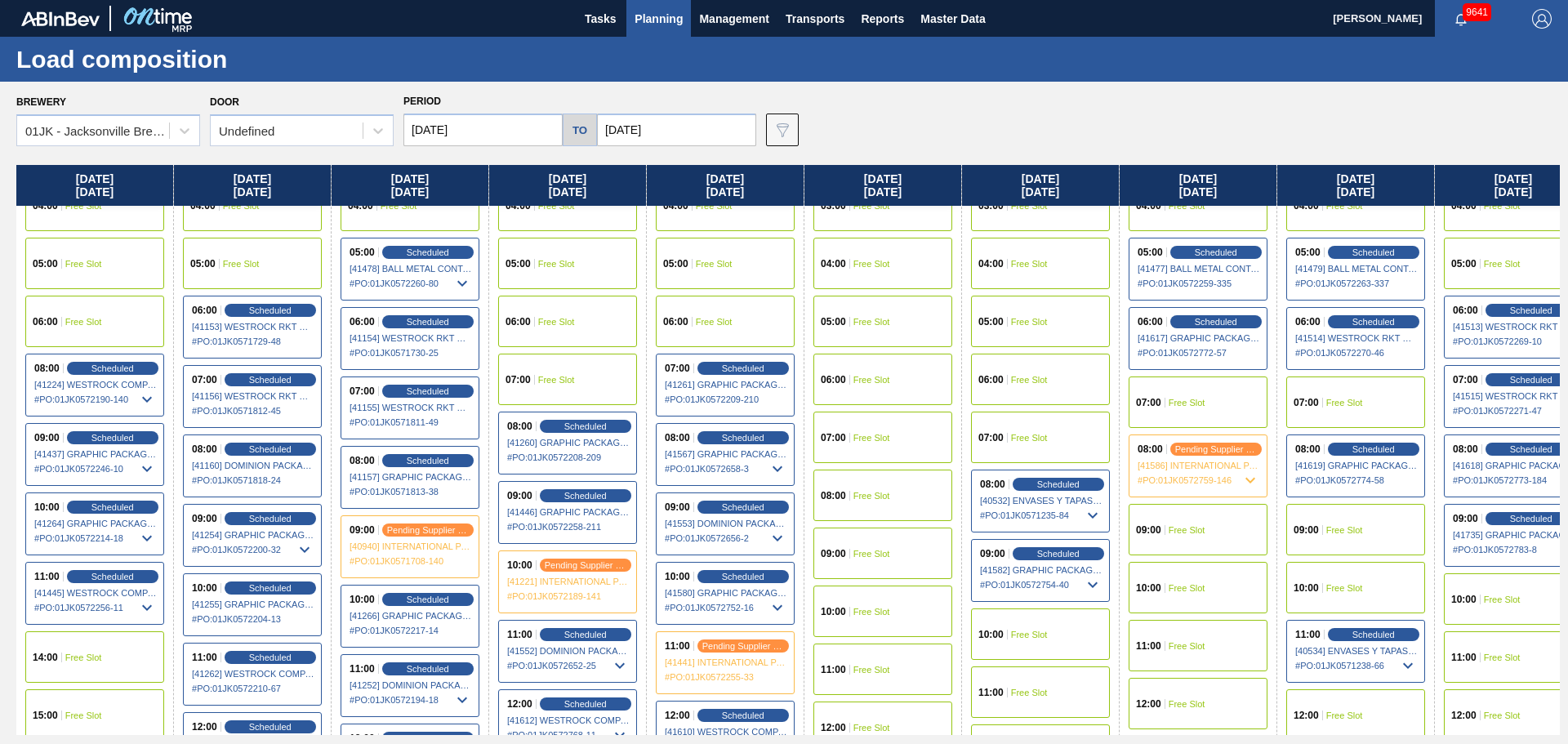
scroll to position [245, 0]
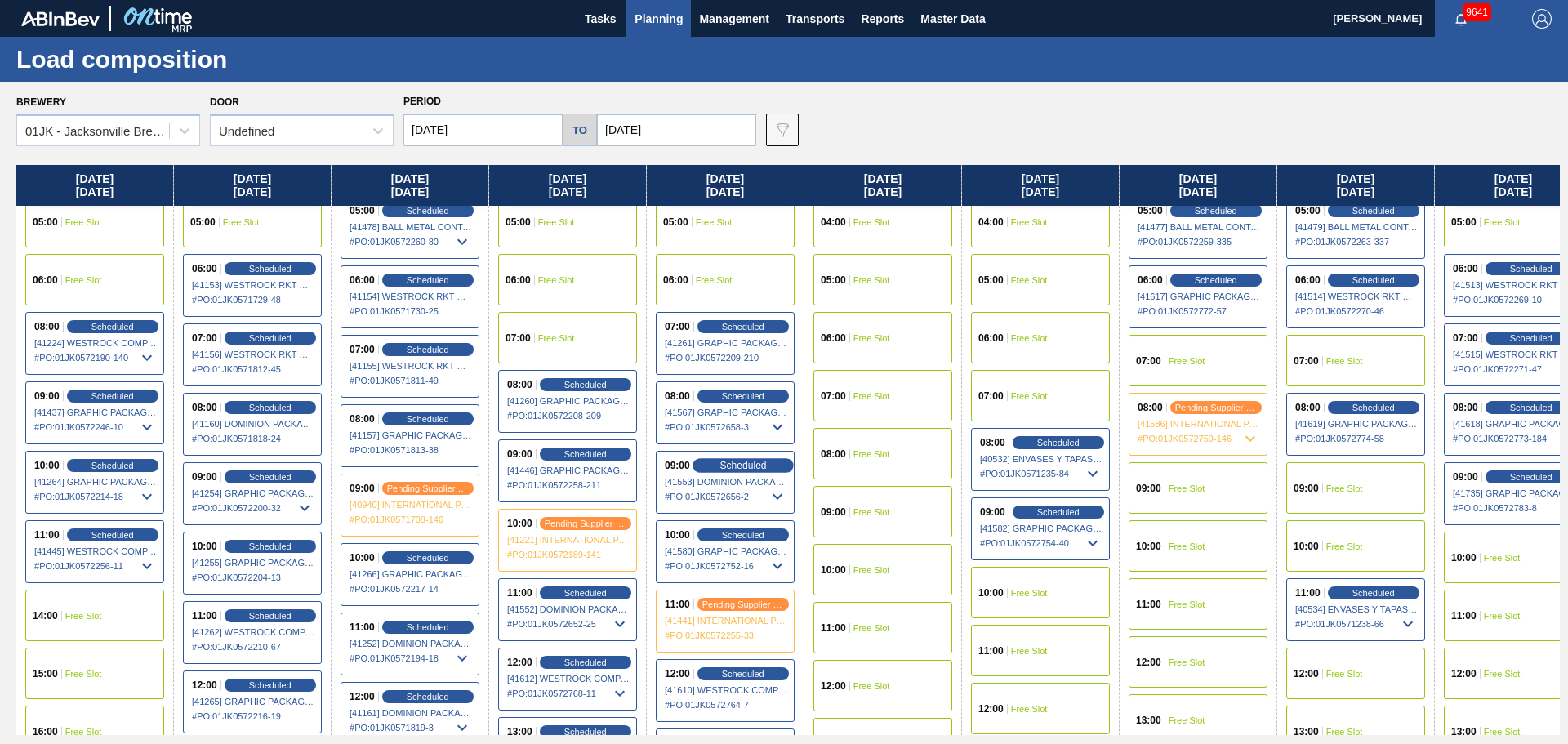
click at [711, 469] on div "Scheduled" at bounding box center [743, 466] width 100 height 15
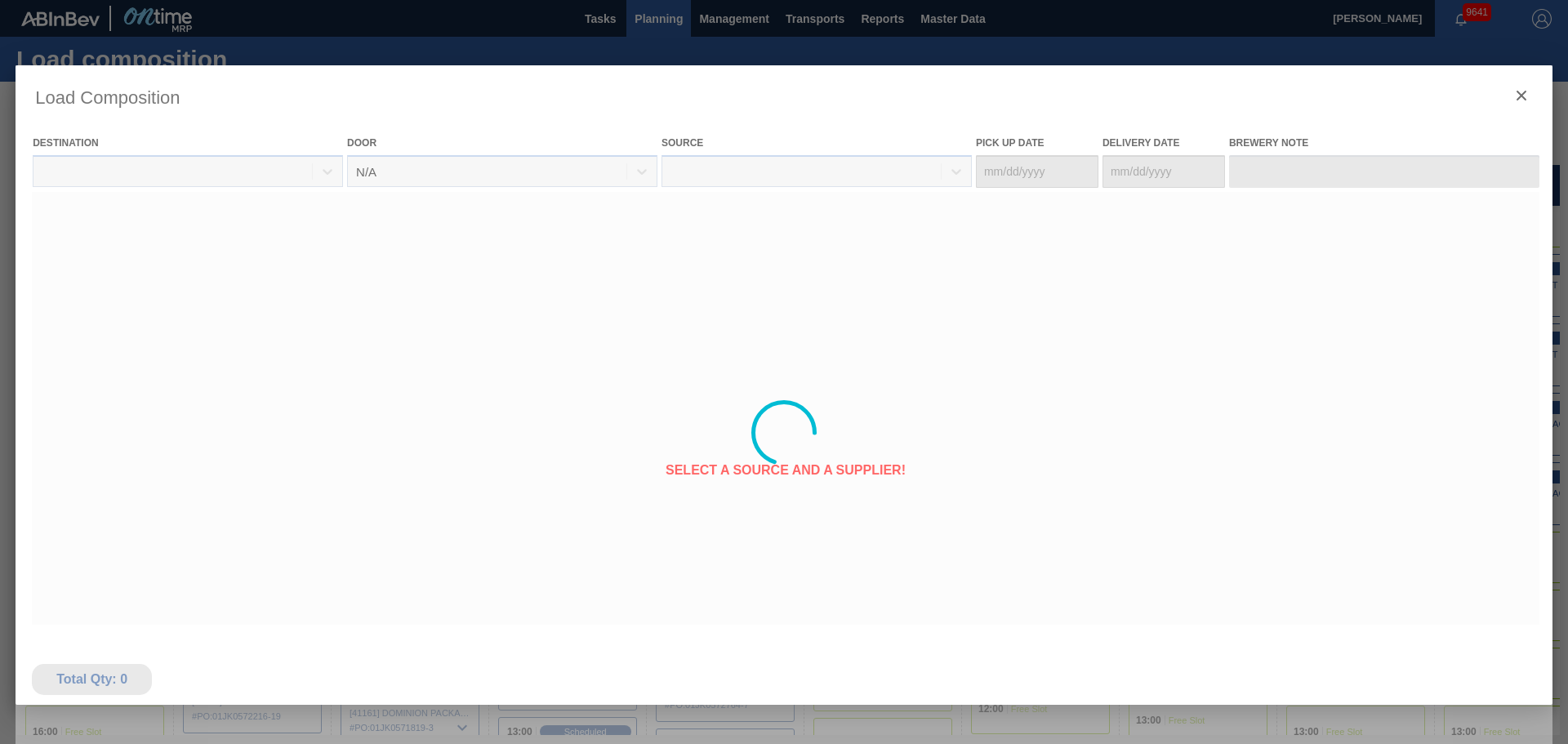
type Date "[DATE]"
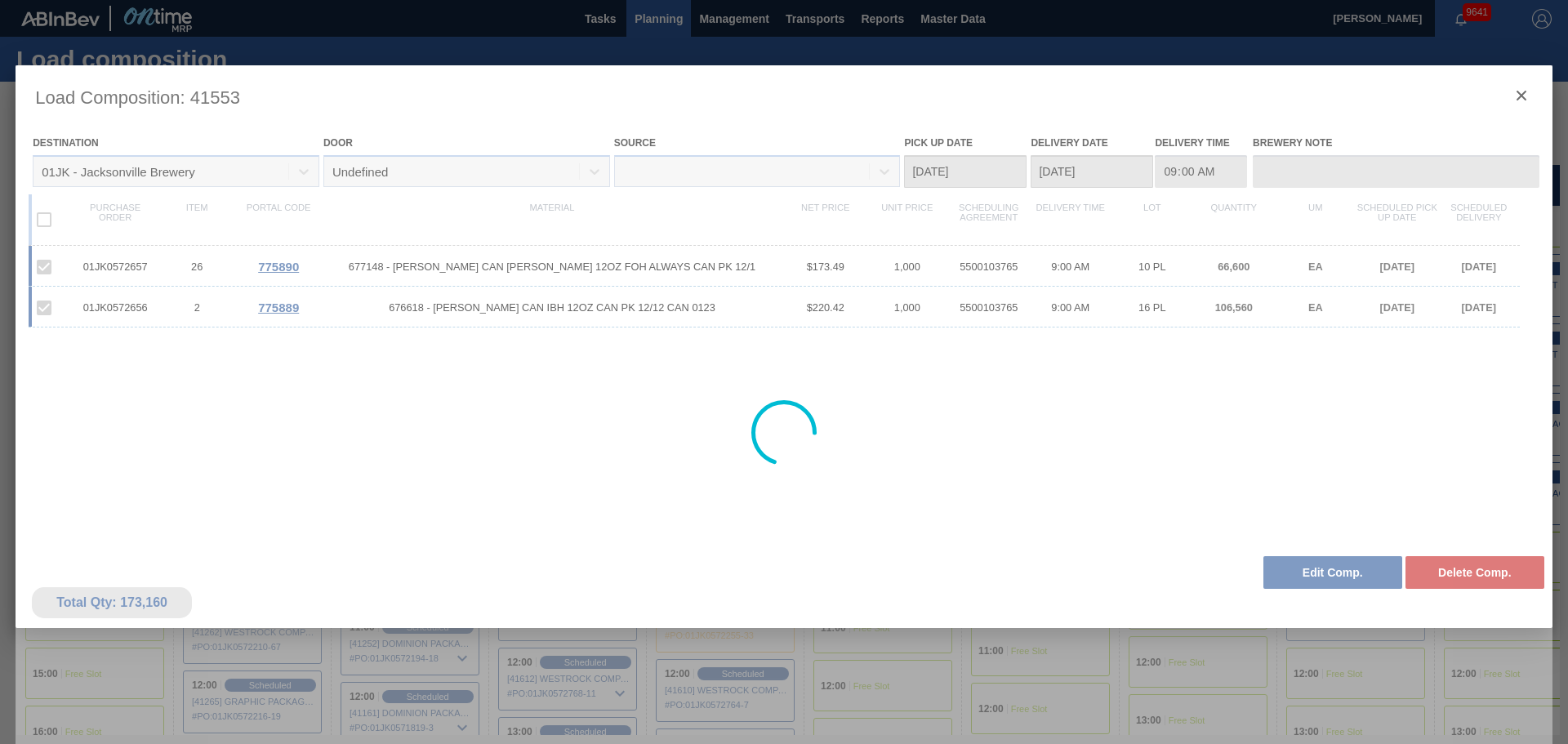
click at [1346, 565] on div at bounding box center [784, 432] width 1537 height 735
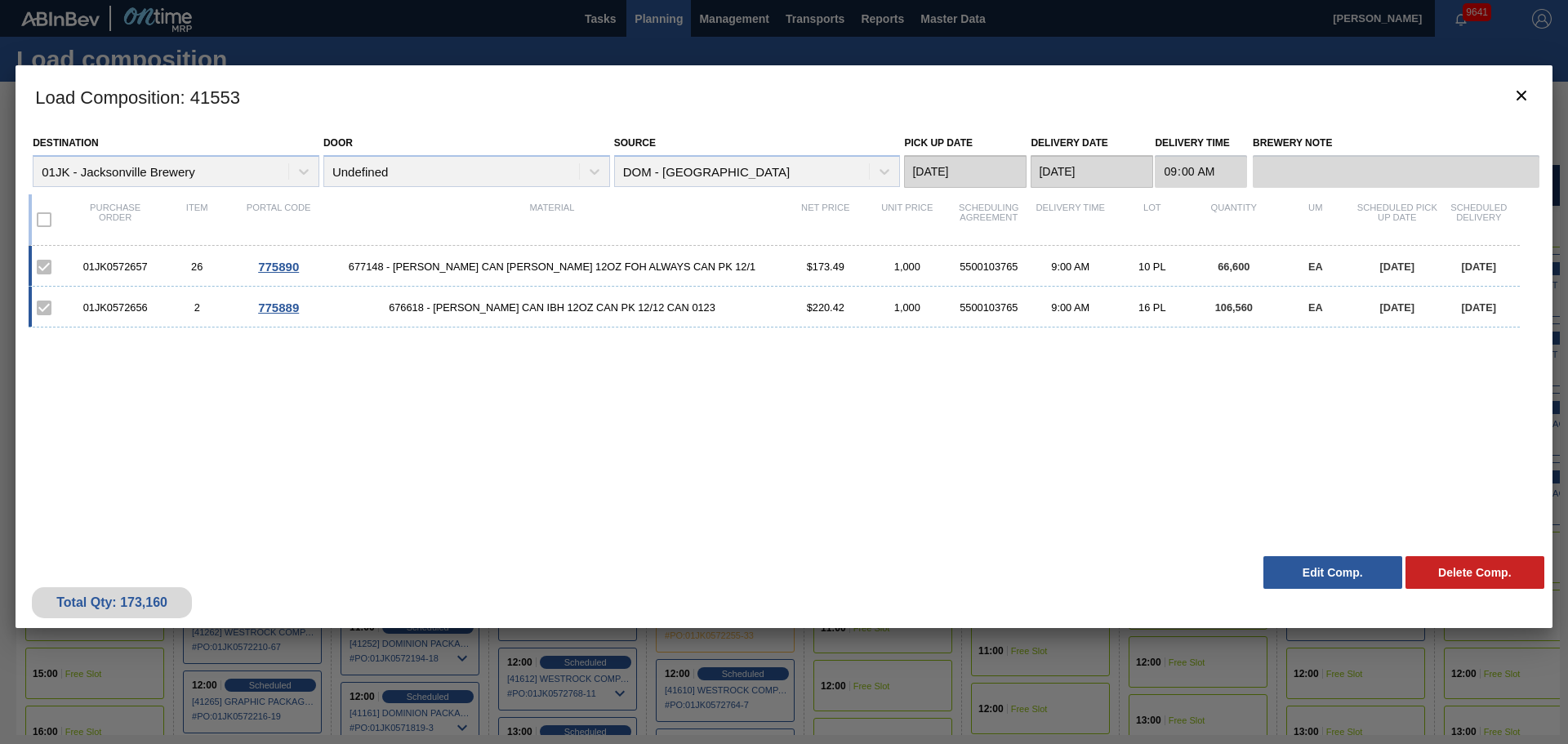
click at [1346, 565] on button "Edit Comp." at bounding box center [1332, 572] width 139 height 33
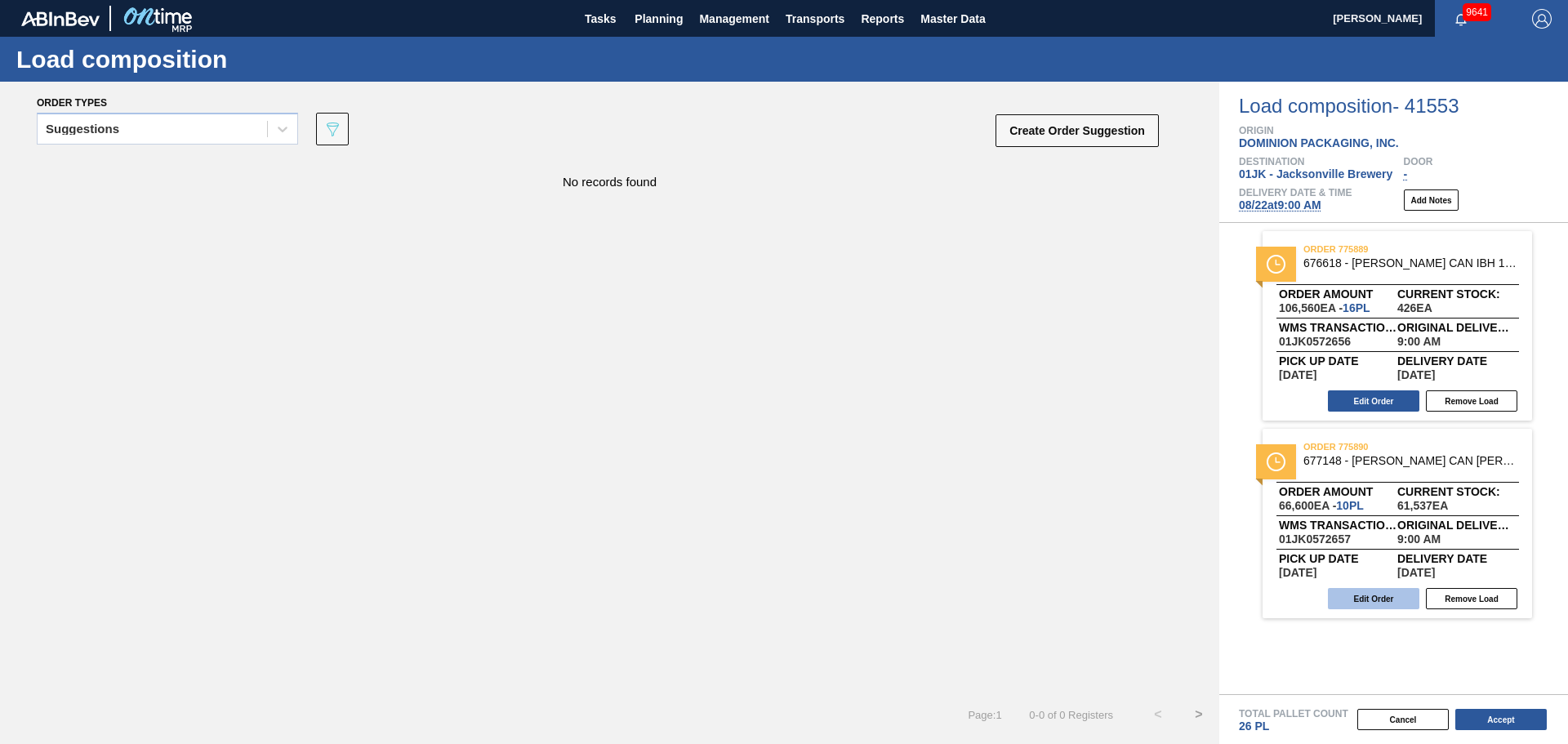
click at [1354, 600] on button "Edit Order" at bounding box center [1374, 598] width 91 height 21
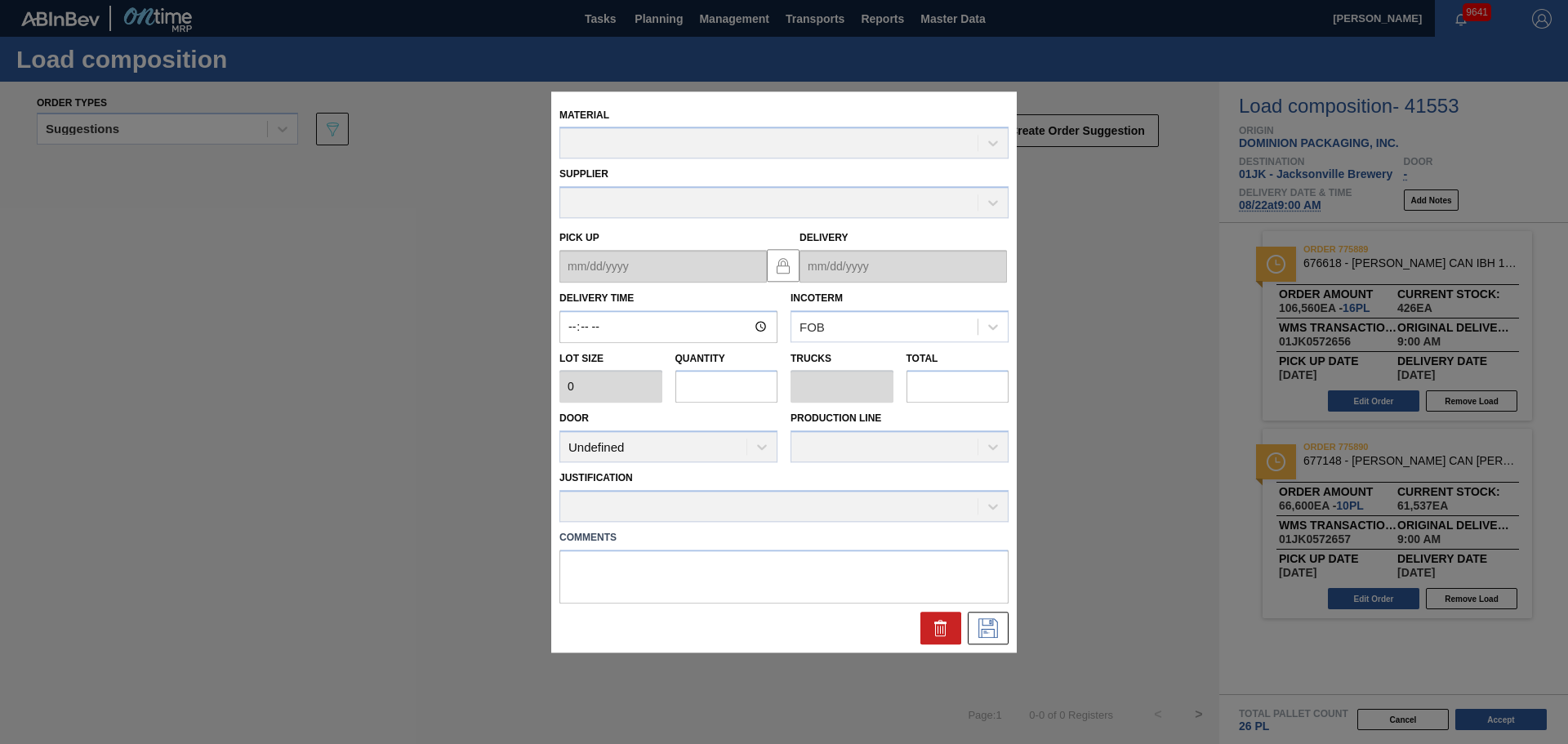
type input "09:00:00"
type input "6,660"
type input "10"
type input "0.455"
type input "66,600"
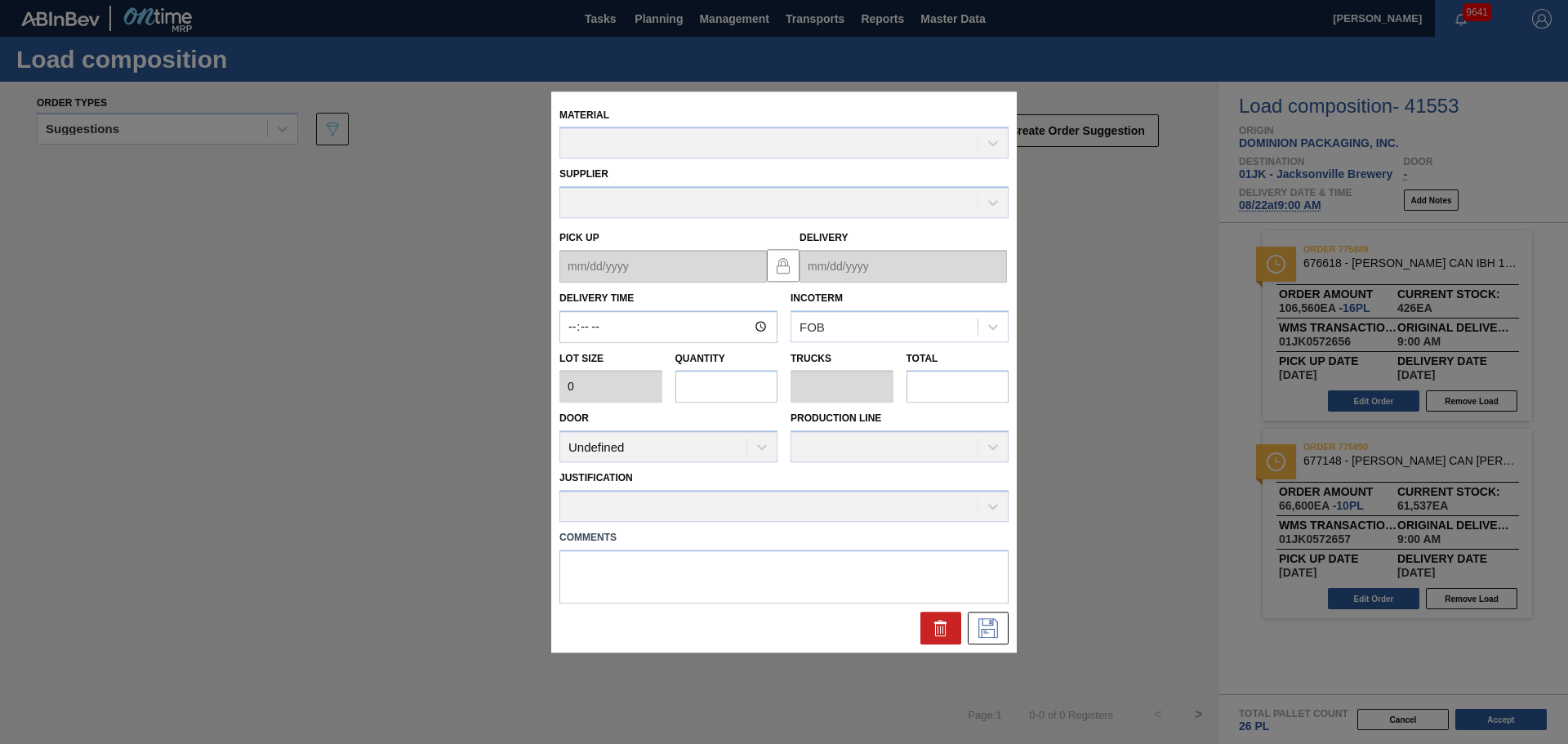
type textarea "TAIL, DROP"
type up "[DATE]"
type input "[DATE]"
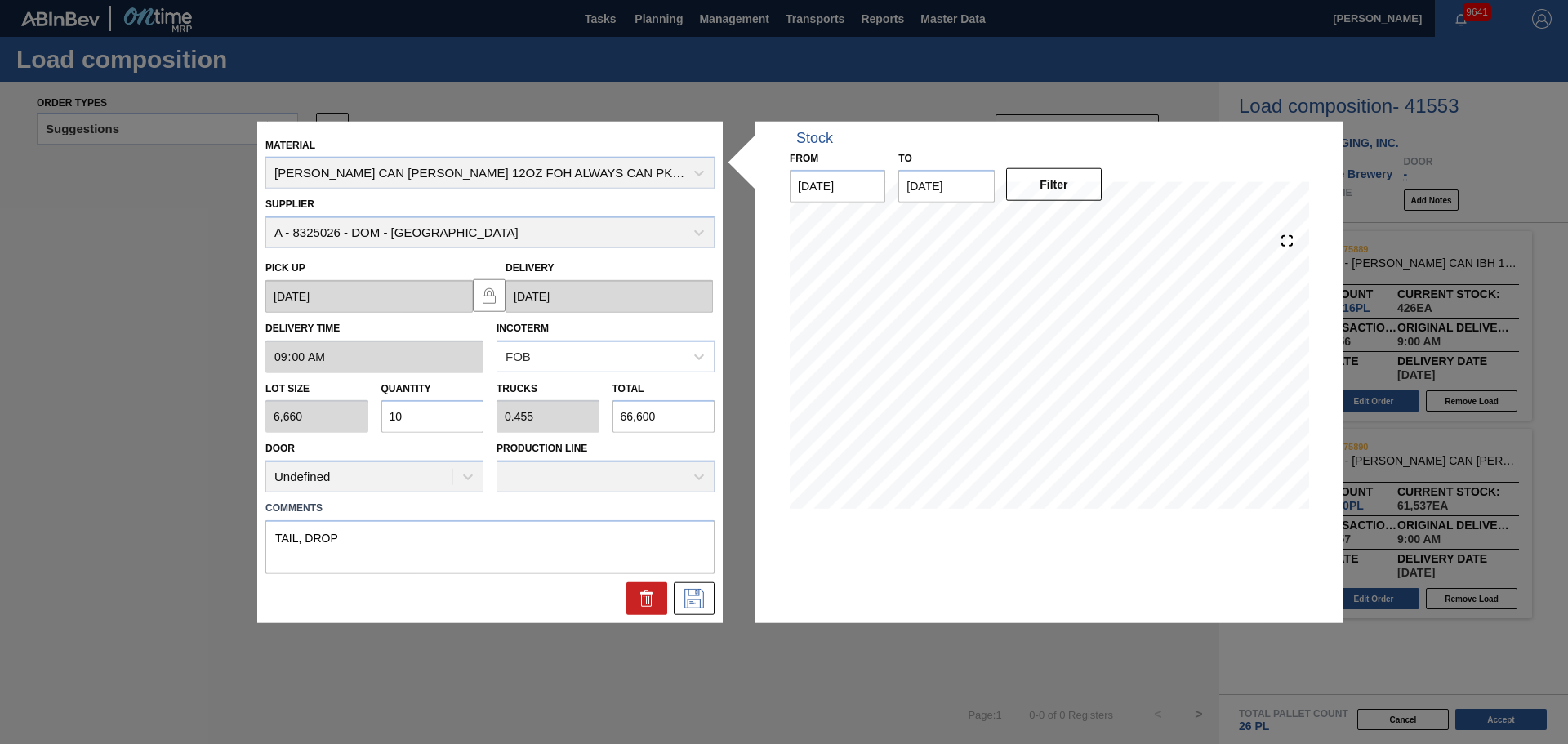
click at [692, 428] on input "66,600" at bounding box center [664, 416] width 103 height 33
type input "0"
type input "2"
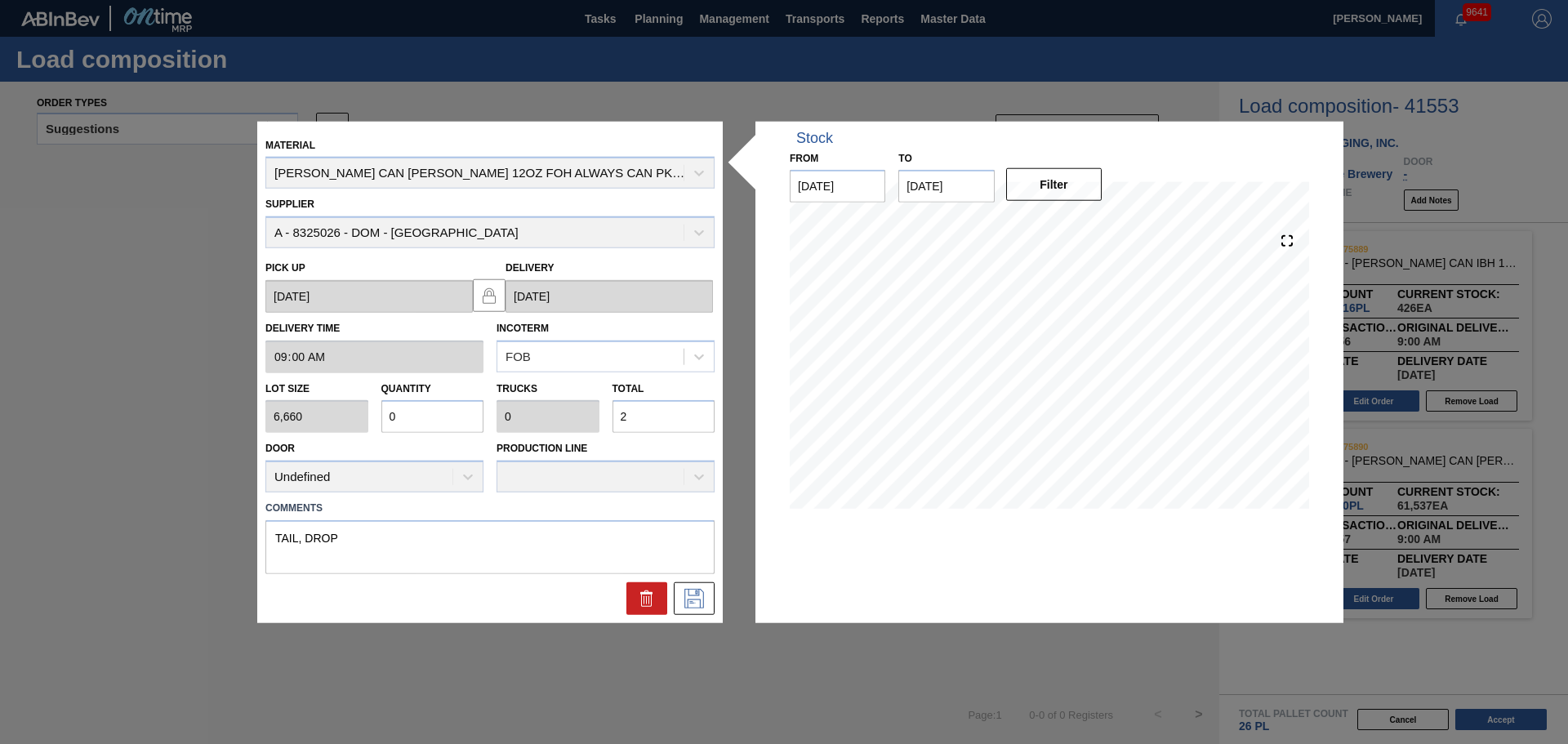
type input "0.004"
type input "25"
type input "0.039"
type input "0.002"
type input "259"
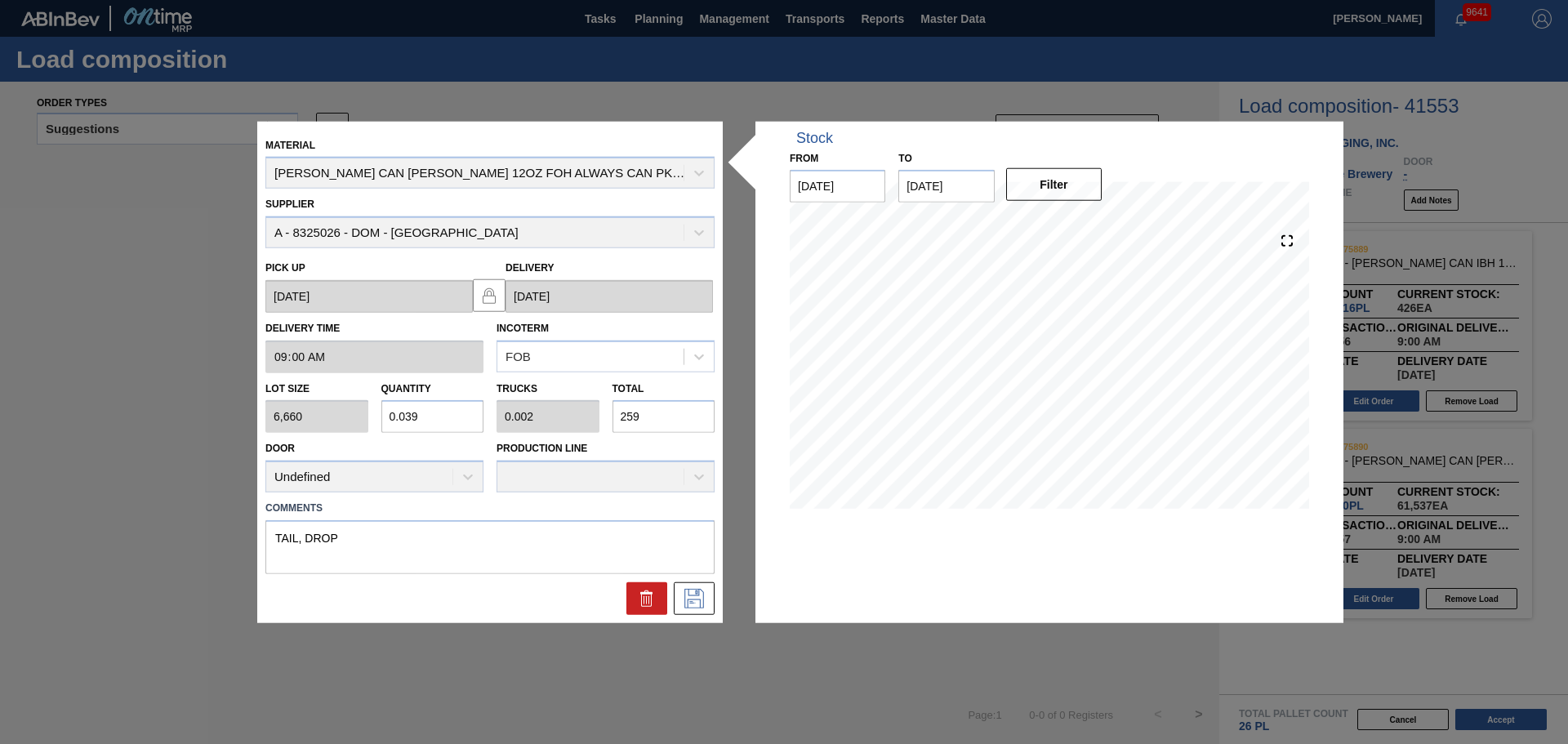
type input "0.389"
type input "0.018"
type input "2,590"
type input "3.889"
type input "0.177"
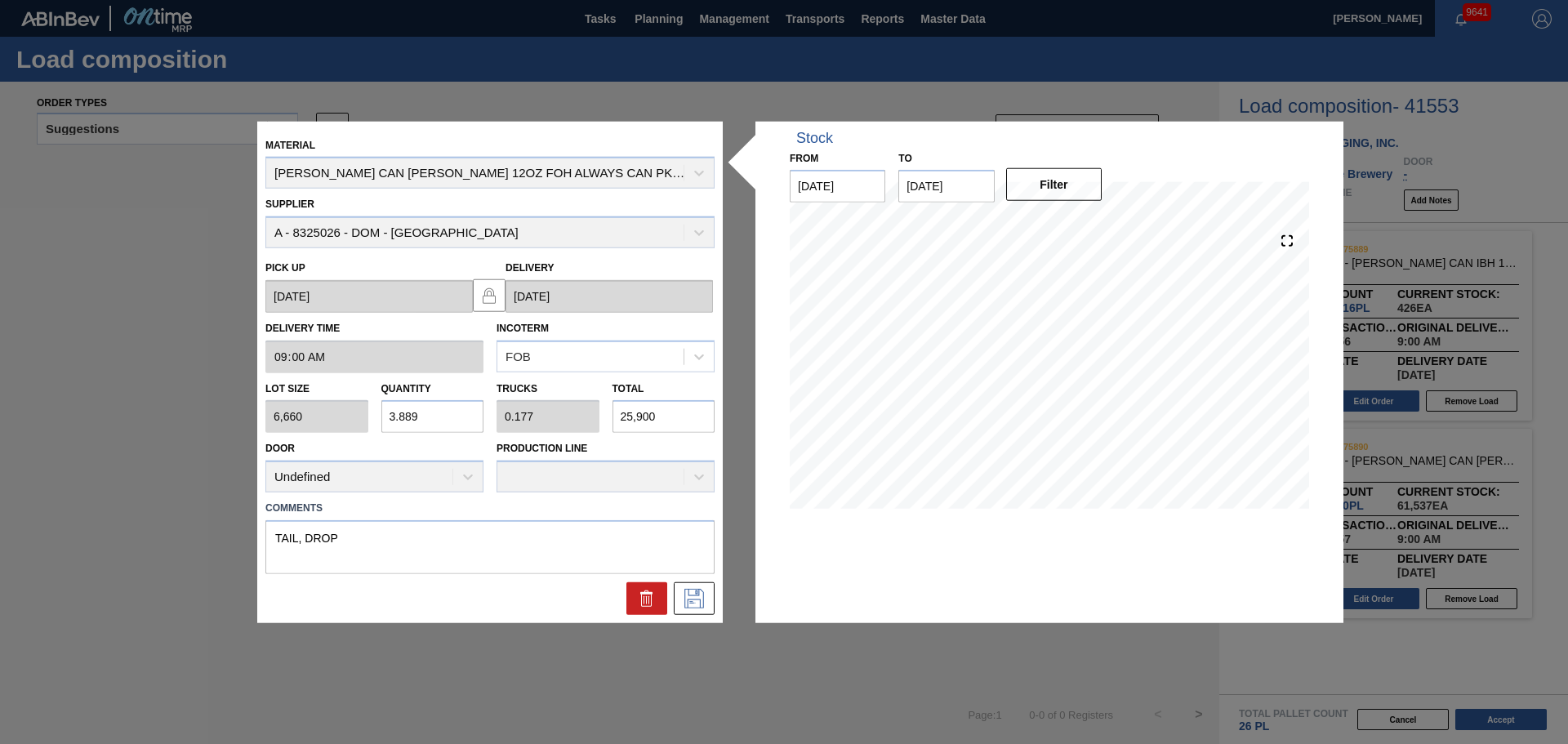
type input "25,900"
click at [673, 521] on textarea "TAIL, DROP" at bounding box center [489, 547] width 449 height 54
click at [698, 609] on button at bounding box center [694, 598] width 41 height 33
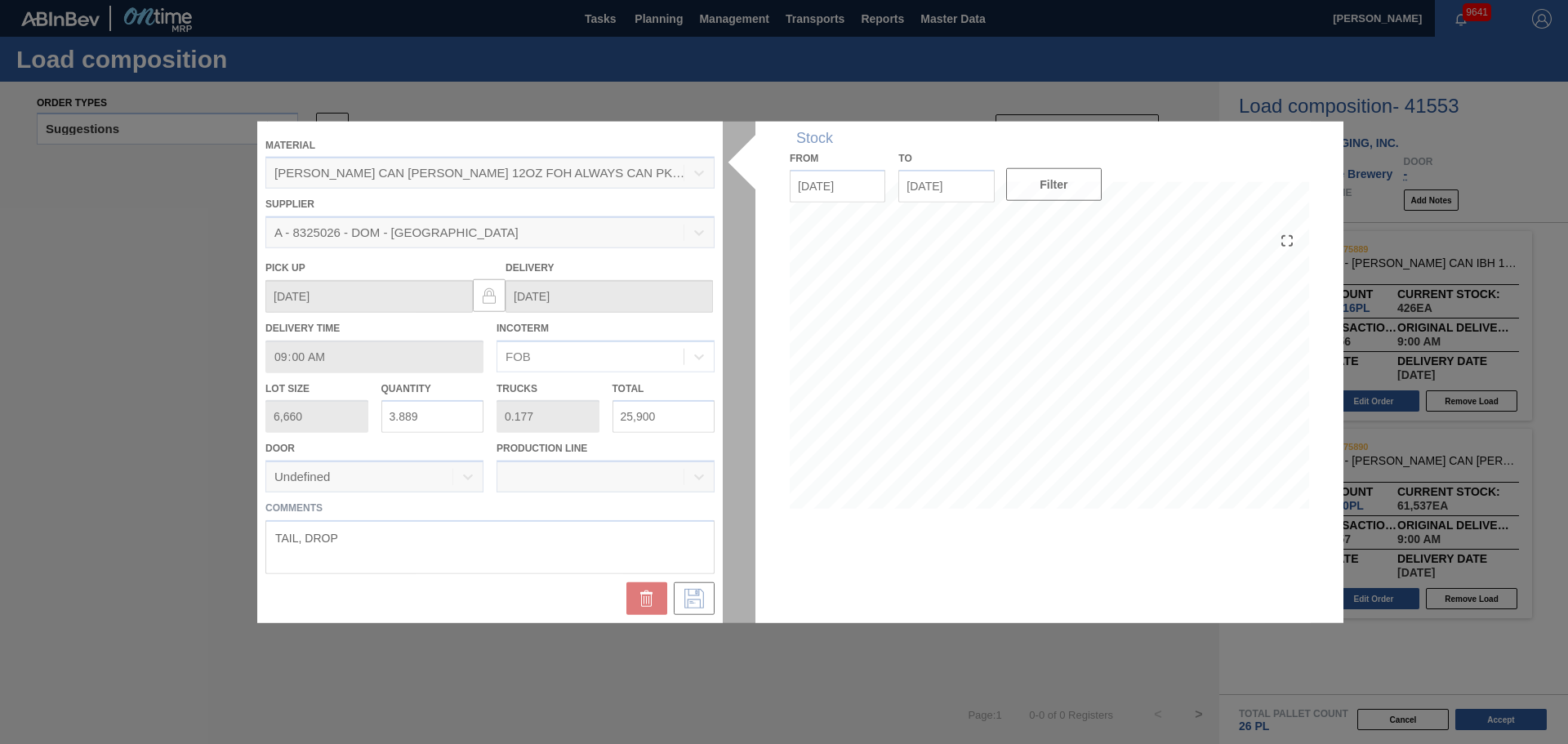
drag, startPoint x: 132, startPoint y: 390, endPoint x: 141, endPoint y: 366, distance: 25.6
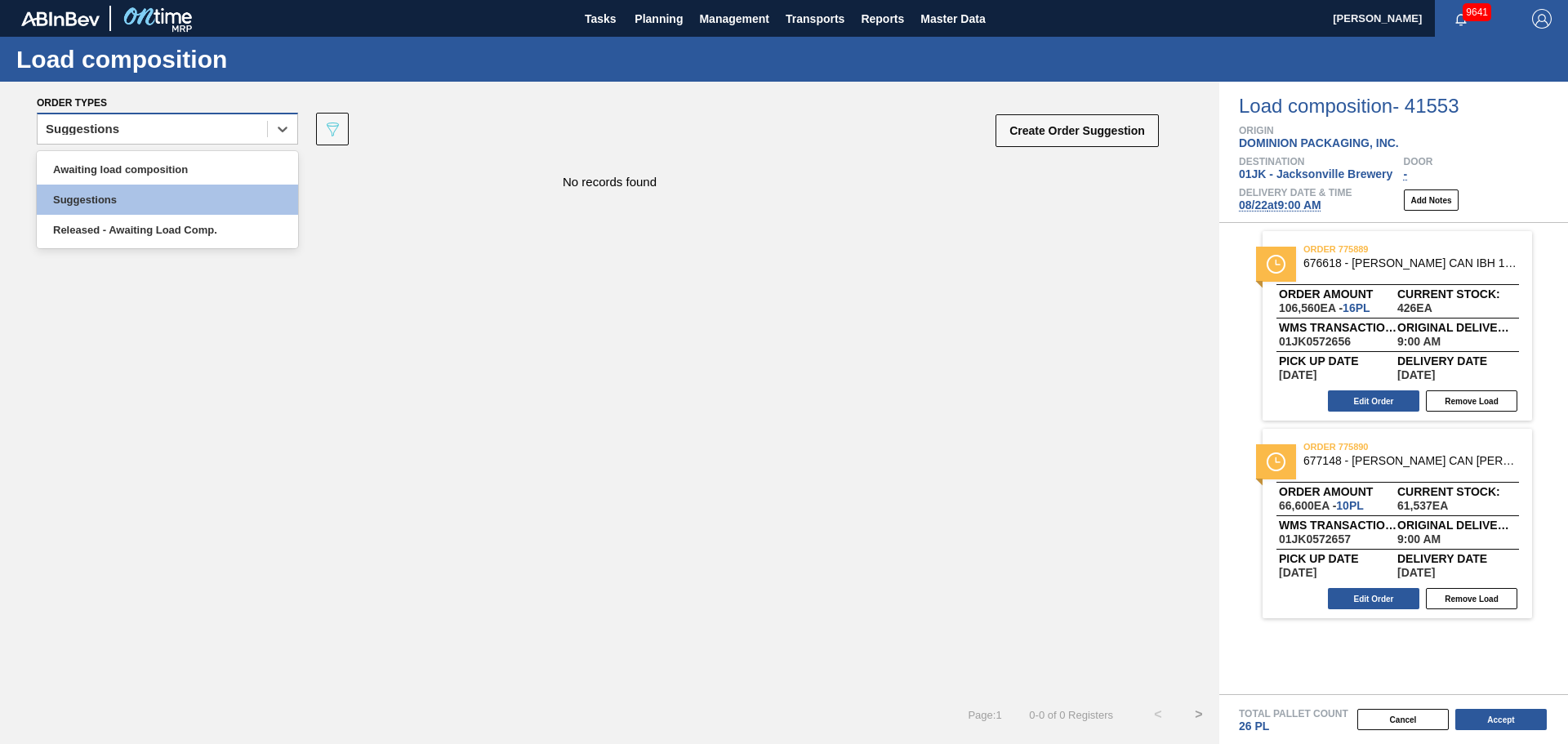
click at [253, 129] on div "Suggestions" at bounding box center [152, 128] width 230 height 23
click at [226, 167] on div "Awaiting load composition" at bounding box center [167, 169] width 261 height 30
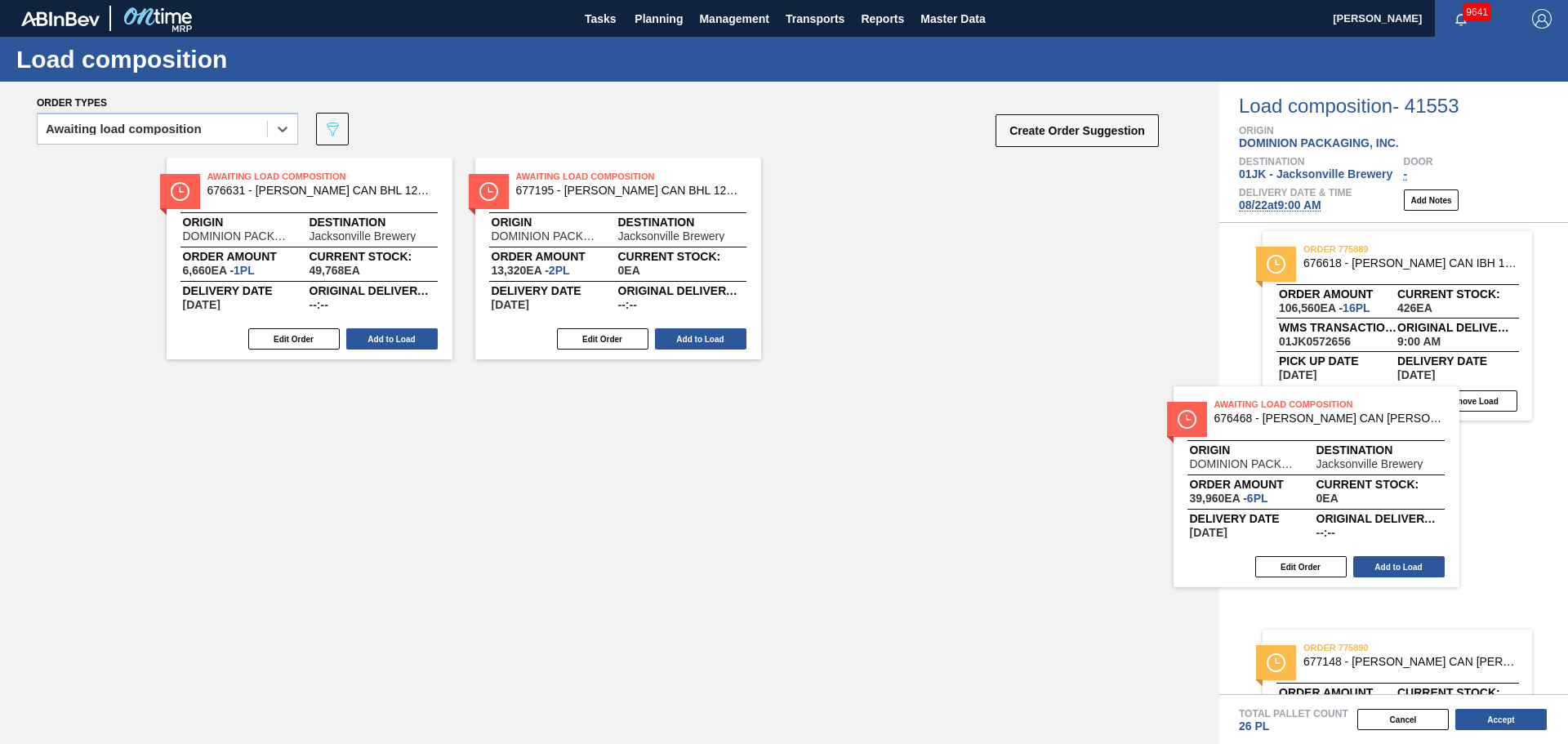
drag, startPoint x: 345, startPoint y: 234, endPoint x: 1361, endPoint y: 468, distance: 1042.6
click at [1361, 468] on div "Order types option Awaiting load composition, selected. Select is focused ,type…" at bounding box center [784, 413] width 1568 height 662
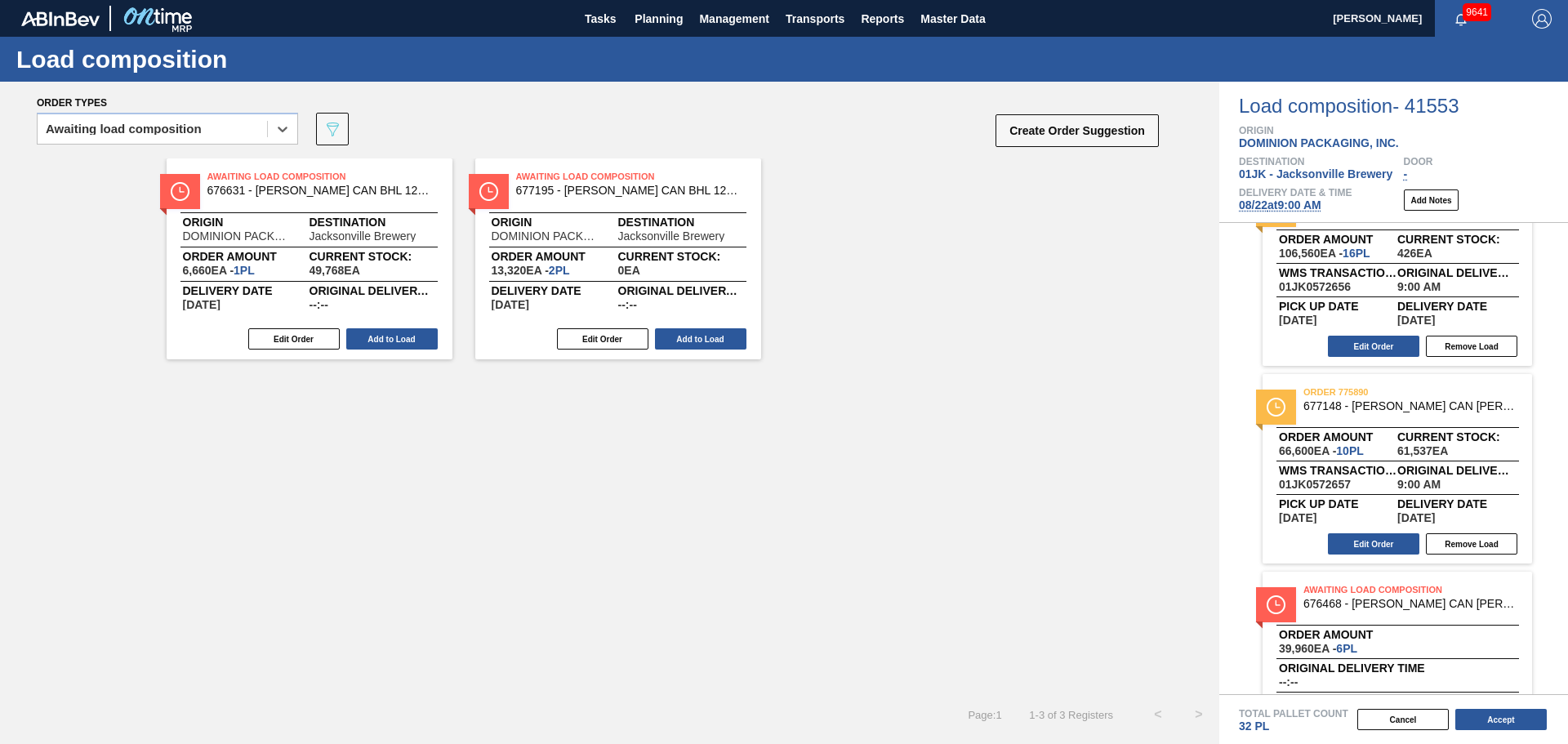
scroll to position [130, 0]
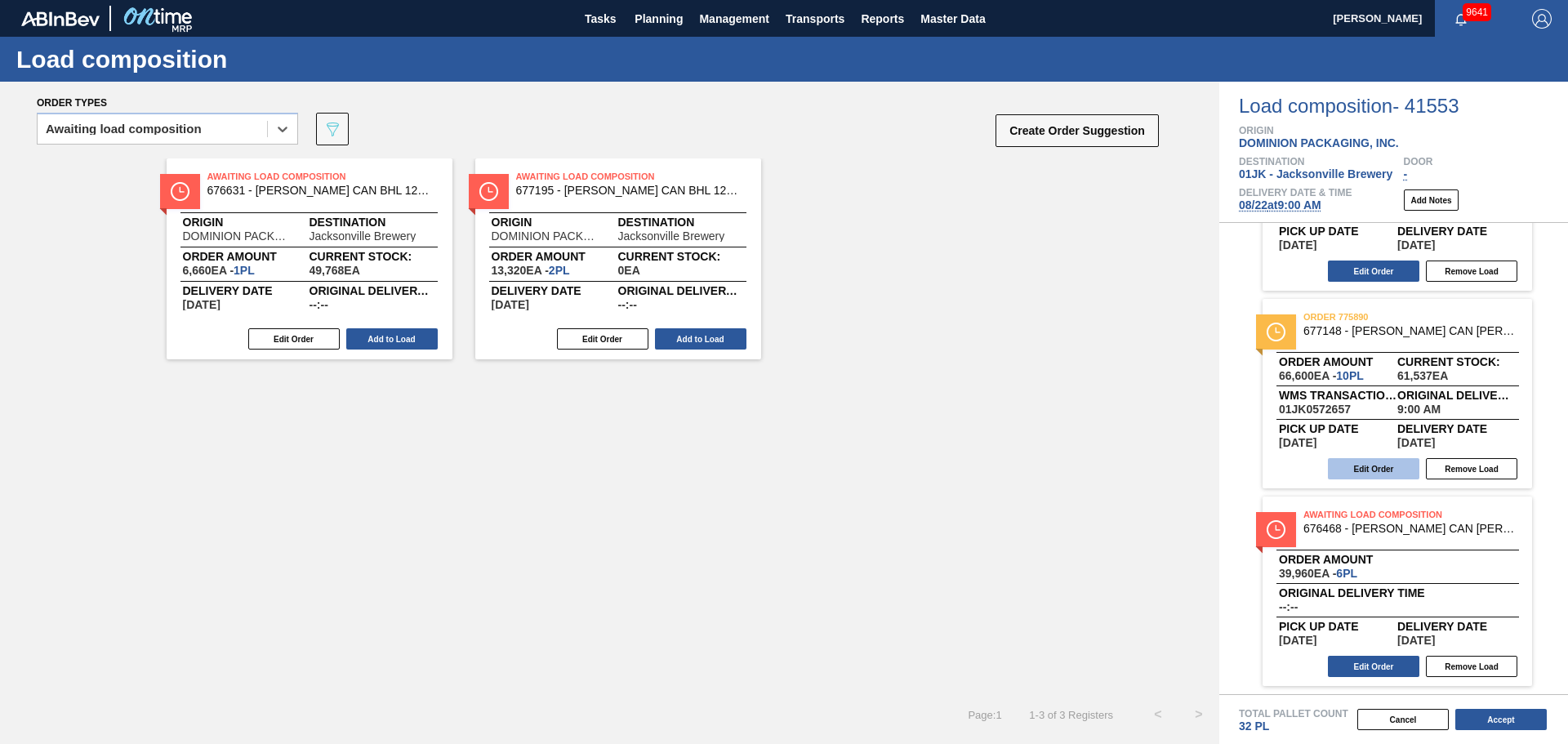
click at [1362, 465] on button "Edit Order" at bounding box center [1374, 469] width 91 height 21
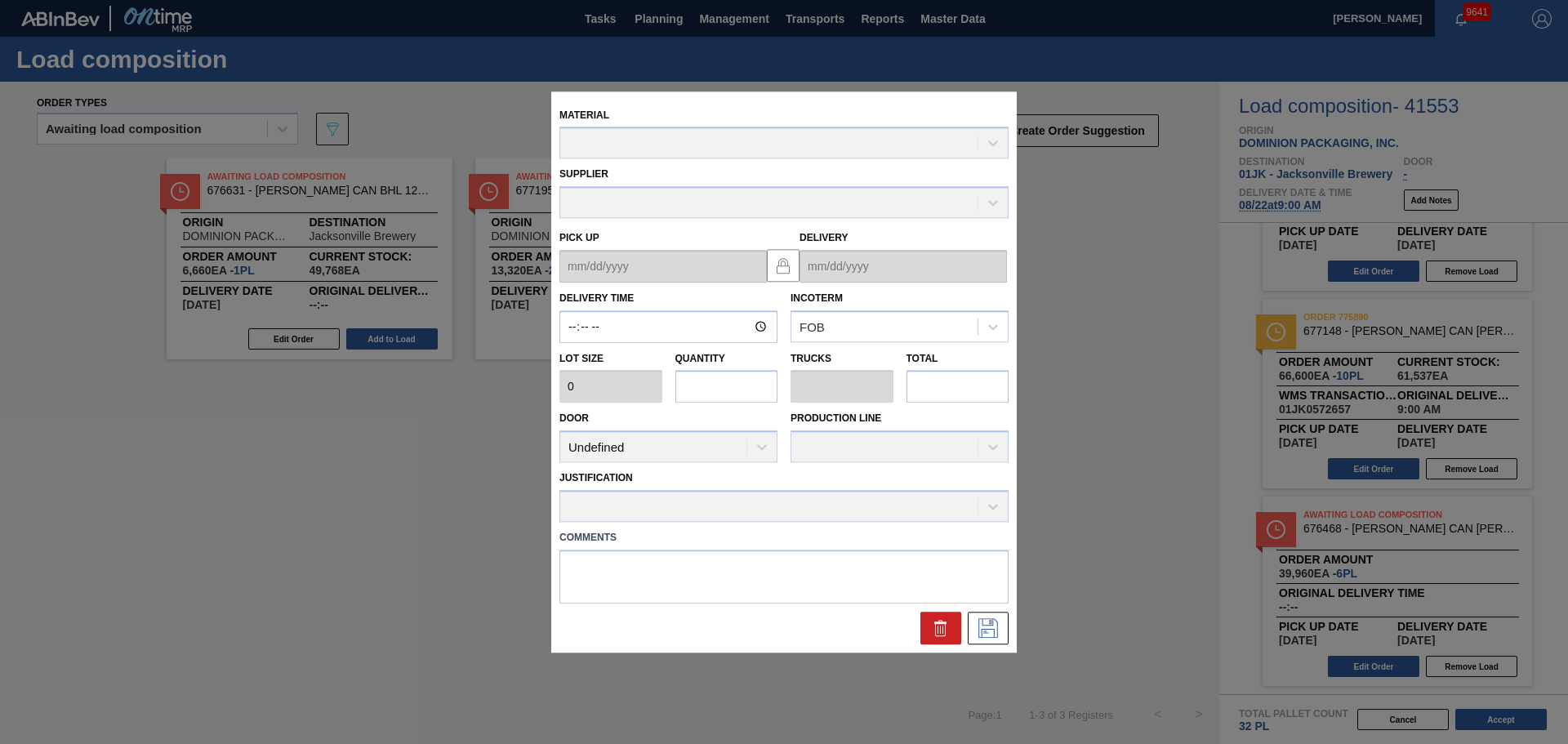
type input "09:00:00"
type input "6,660"
type input "10"
type input "0.455"
type input "66,600"
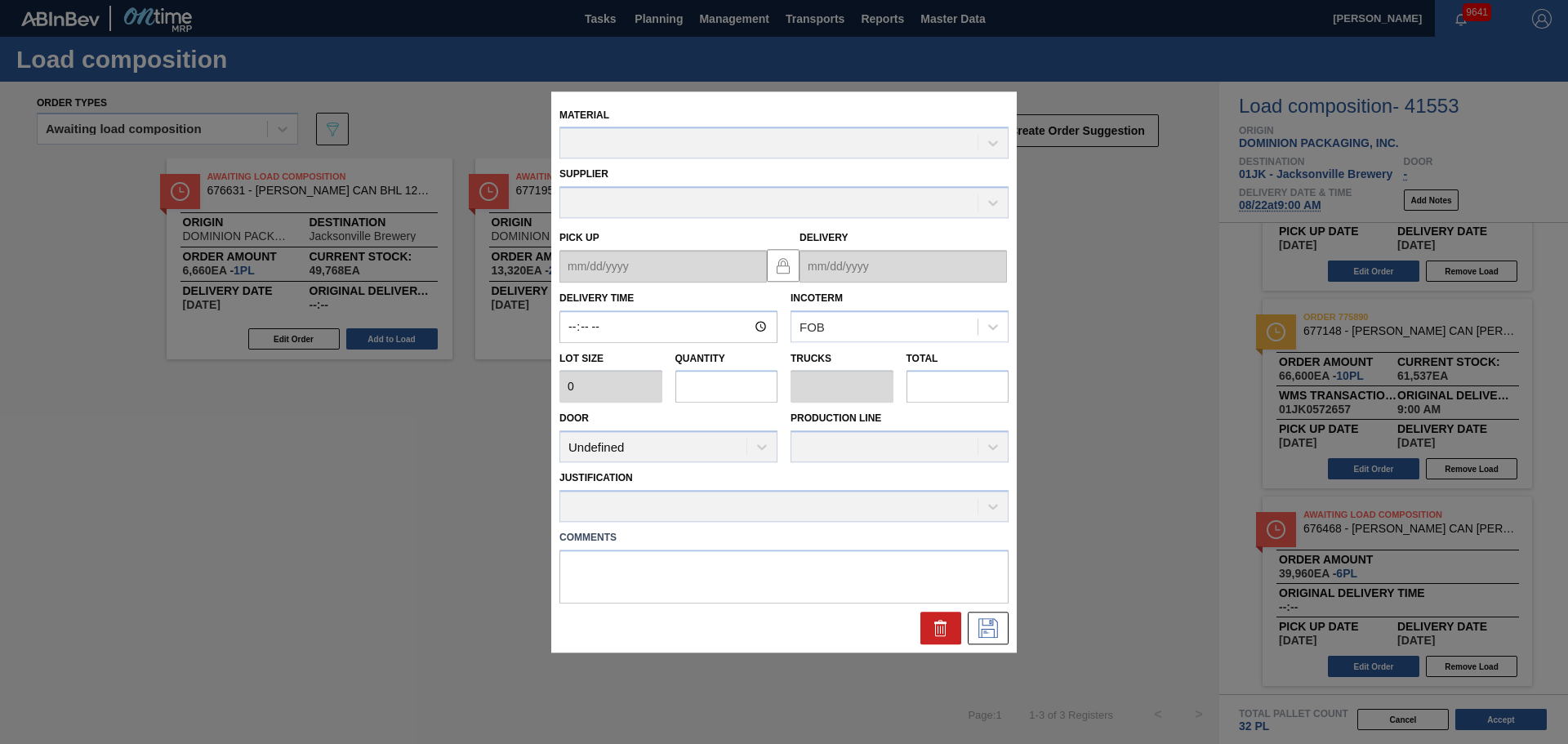
type textarea "TAIL, DROP"
type up "[DATE]"
type input "[DATE]"
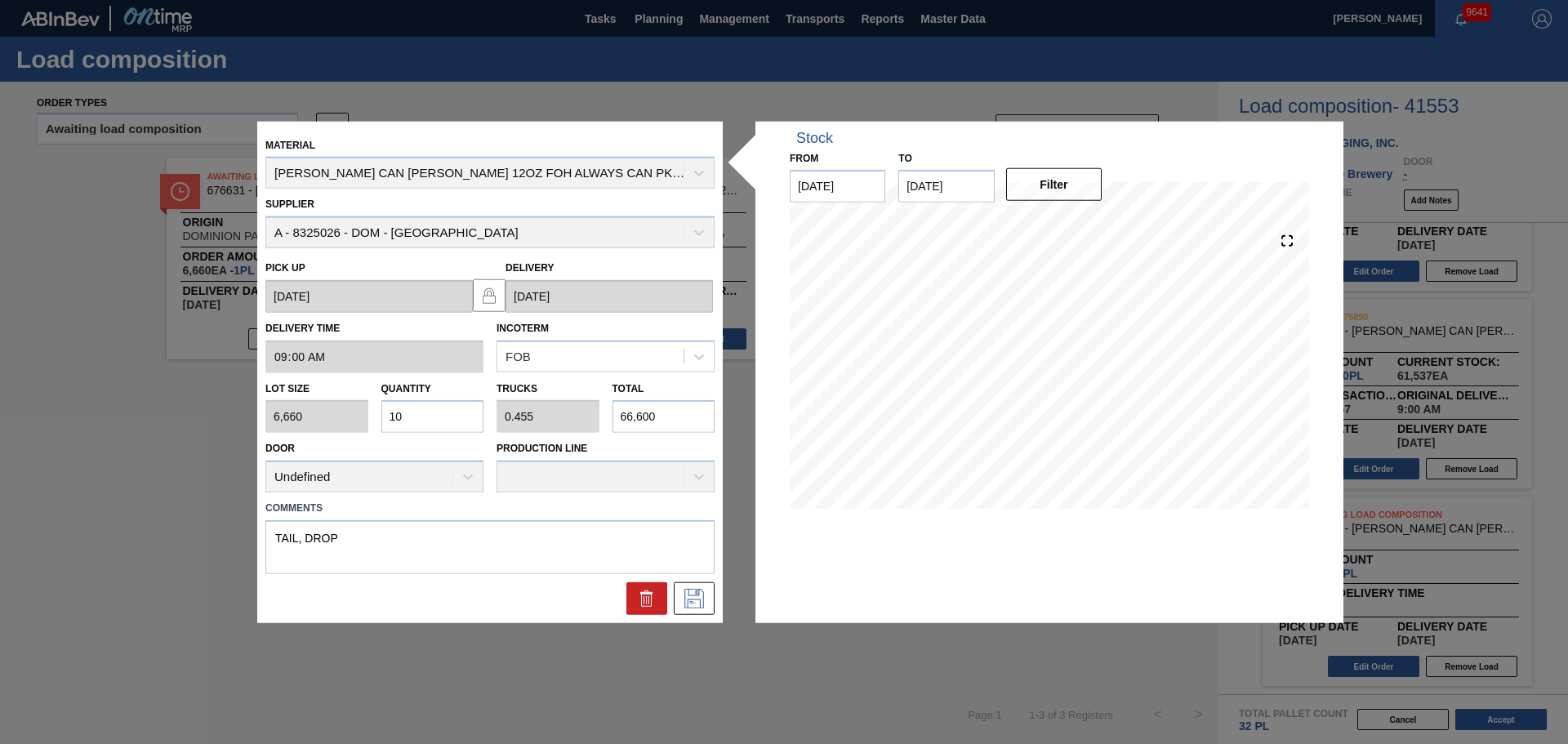
click at [687, 417] on input "66,600" at bounding box center [664, 416] width 103 height 33
type input "0"
type input "2"
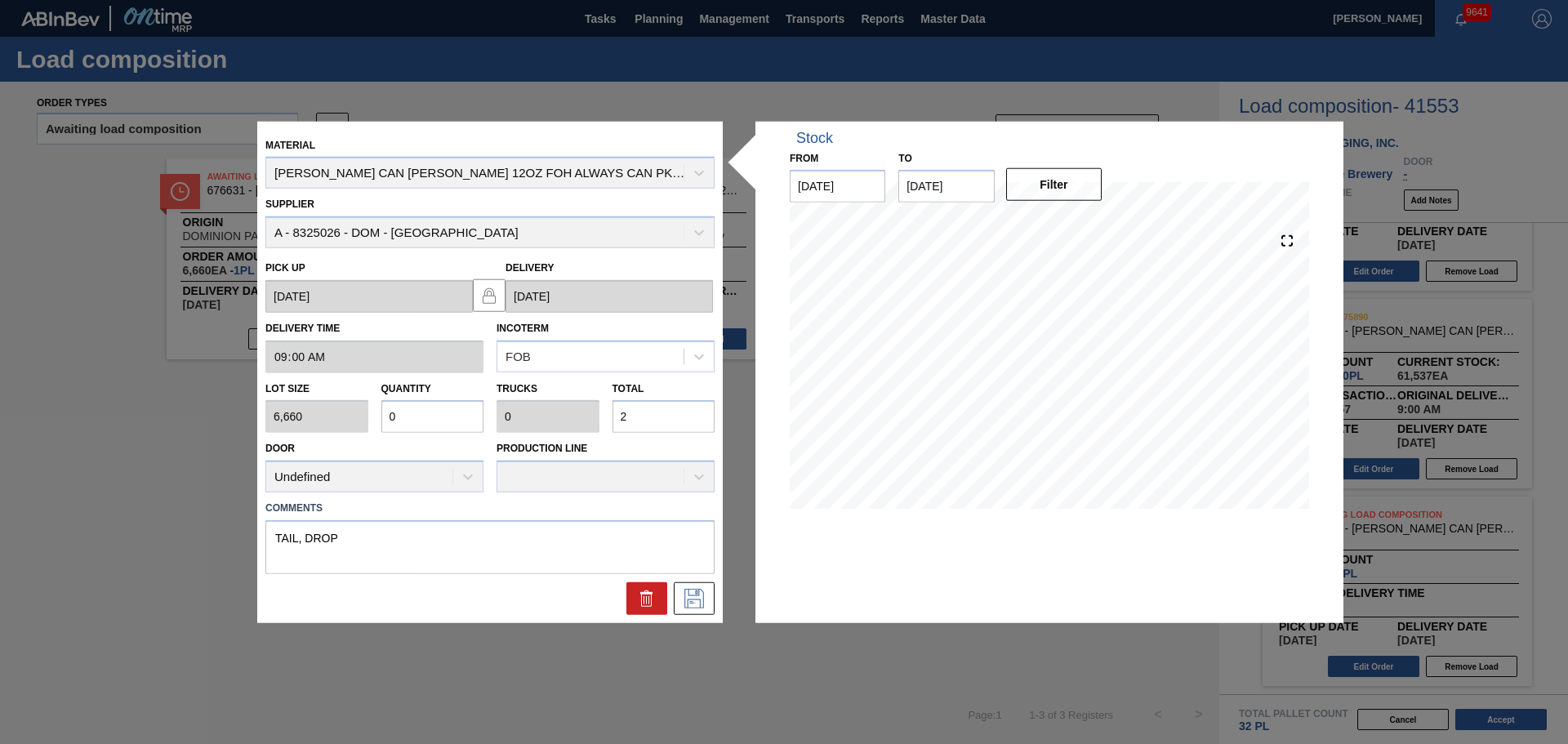
type input "0.004"
type input "25"
type input "0.039"
type input "0.002"
type input "259"
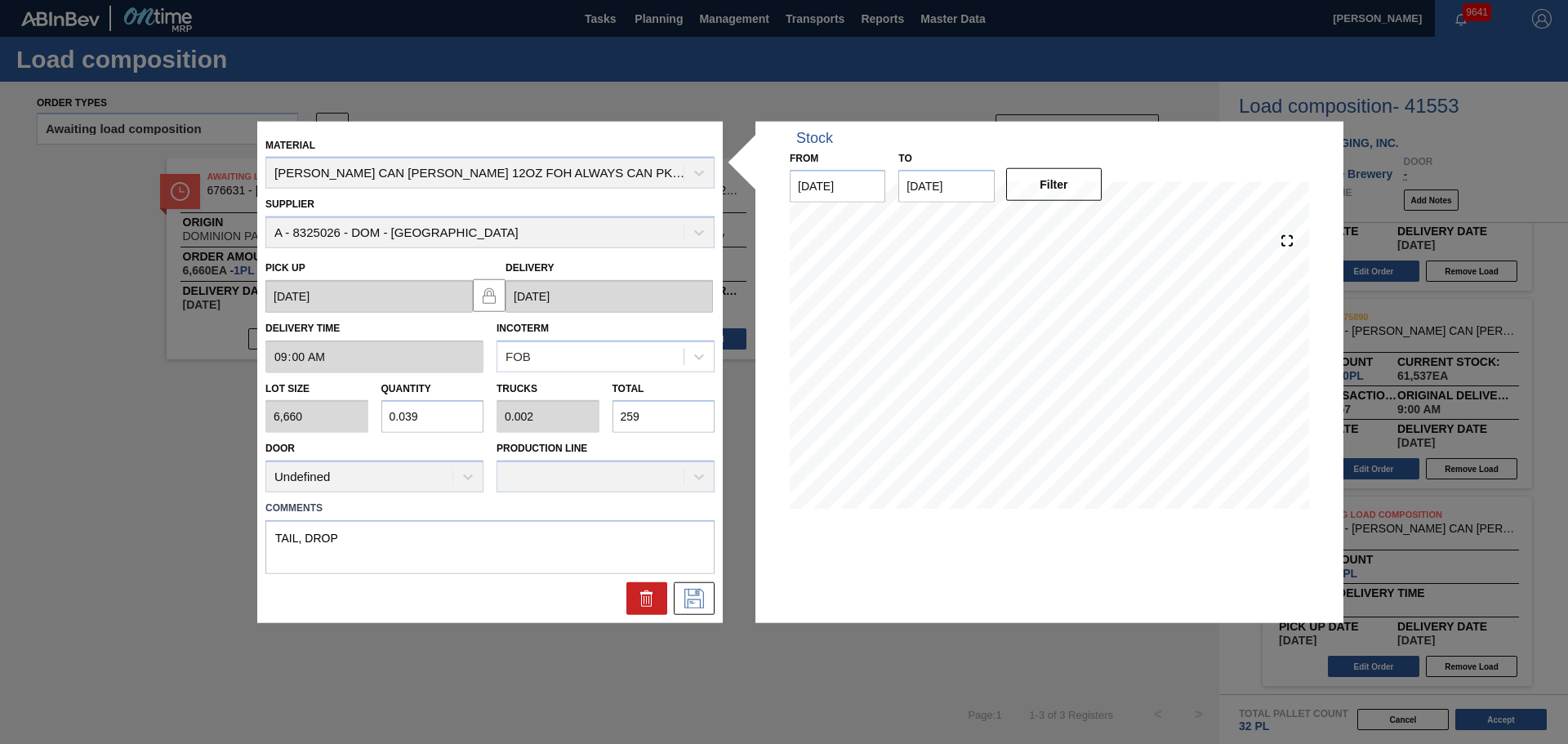
type input "0.389"
type input "0.018"
type input "2,590"
type input "3.889"
type input "0.177"
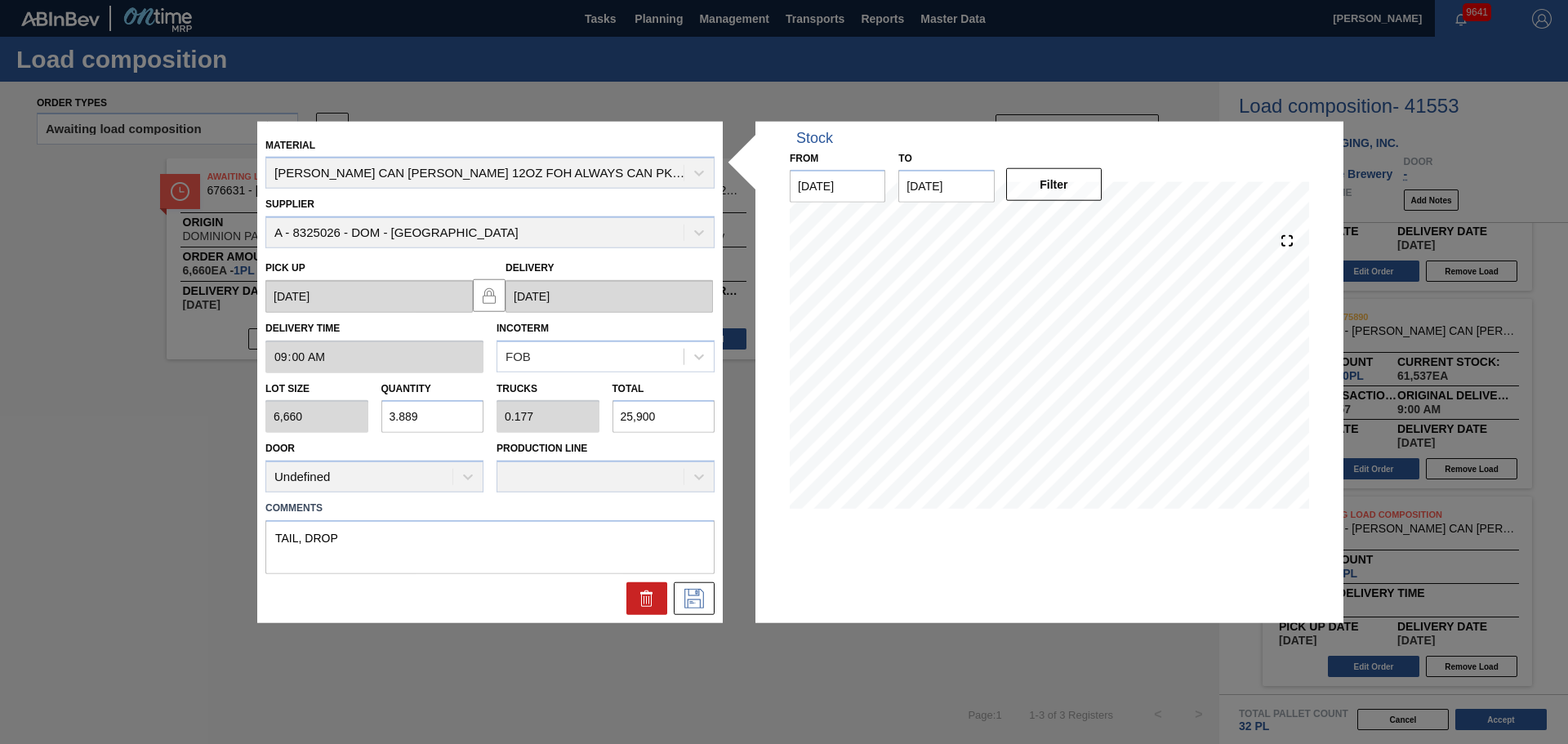
type input "25,900"
click at [409, 525] on textarea "TAIL, DROP" at bounding box center [489, 547] width 449 height 54
click at [390, 533] on textarea "TAIL, DROP" at bounding box center [489, 547] width 449 height 54
click at [688, 593] on icon at bounding box center [694, 598] width 20 height 20
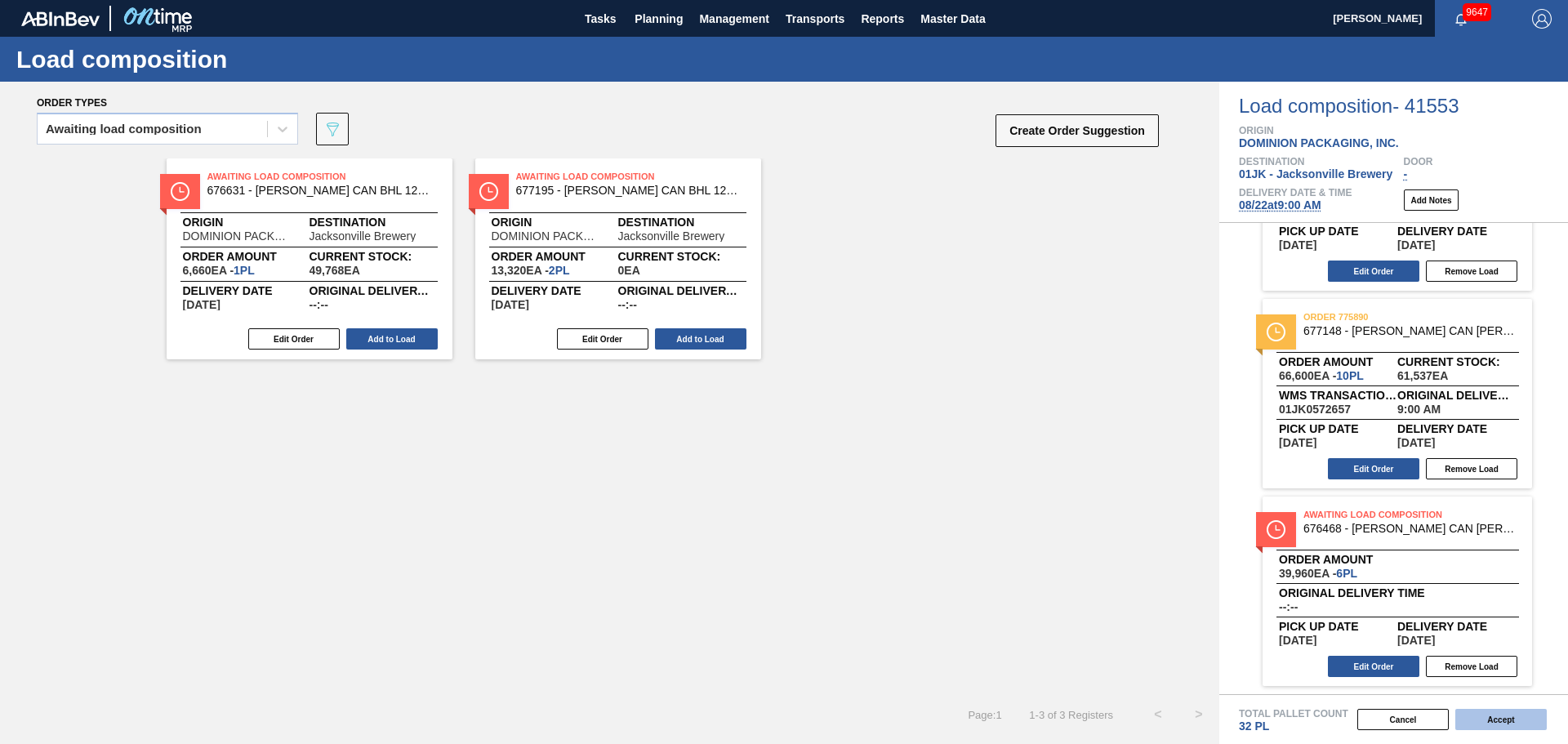
click at [1475, 721] on button "Accept" at bounding box center [1501, 719] width 91 height 21
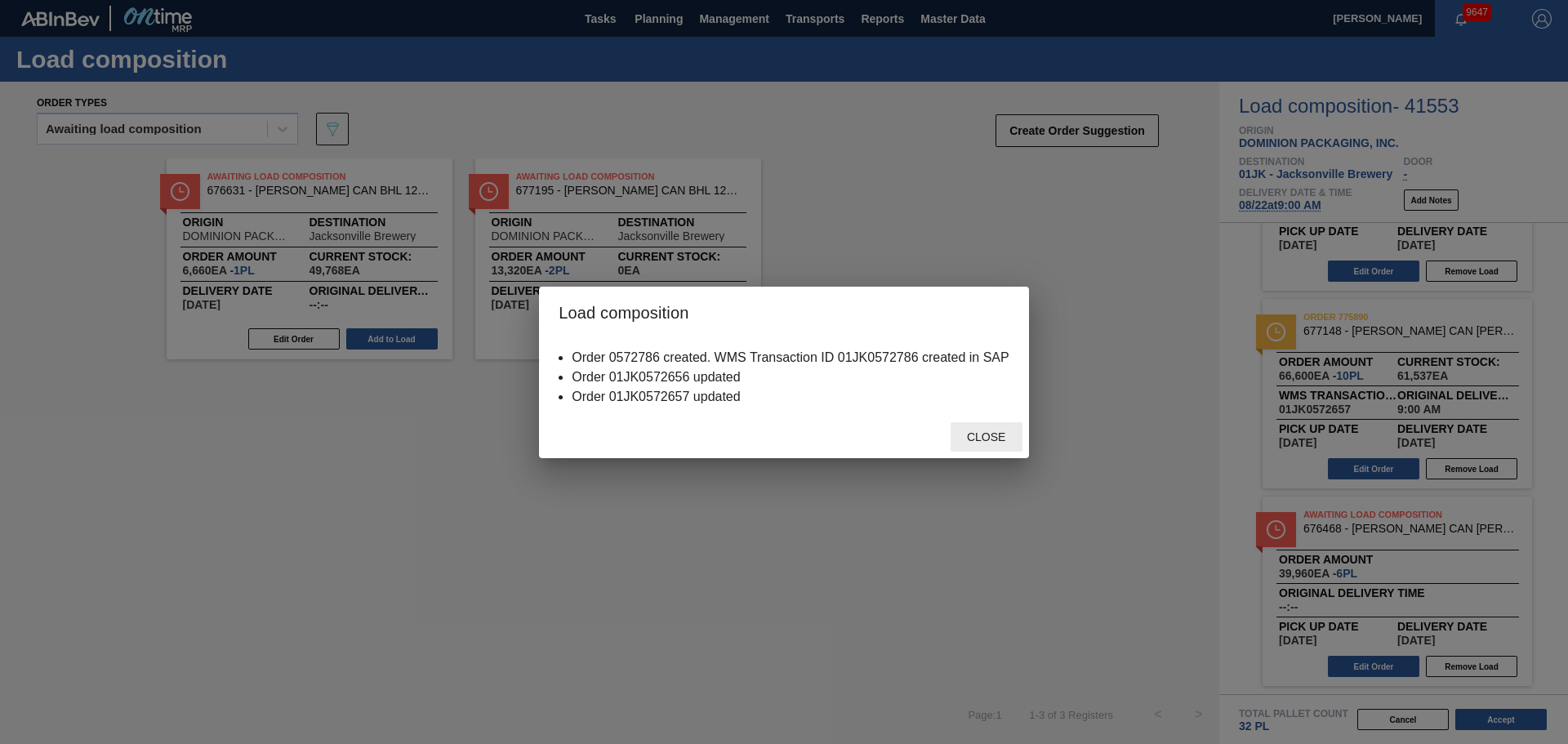
click at [1003, 442] on span "Close" at bounding box center [986, 437] width 64 height 13
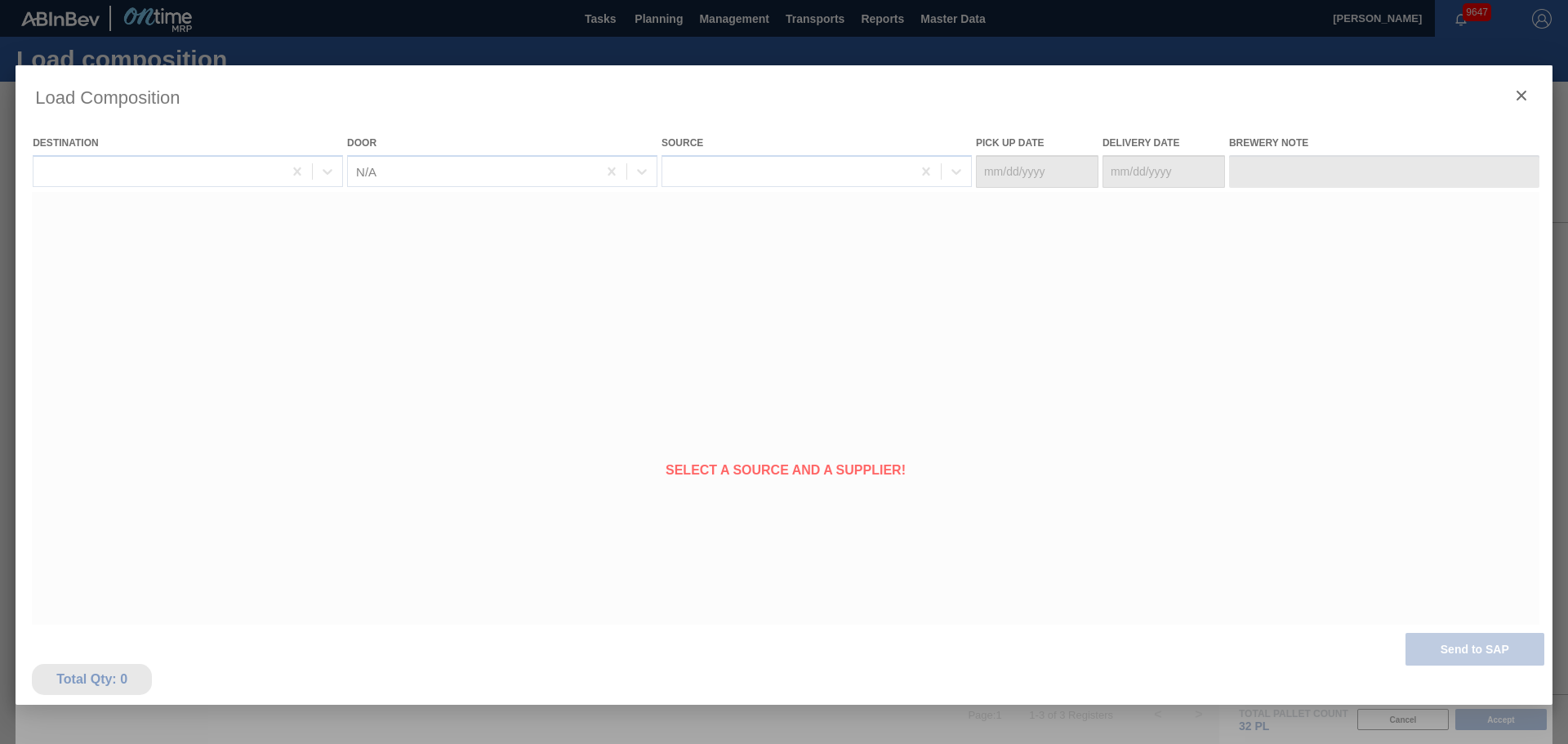
type Date "[DATE]"
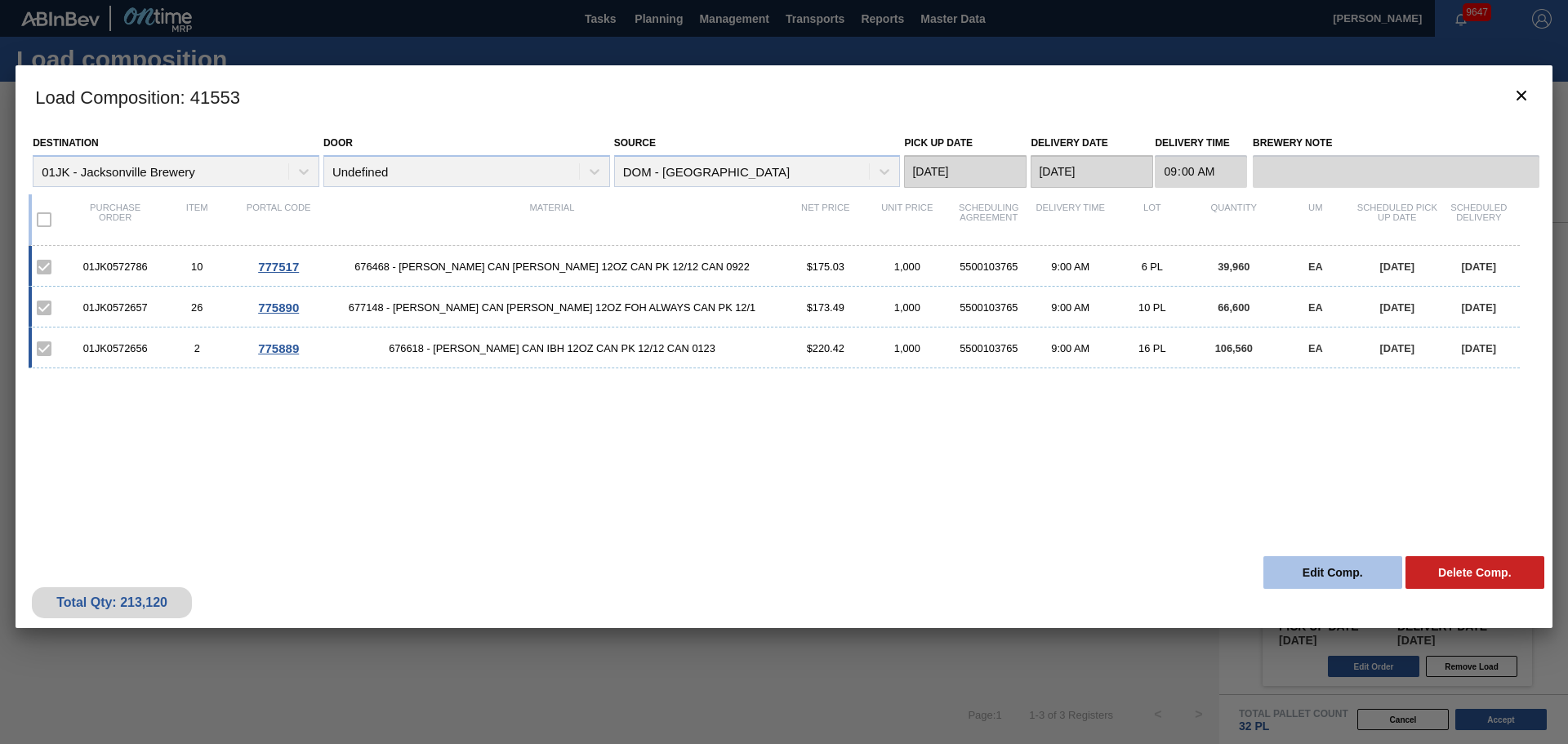
click at [1350, 573] on button "Edit Comp." at bounding box center [1332, 572] width 139 height 33
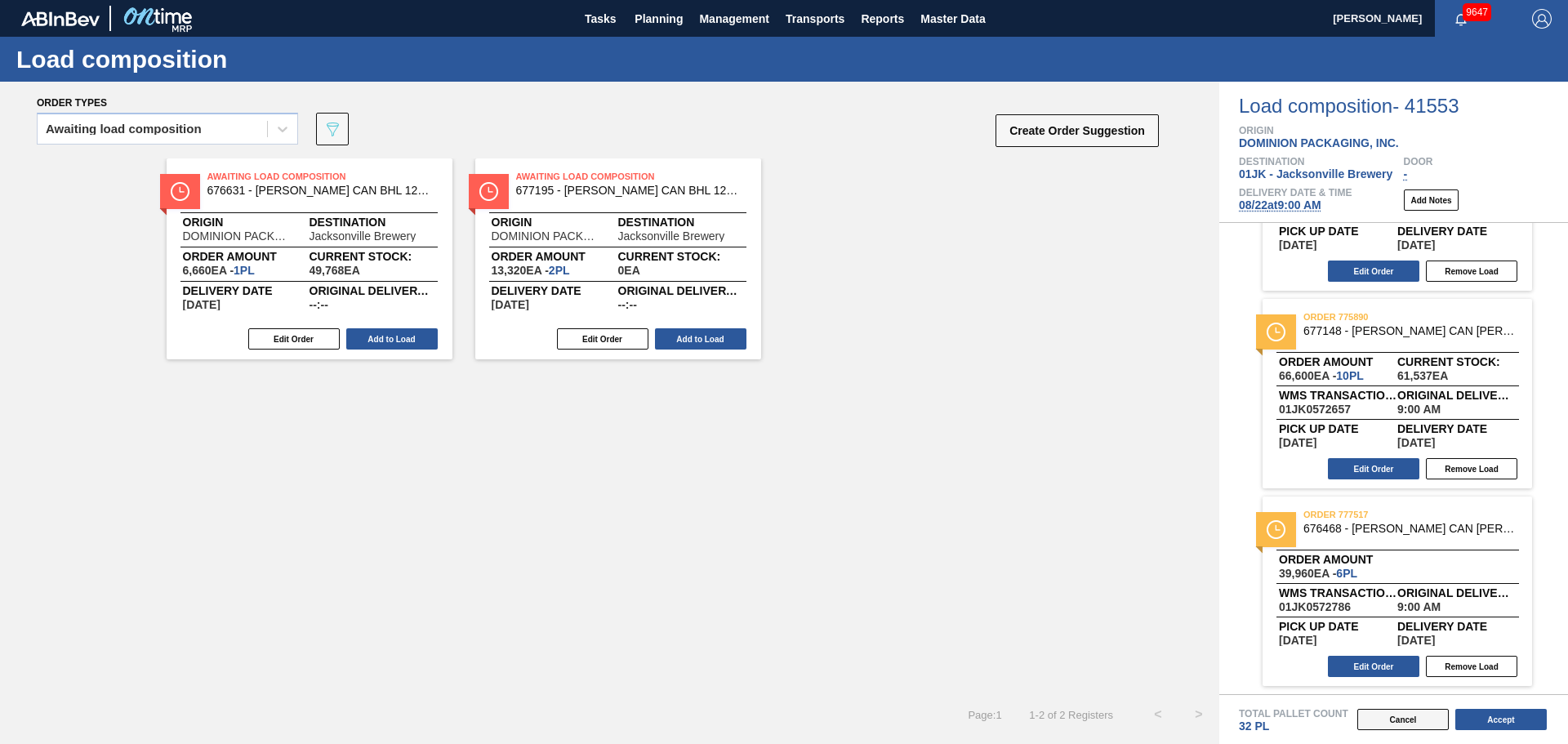
click at [1415, 725] on button "Cancel" at bounding box center [1402, 719] width 91 height 21
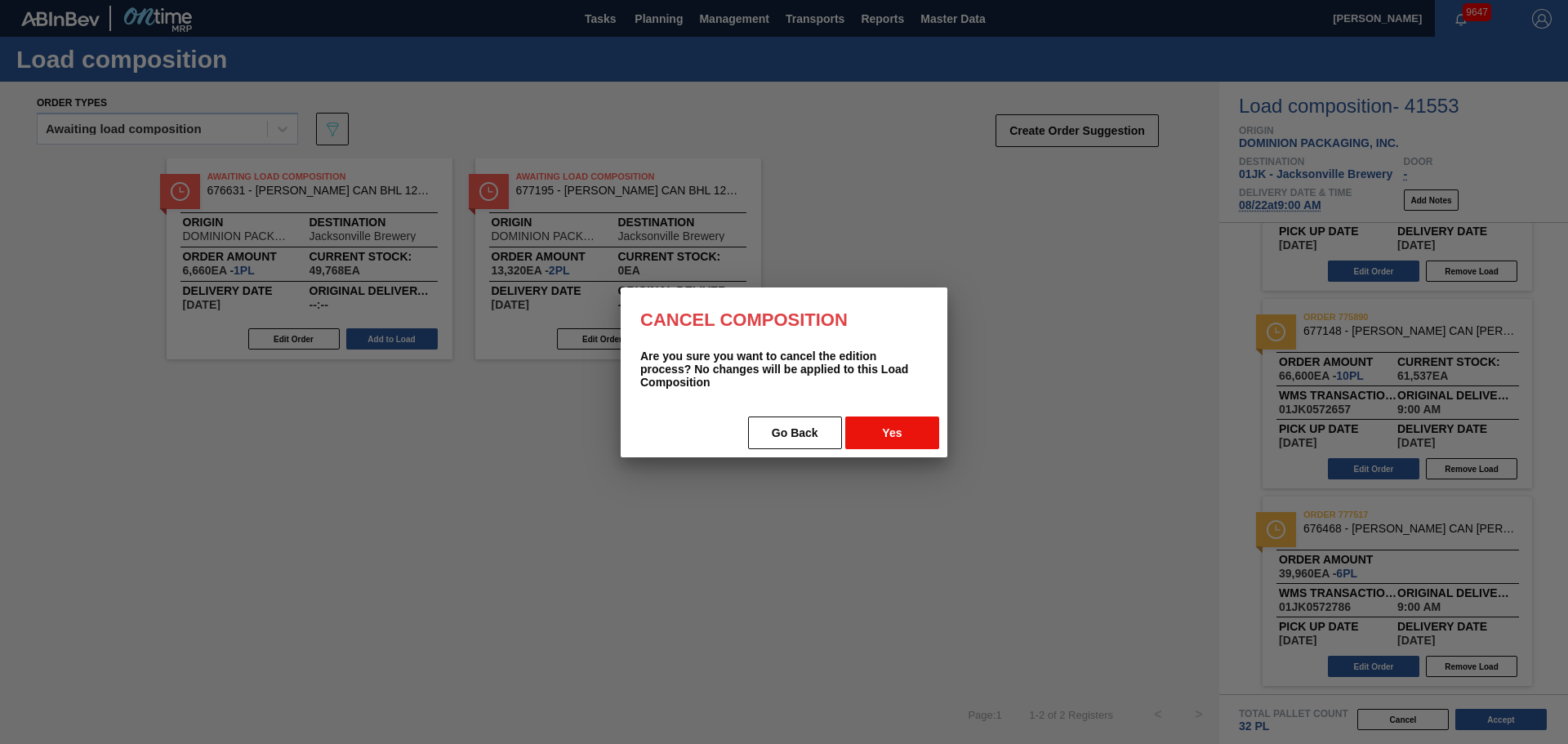
click at [888, 426] on button "Yes" at bounding box center [892, 432] width 94 height 33
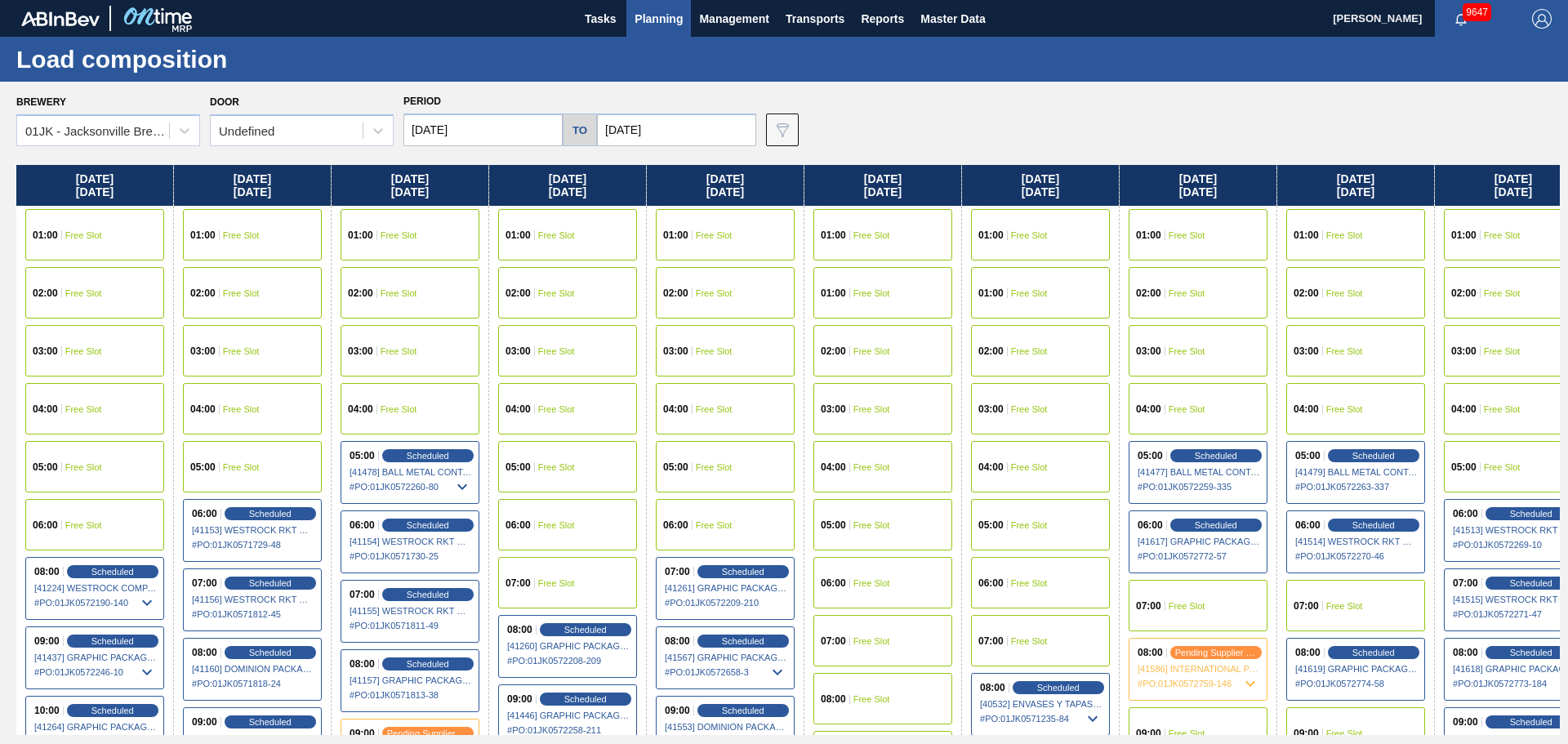
click at [1243, 107] on div "Brewery 01JK - [GEOGRAPHIC_DATA] Brewery Door Undefined Period [DATE] to [DATE]…" at bounding box center [789, 118] width 1544 height 57
